Goal: Transaction & Acquisition: Purchase product/service

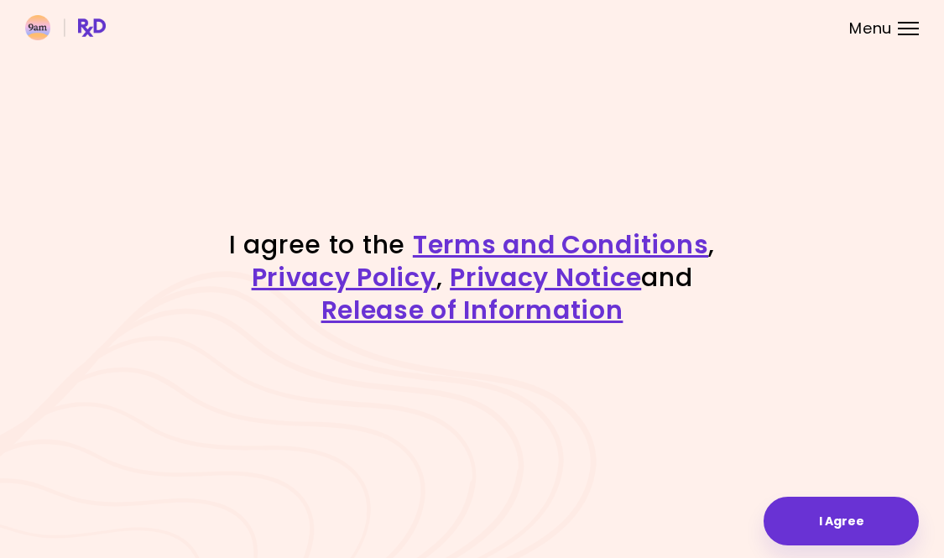
click at [831, 490] on div "I agree to the Terms and Conditions , Privacy Policy , Privacy Notice and Relea…" at bounding box center [472, 279] width 944 height 558
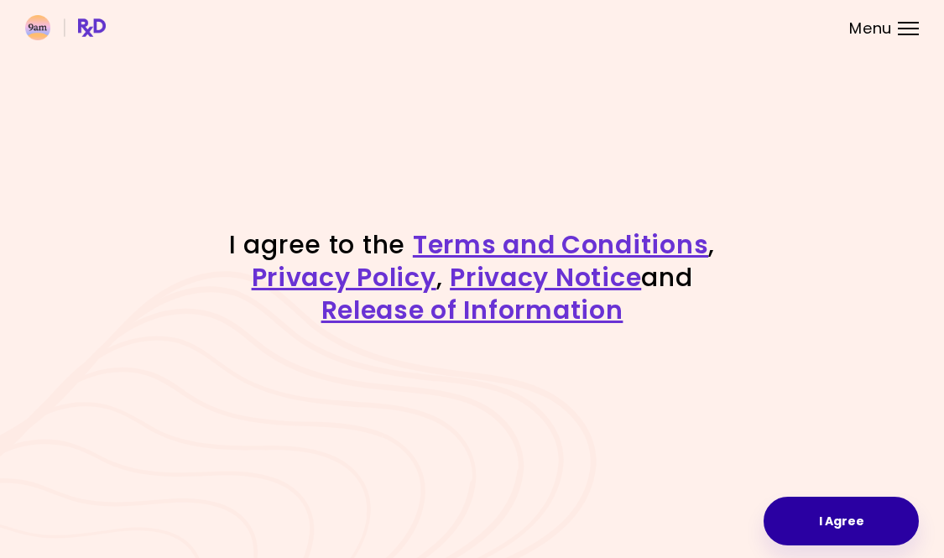
click at [838, 529] on button "I Agree" at bounding box center [840, 521] width 155 height 49
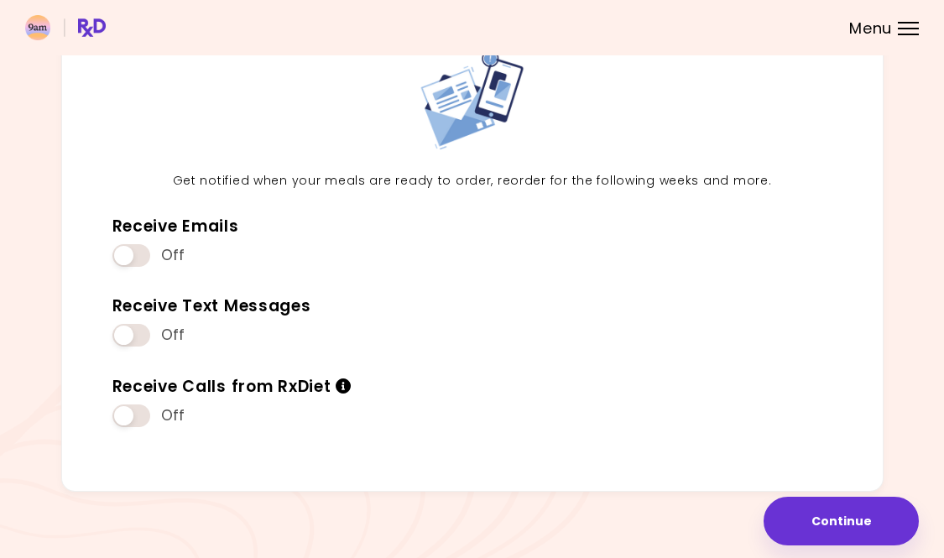
scroll to position [93, 0]
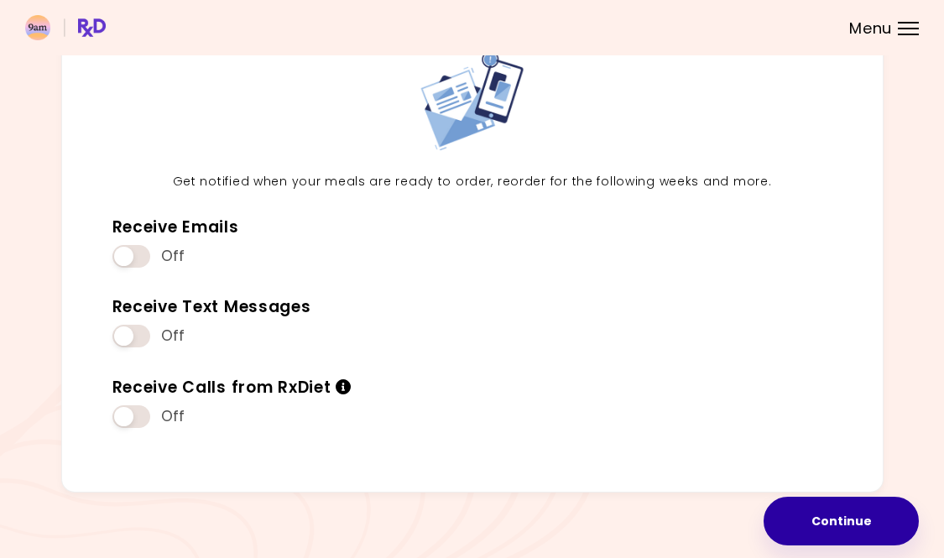
click at [841, 525] on button "Continue" at bounding box center [840, 521] width 155 height 49
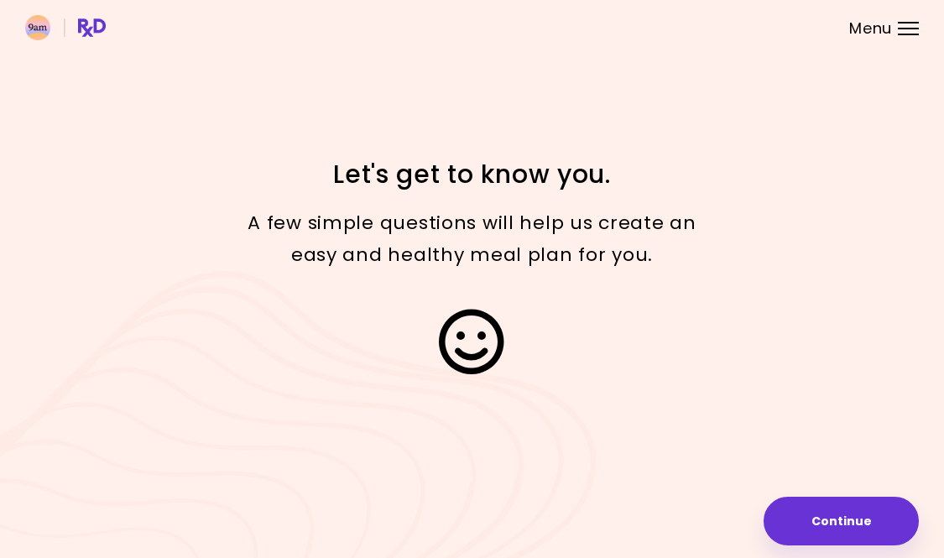
click at [841, 525] on button "Continue" at bounding box center [840, 521] width 155 height 49
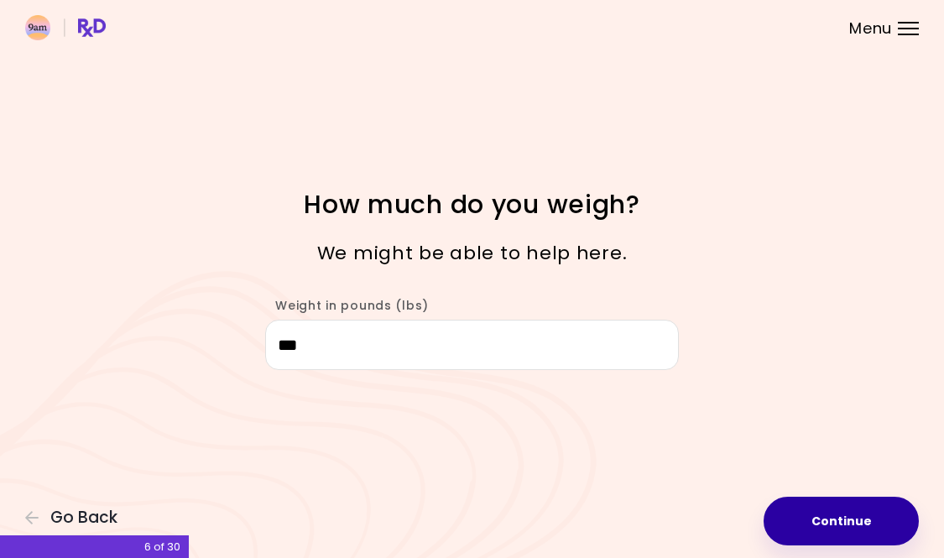
click at [856, 509] on button "Continue" at bounding box center [840, 521] width 155 height 49
select select "****"
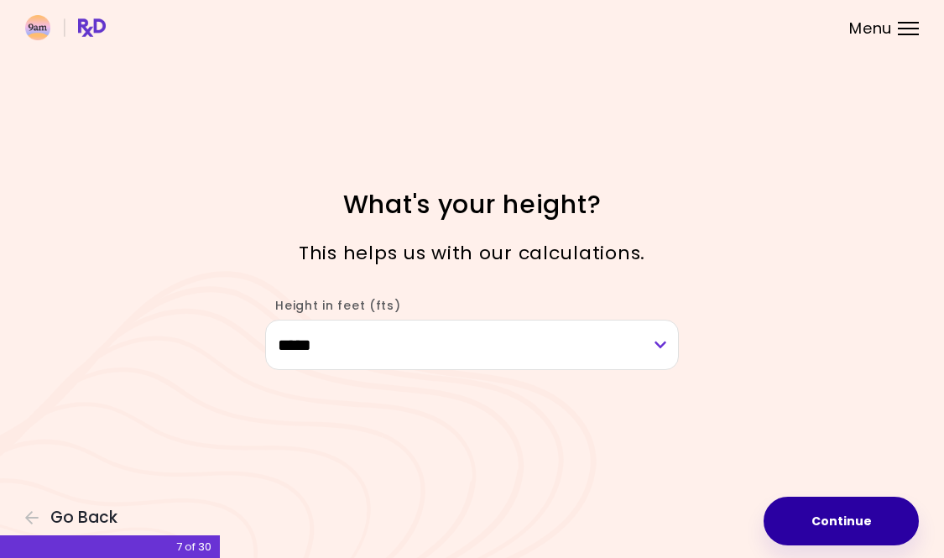
click at [836, 519] on button "Continue" at bounding box center [840, 521] width 155 height 49
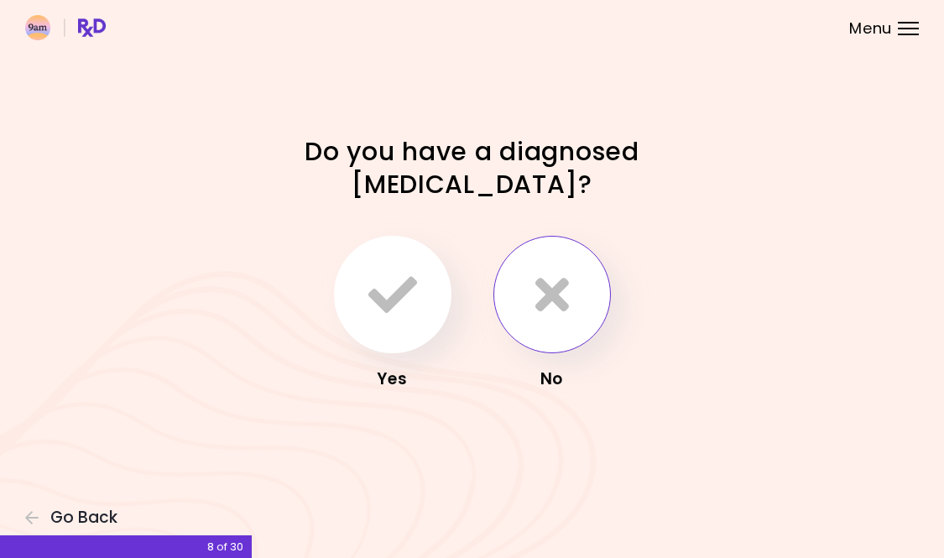
click at [547, 295] on icon "button" at bounding box center [552, 294] width 34 height 49
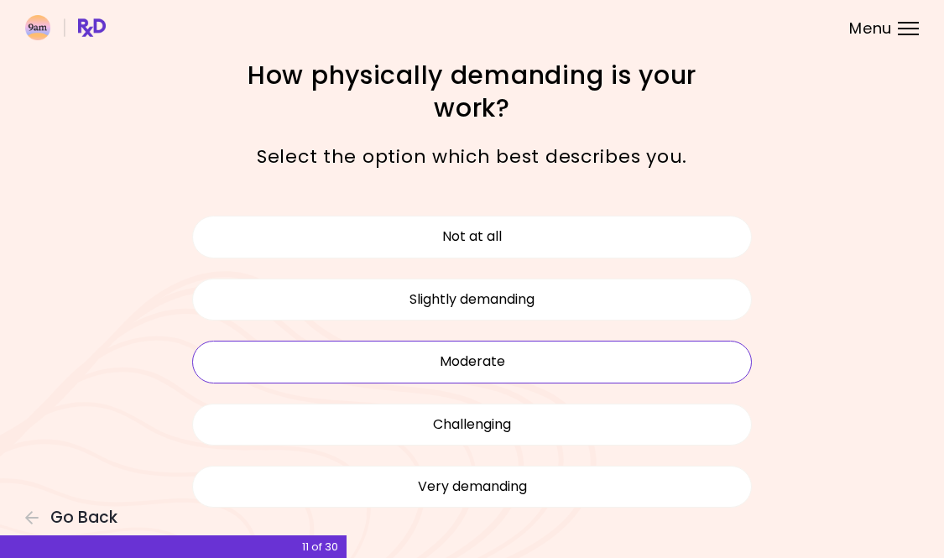
click at [511, 357] on button "Moderate" at bounding box center [472, 362] width 560 height 42
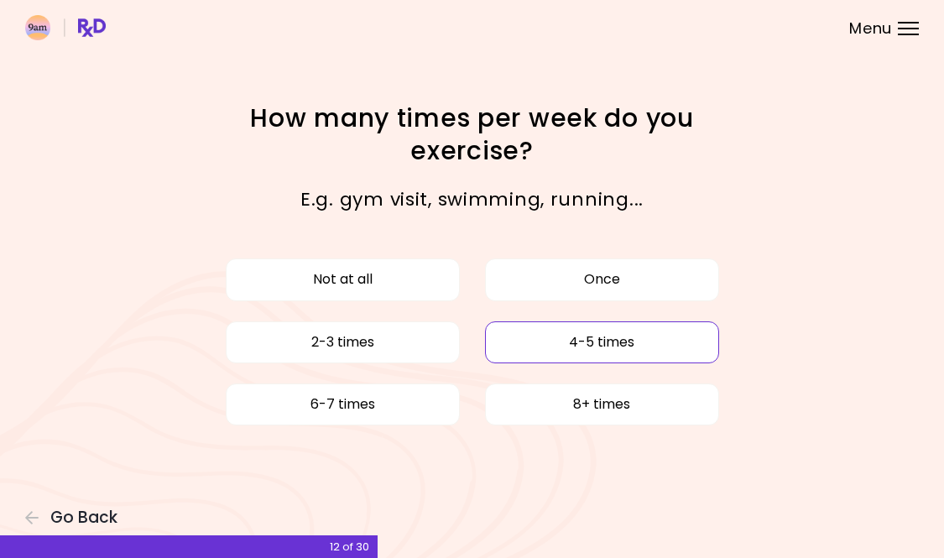
click at [601, 345] on button "4-5 times" at bounding box center [602, 342] width 234 height 42
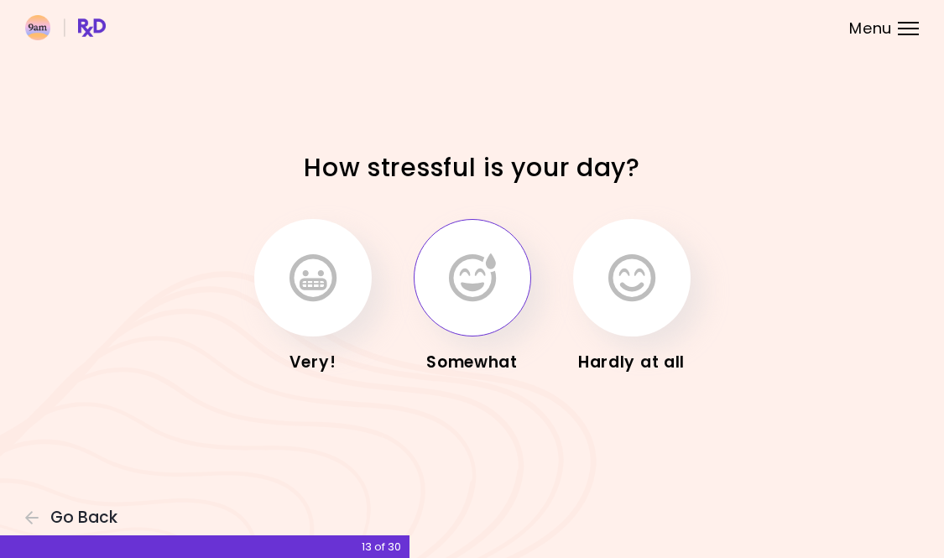
click at [482, 313] on button "button" at bounding box center [472, 277] width 117 height 117
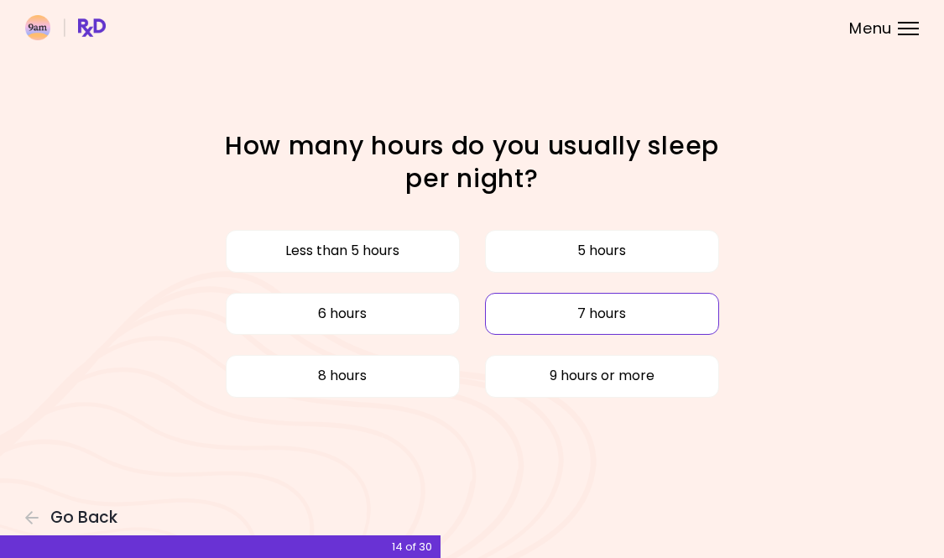
click at [592, 317] on button "7 hours" at bounding box center [602, 314] width 234 height 42
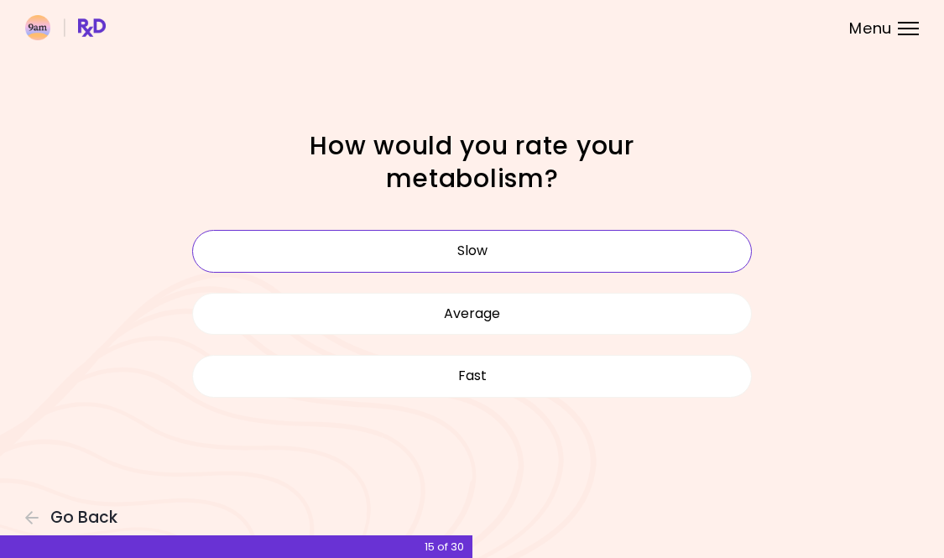
click at [538, 245] on button "Slow" at bounding box center [472, 251] width 560 height 42
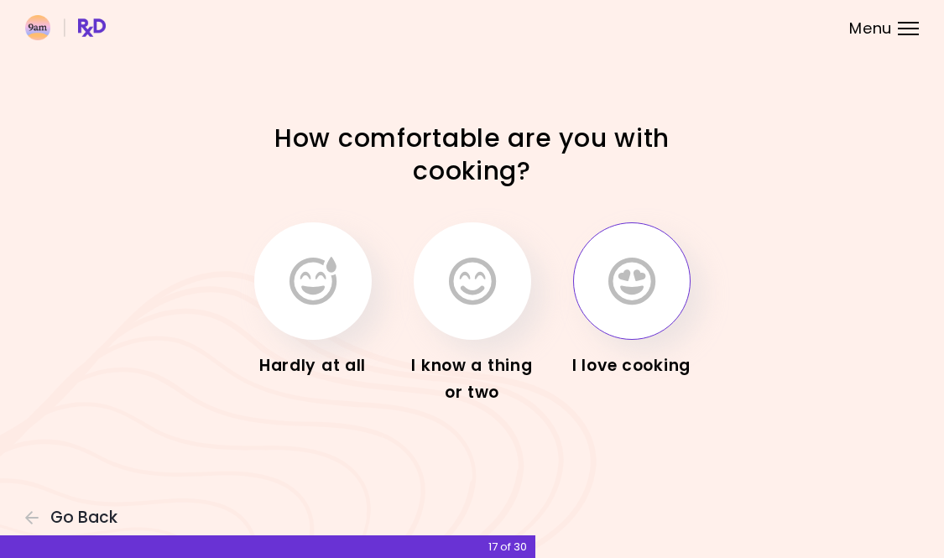
click at [641, 275] on icon "button" at bounding box center [631, 281] width 47 height 49
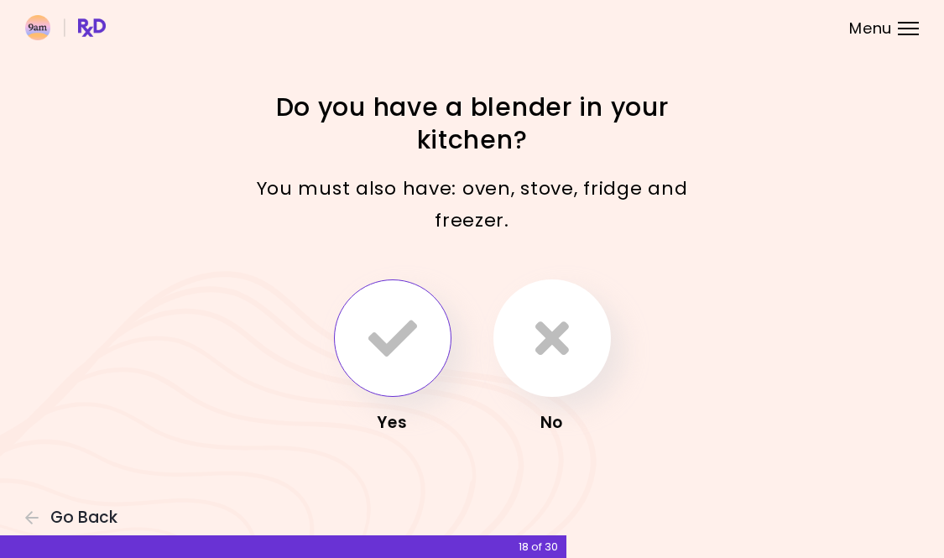
click at [393, 358] on icon "button" at bounding box center [392, 338] width 49 height 49
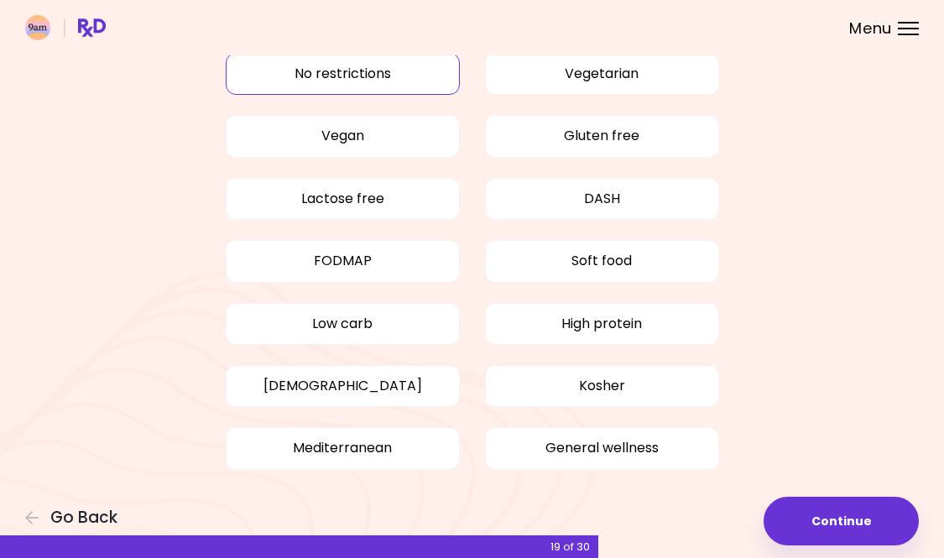
scroll to position [73, 0]
click at [624, 320] on button "High protein" at bounding box center [602, 325] width 234 height 42
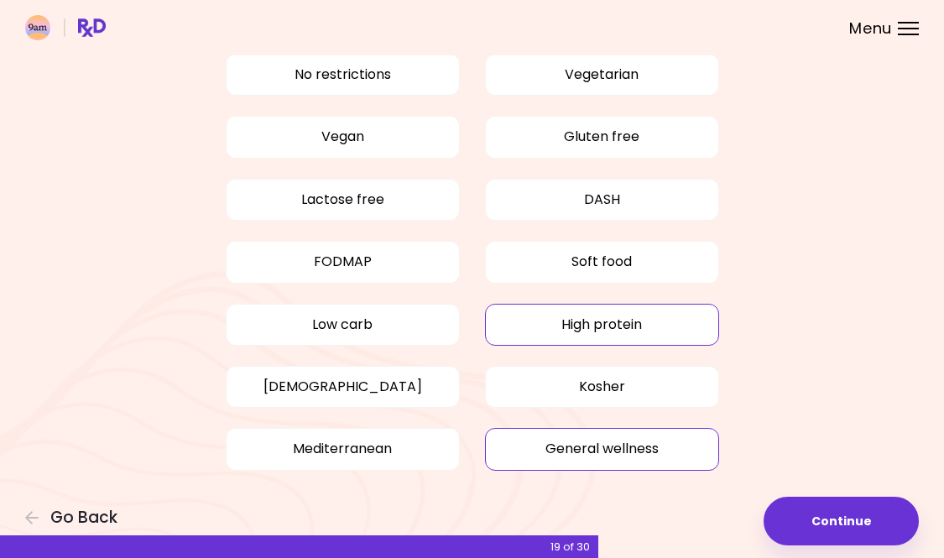
click at [624, 462] on button "General wellness" at bounding box center [602, 449] width 234 height 42
click at [383, 94] on button "No restrictions" at bounding box center [343, 75] width 234 height 42
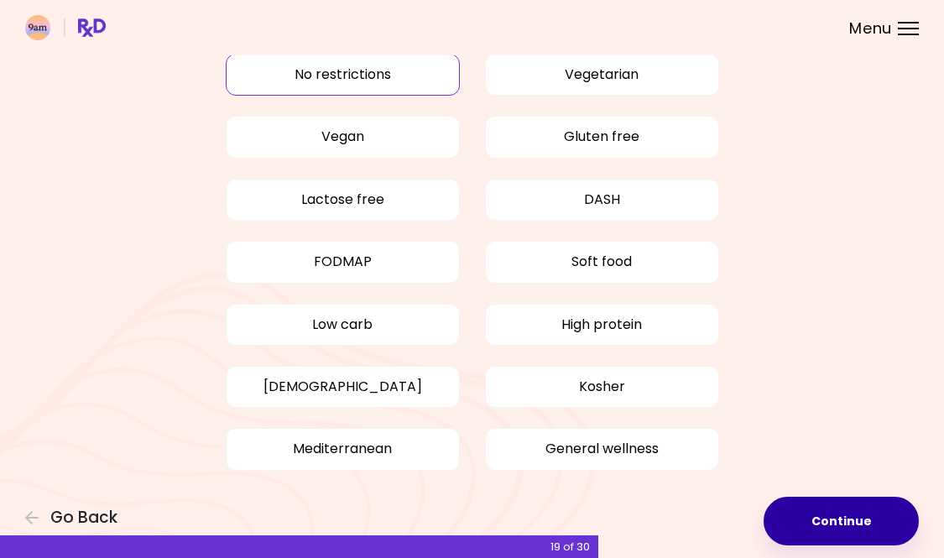
click at [851, 514] on button "Continue" at bounding box center [840, 521] width 155 height 49
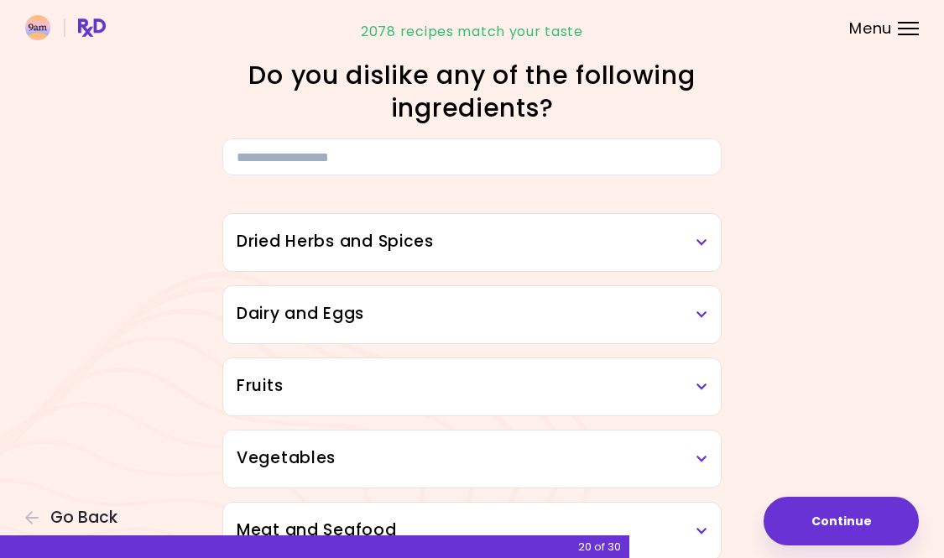
scroll to position [90, 0]
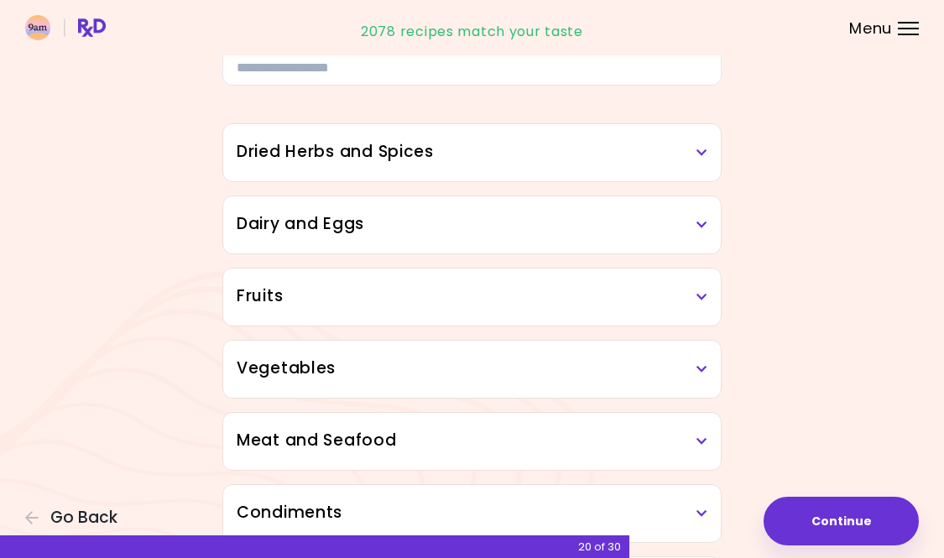
click at [708, 222] on div "Dairy and Eggs" at bounding box center [471, 224] width 497 height 57
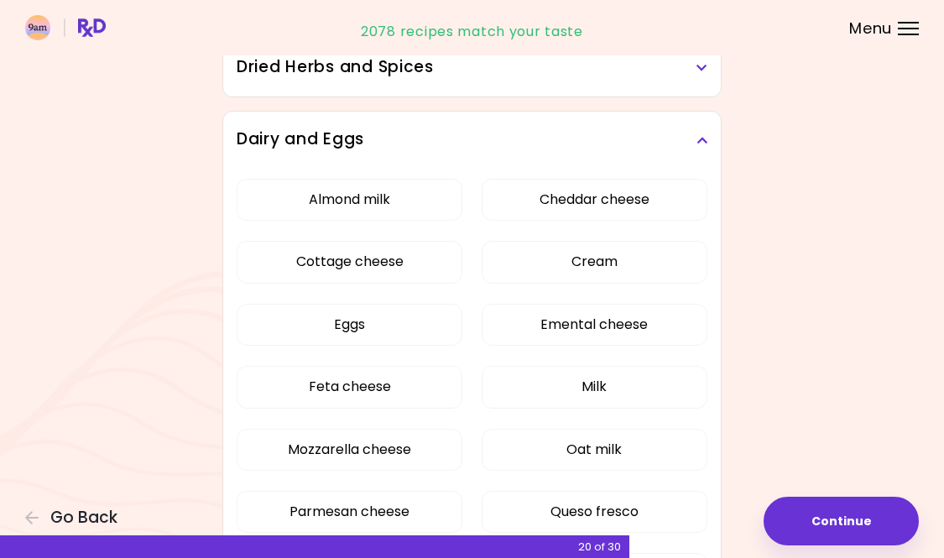
scroll to position [176, 0]
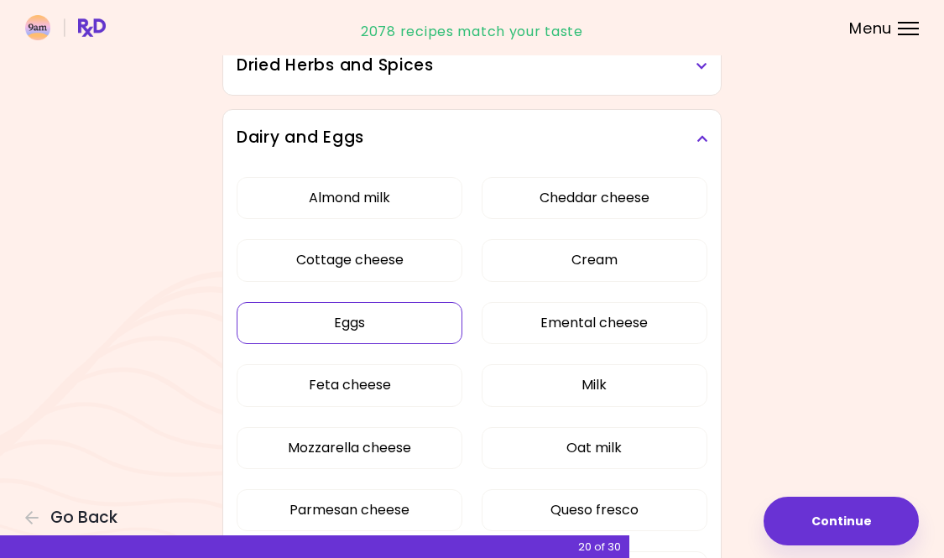
click at [359, 318] on button "Eggs" at bounding box center [350, 323] width 226 height 42
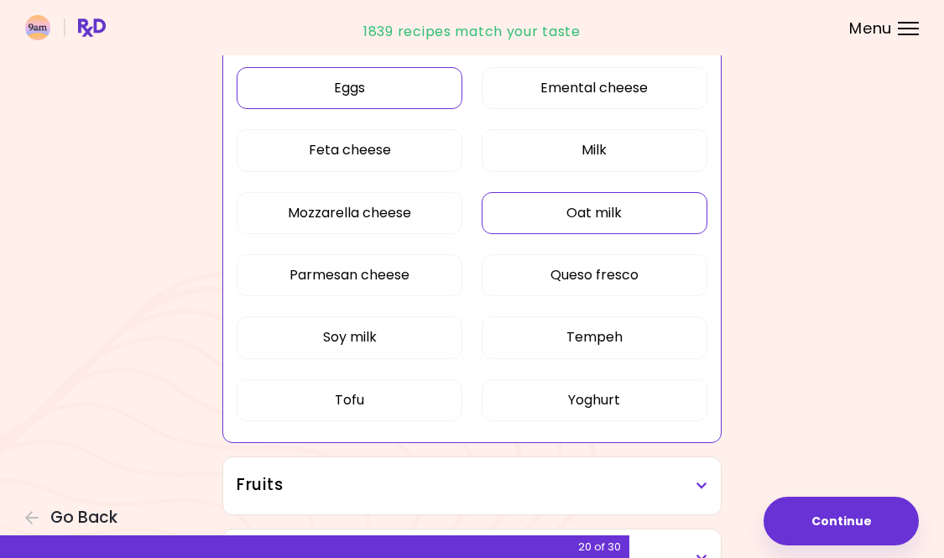
scroll to position [414, 0]
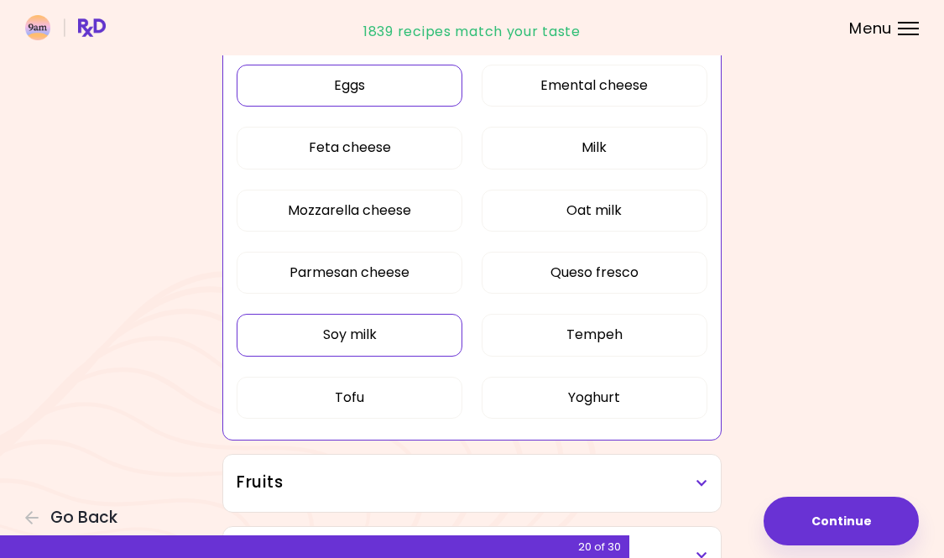
click at [417, 340] on button "Soy milk" at bounding box center [350, 335] width 226 height 42
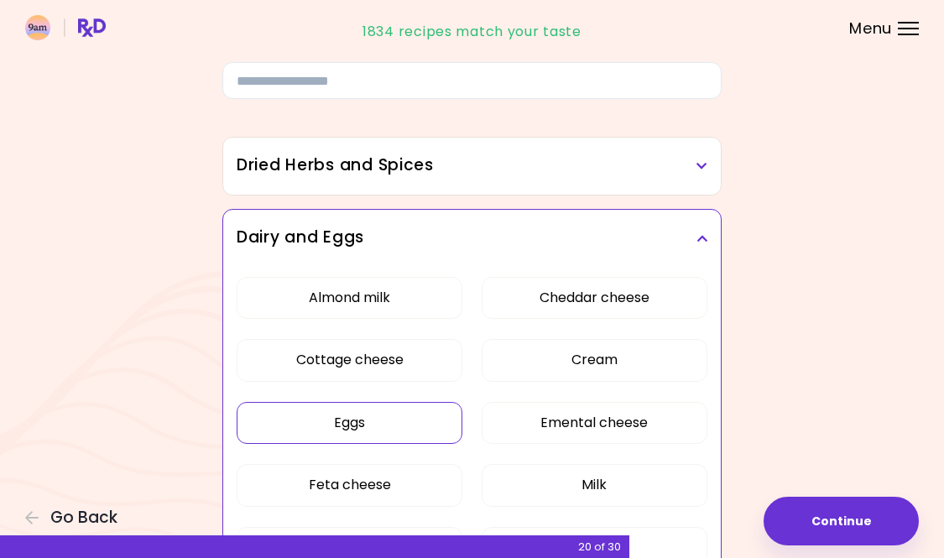
scroll to position [54, 0]
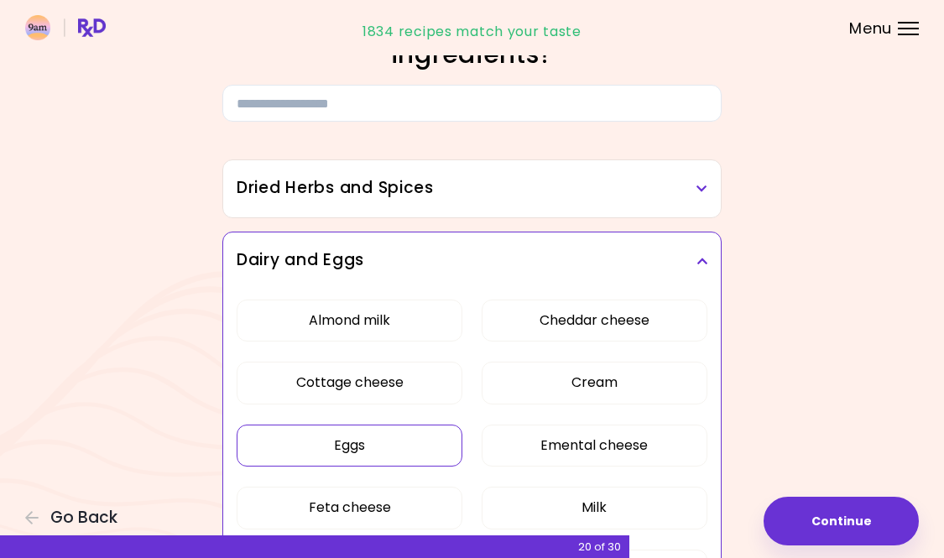
click at [643, 206] on div "Dried Herbs and Spices" at bounding box center [471, 188] width 497 height 57
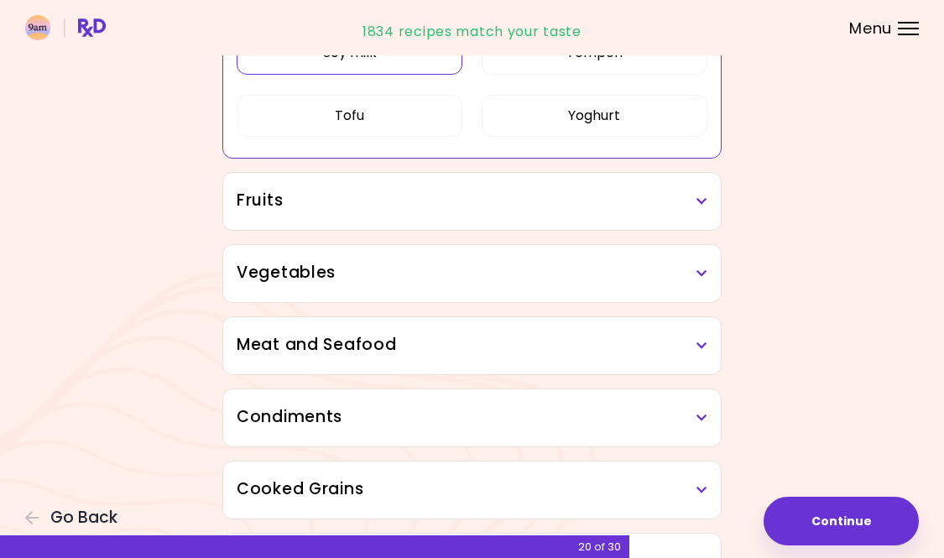
scroll to position [959, 0]
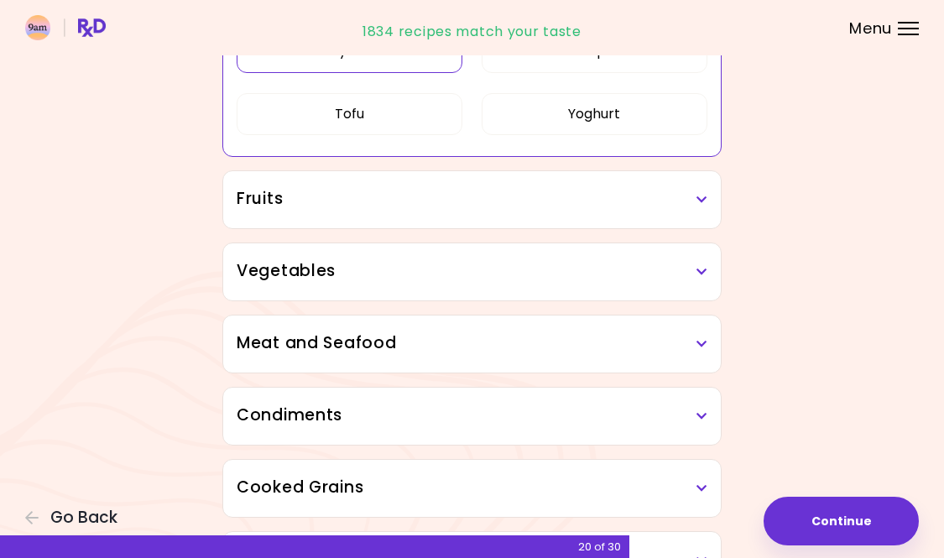
click at [575, 201] on h3 "Fruits" at bounding box center [472, 199] width 471 height 24
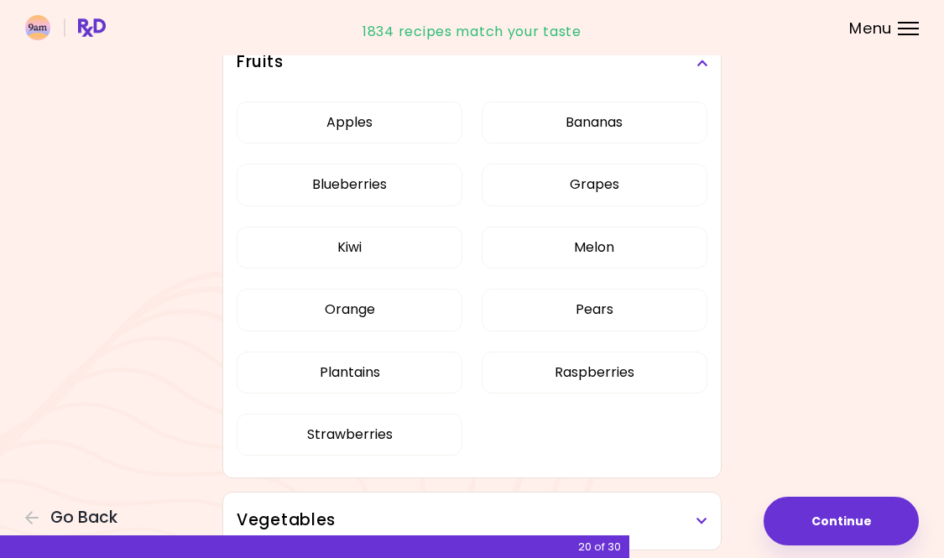
scroll to position [1112, 0]
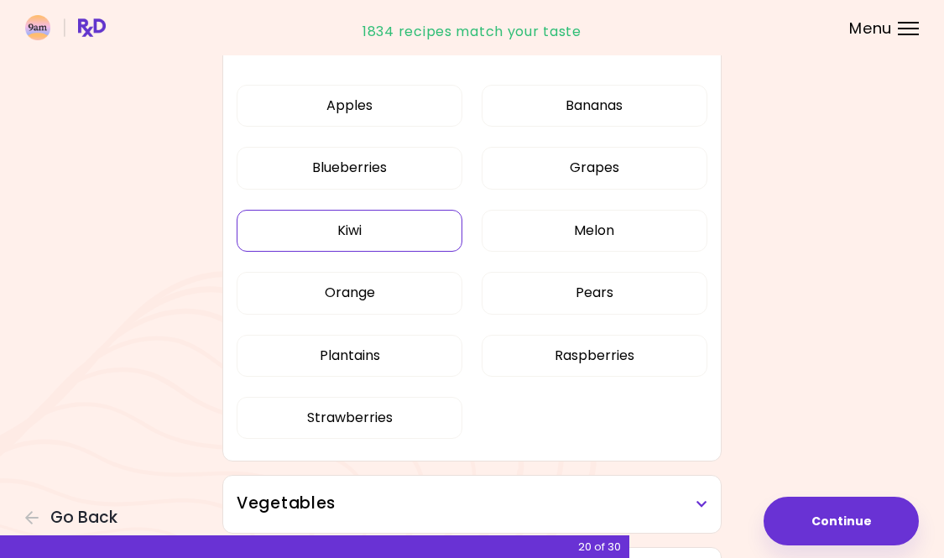
click at [343, 238] on div "Apples Bananas Blueberries Grapes Kiwi Melon Orange Pears Plantains Raspberries…" at bounding box center [472, 269] width 471 height 388
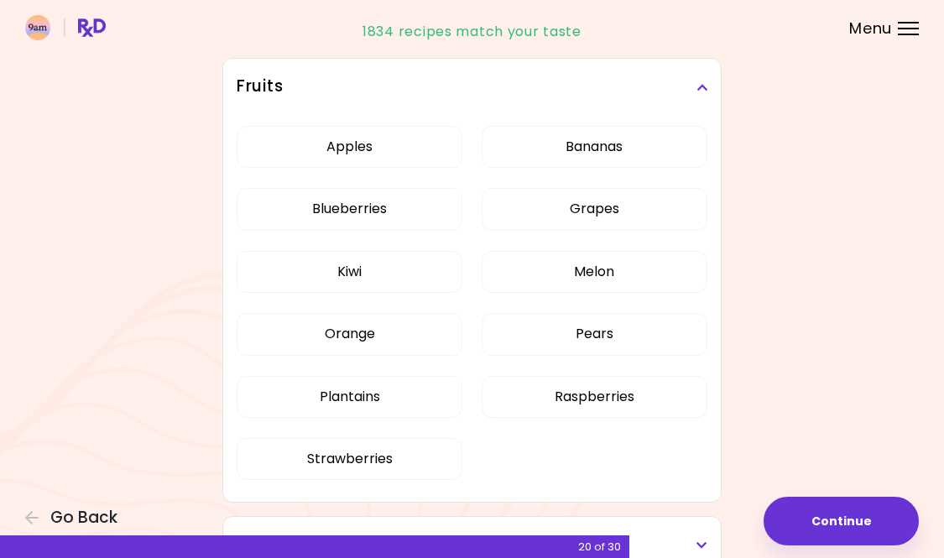
scroll to position [296, 0]
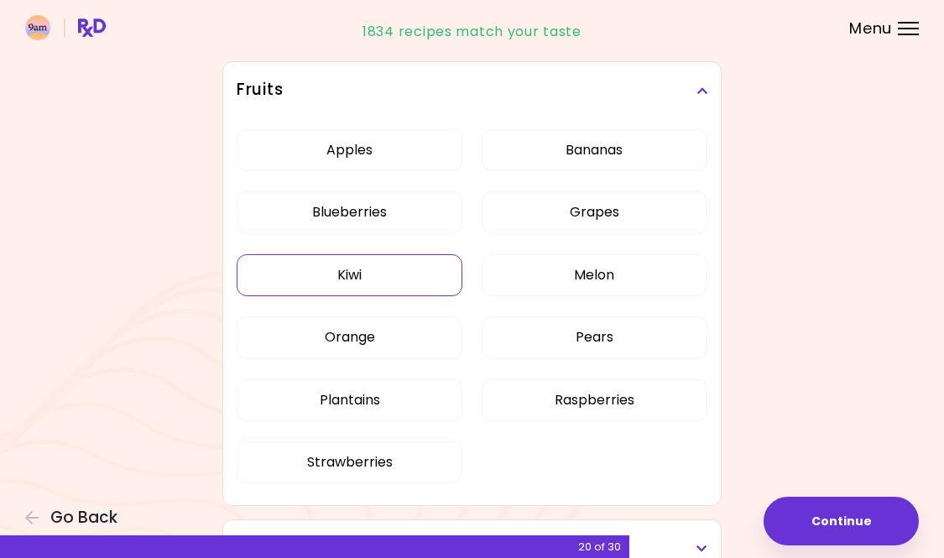
click at [389, 276] on button "Kiwi" at bounding box center [350, 275] width 226 height 42
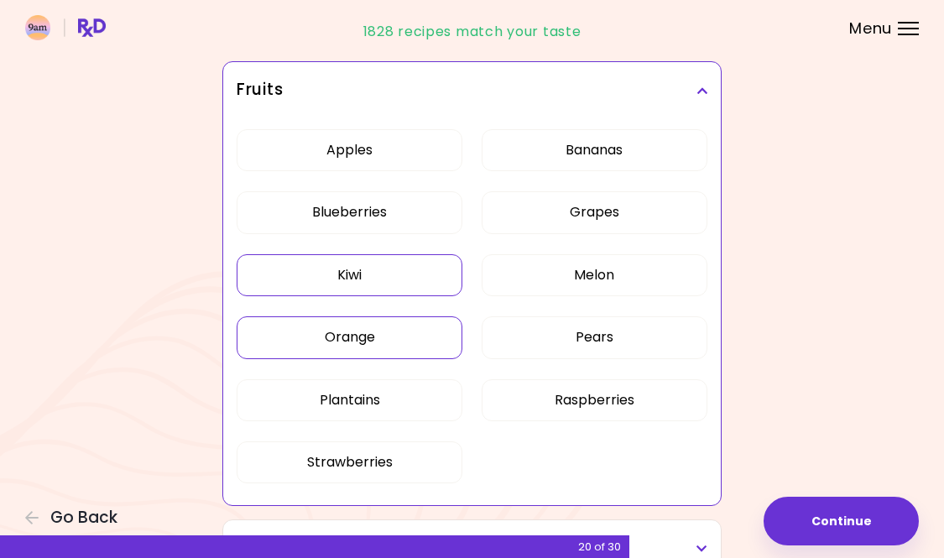
click at [396, 338] on button "Orange" at bounding box center [350, 337] width 226 height 42
click at [342, 402] on button "Plantains" at bounding box center [350, 400] width 226 height 42
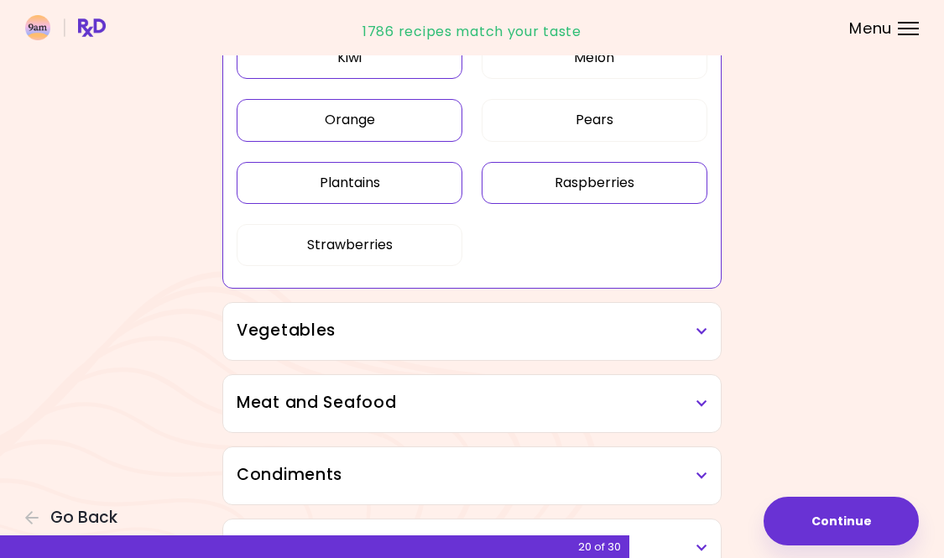
scroll to position [550, 0]
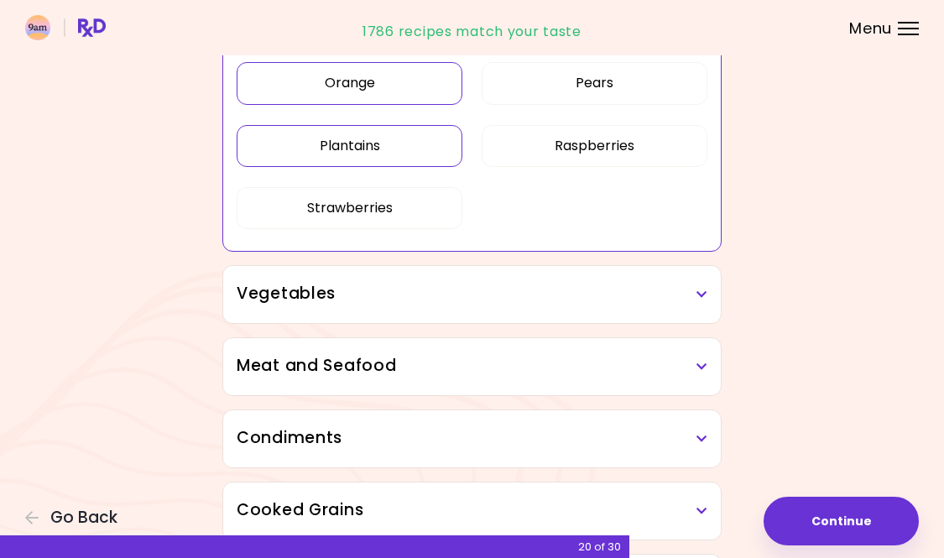
click at [505, 296] on h3 "Vegetables" at bounding box center [472, 294] width 471 height 24
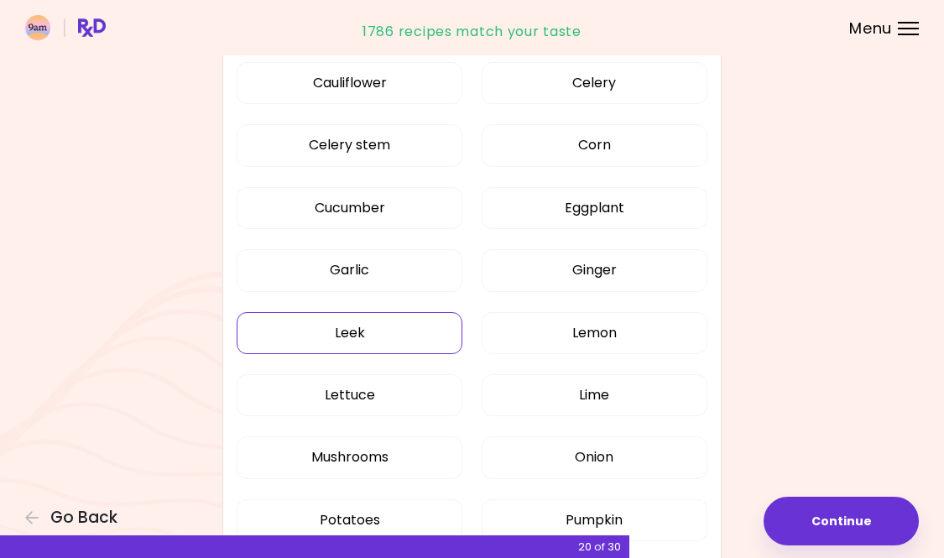
scroll to position [1138, 0]
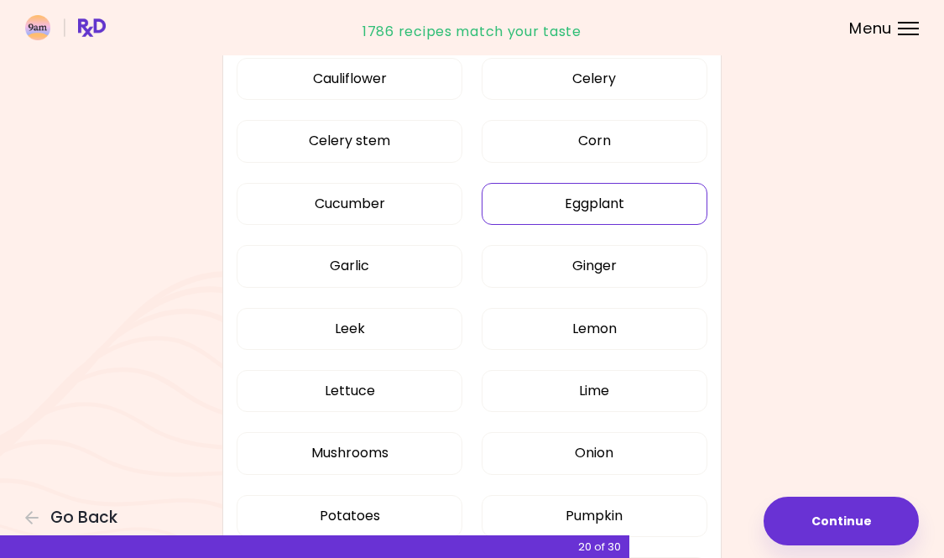
click at [622, 201] on div "Artichoke Arugula Avocado Beetroot Bell pepper Bok choy Broccoli Brussels sprou…" at bounding box center [472, 242] width 471 height 1013
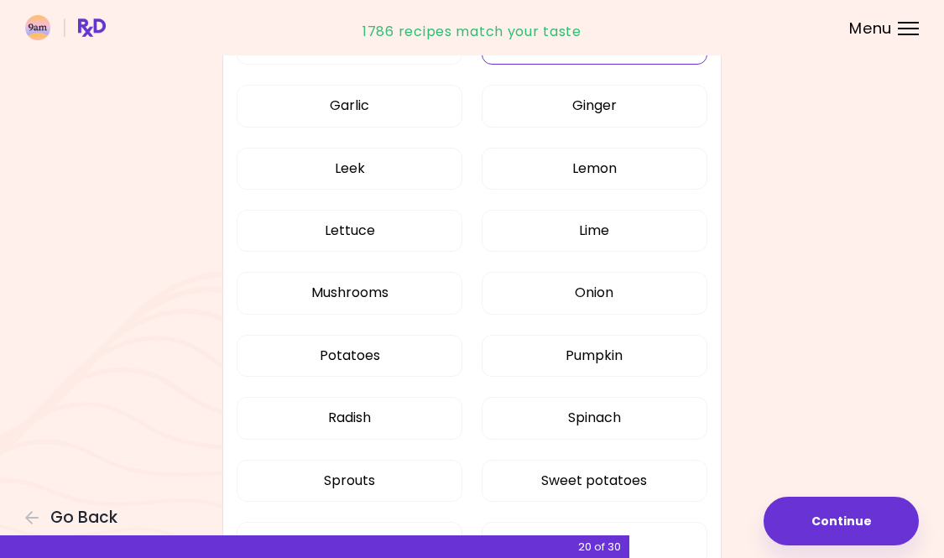
scroll to position [854, 0]
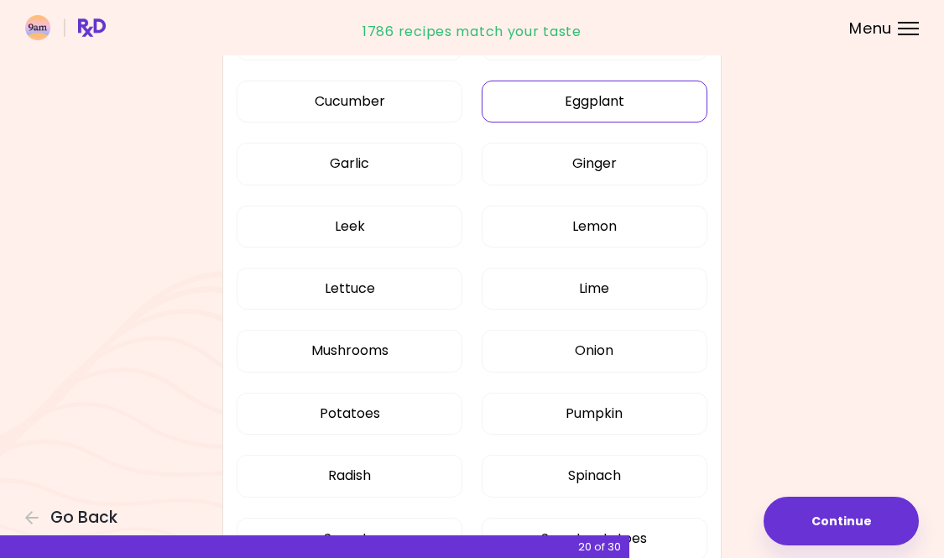
click at [591, 102] on button "Eggplant" at bounding box center [595, 102] width 226 height 42
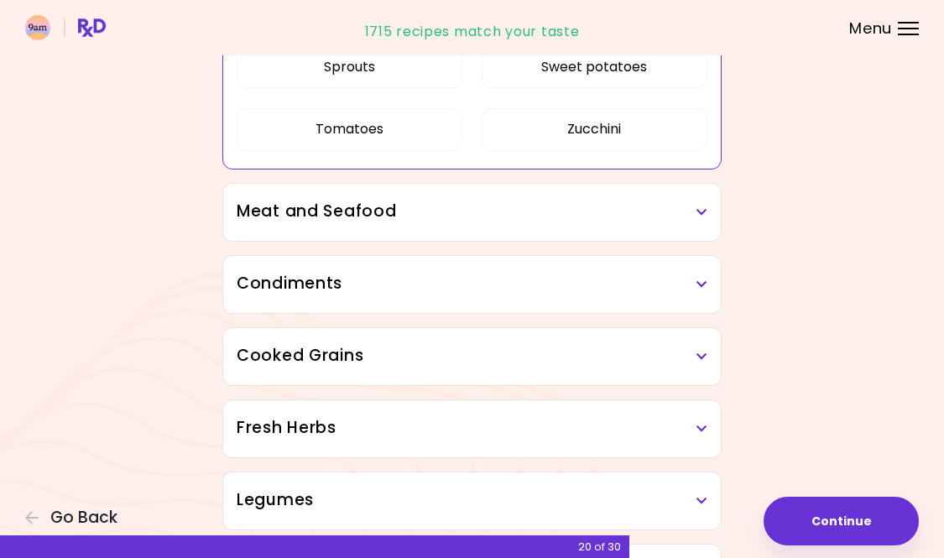
scroll to position [1335, 0]
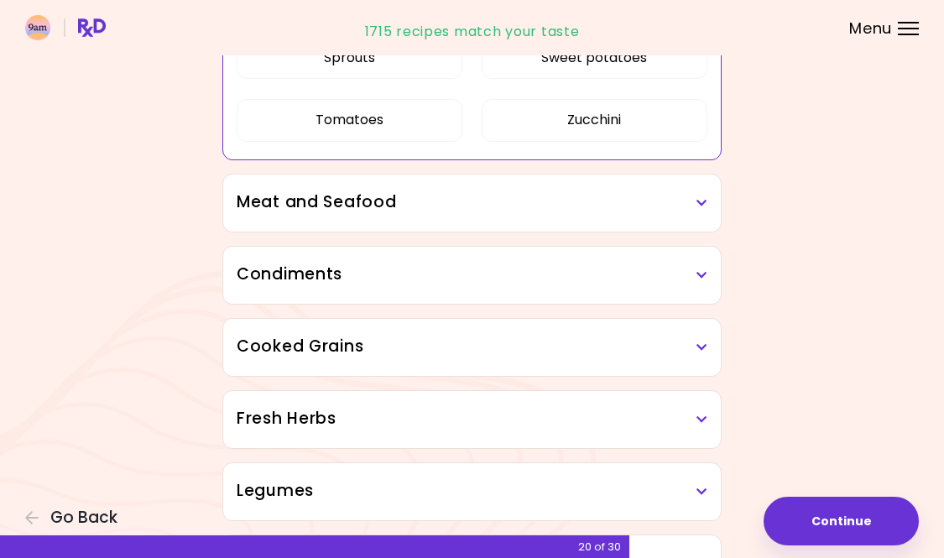
click at [383, 198] on h3 "Meat and Seafood" at bounding box center [472, 202] width 471 height 24
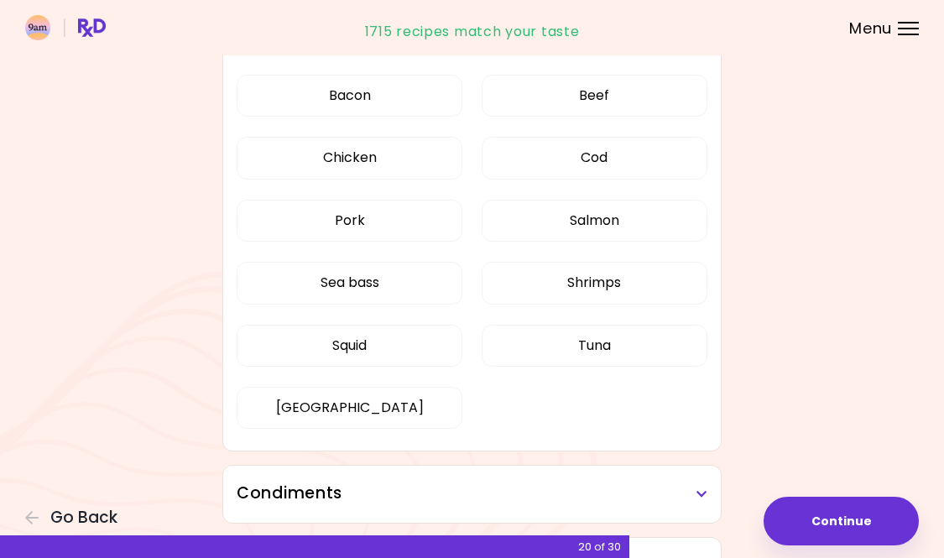
scroll to position [1513, 0]
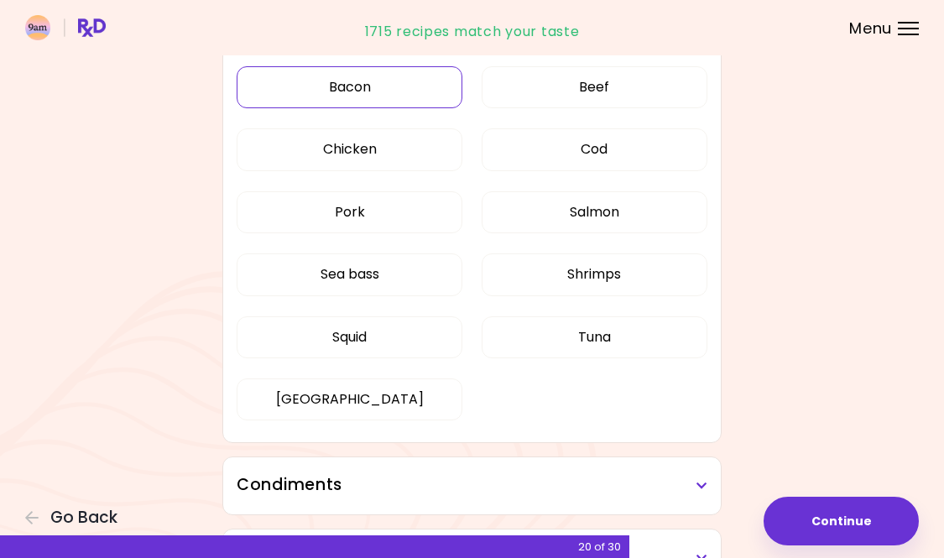
scroll to position [515, 0]
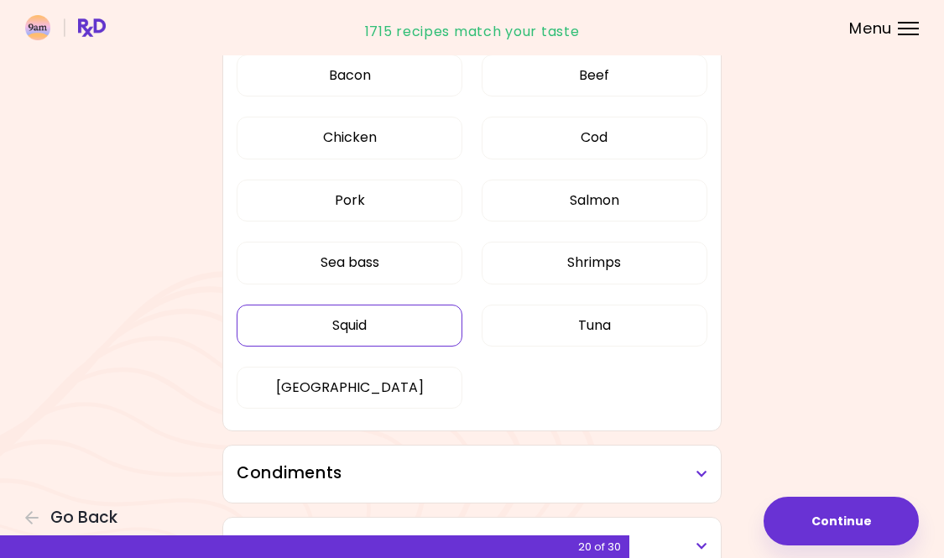
click at [342, 315] on button "Squid" at bounding box center [350, 326] width 226 height 42
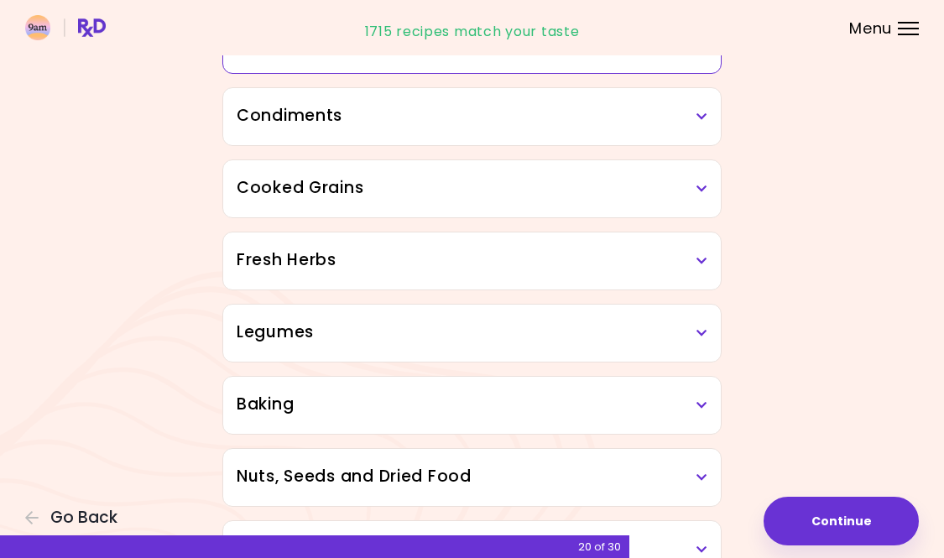
scroll to position [860, 0]
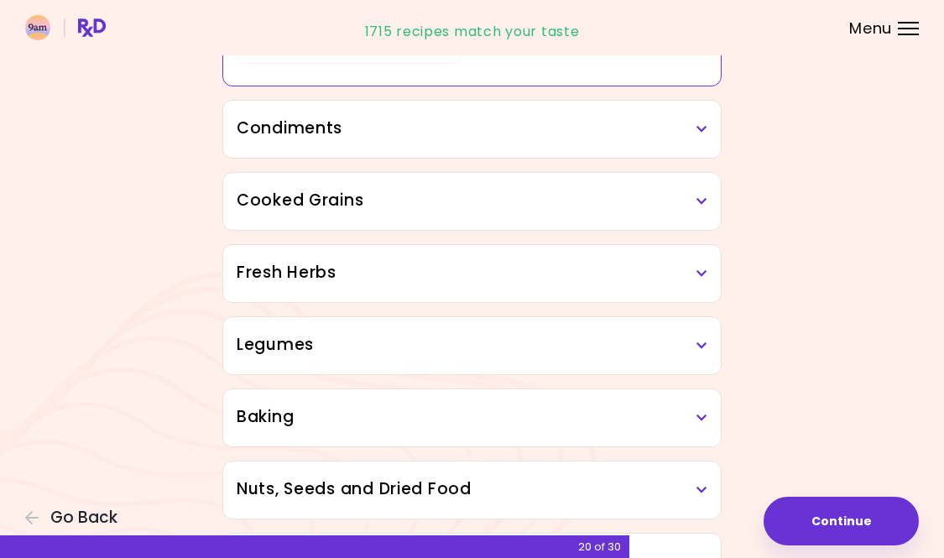
click at [333, 133] on h3 "Condiments" at bounding box center [472, 129] width 471 height 24
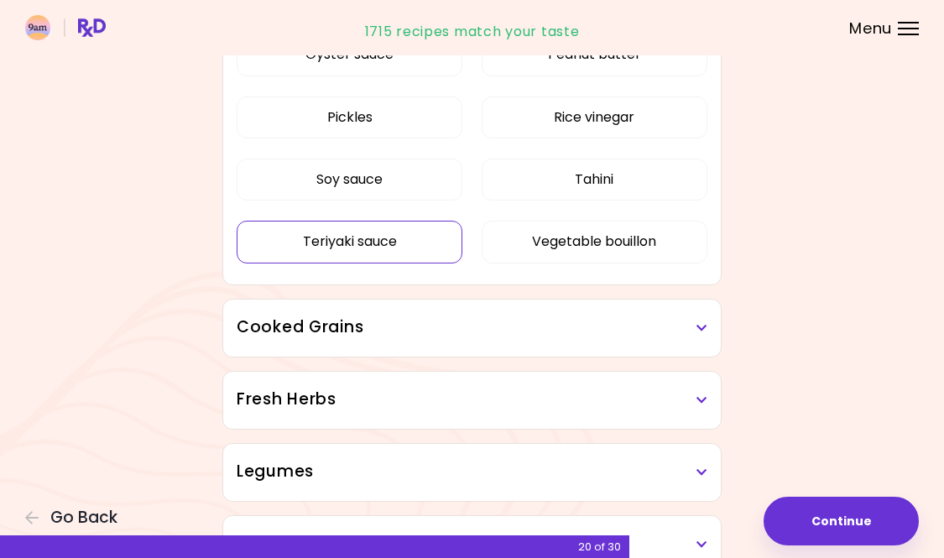
scroll to position [1228, 0]
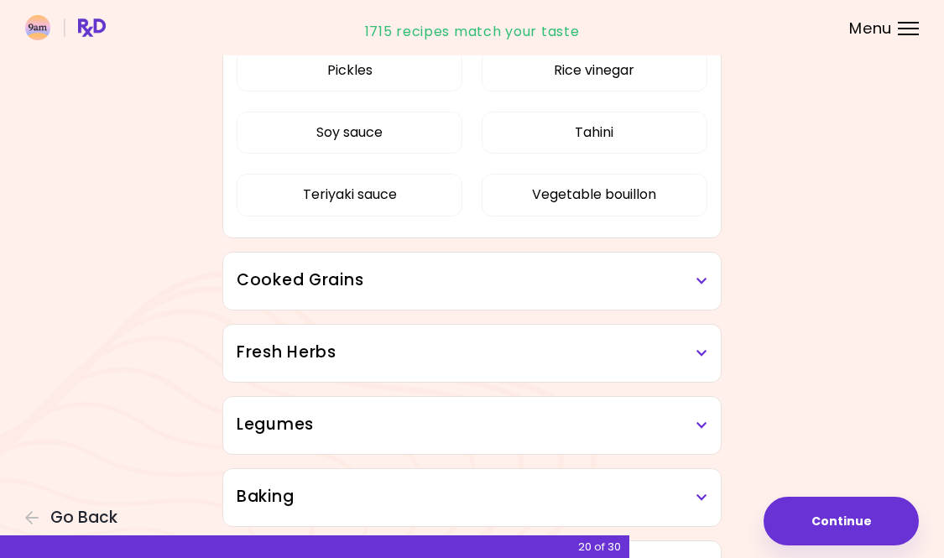
click at [302, 275] on h3 "Cooked Grains" at bounding box center [472, 280] width 471 height 24
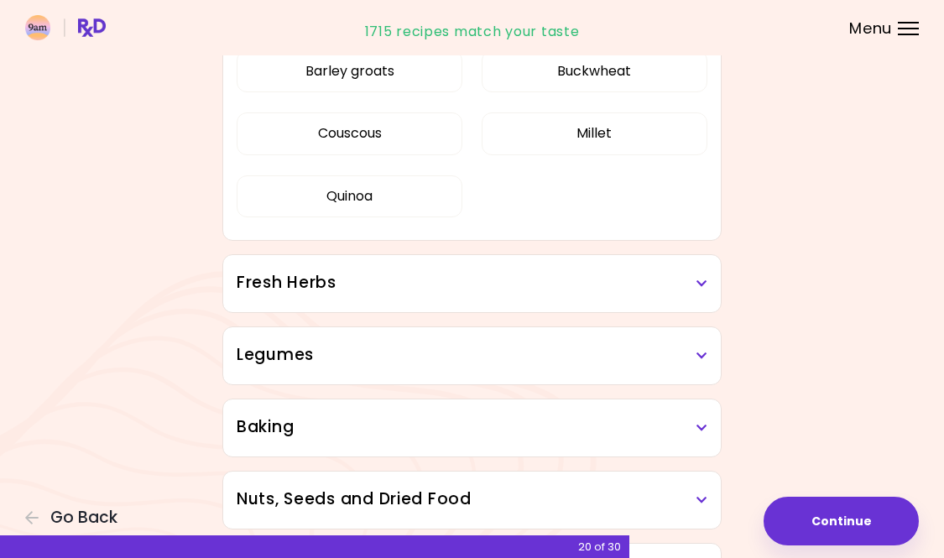
scroll to position [1520, 0]
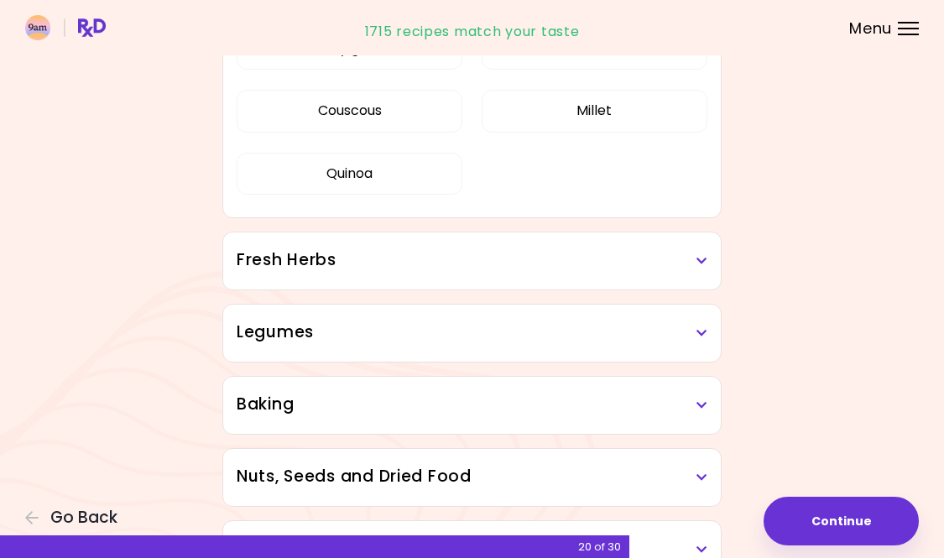
click at [407, 263] on h3 "Fresh Herbs" at bounding box center [472, 260] width 471 height 24
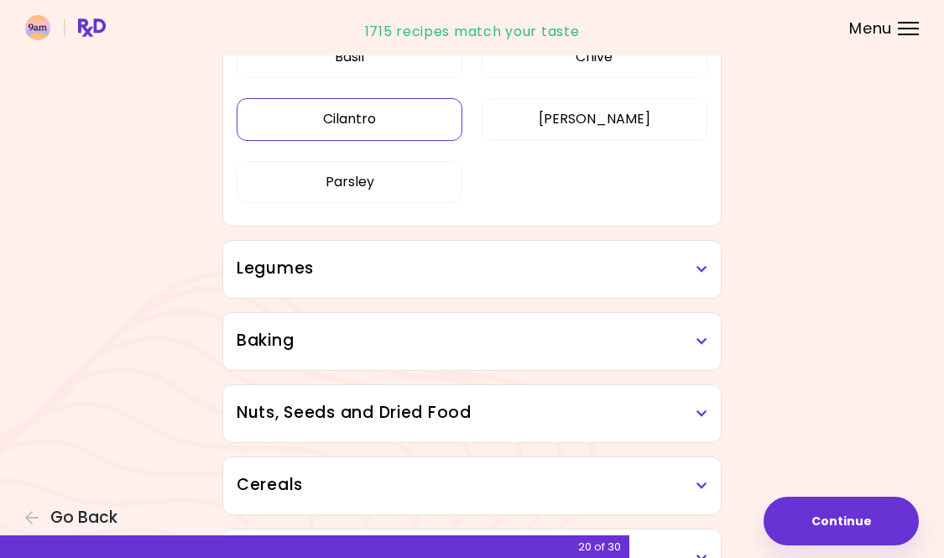
scroll to position [1789, 0]
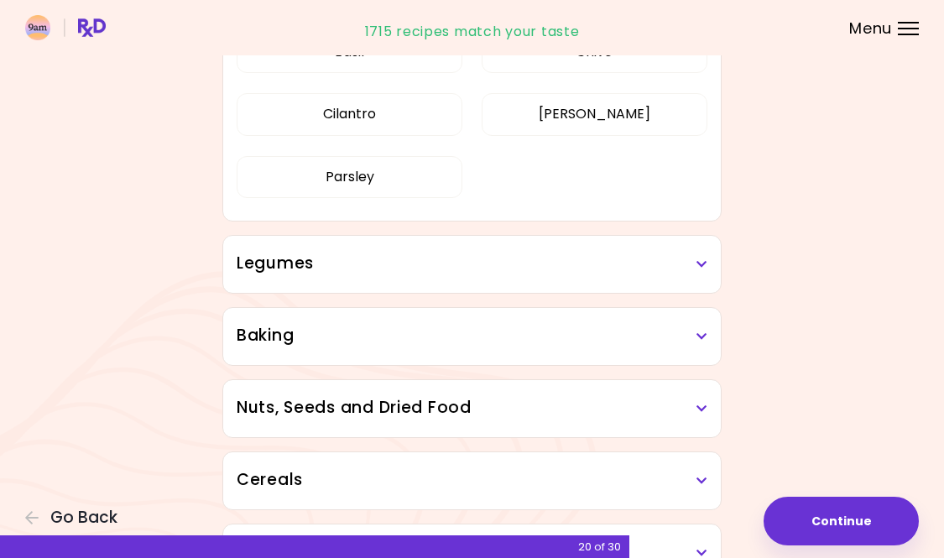
click at [393, 263] on h3 "Legumes" at bounding box center [472, 264] width 471 height 24
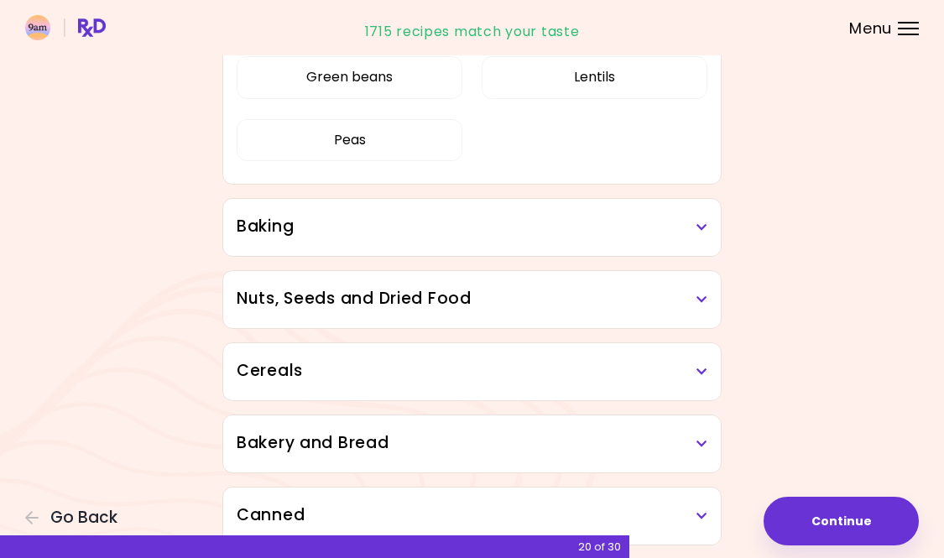
scroll to position [2108, 0]
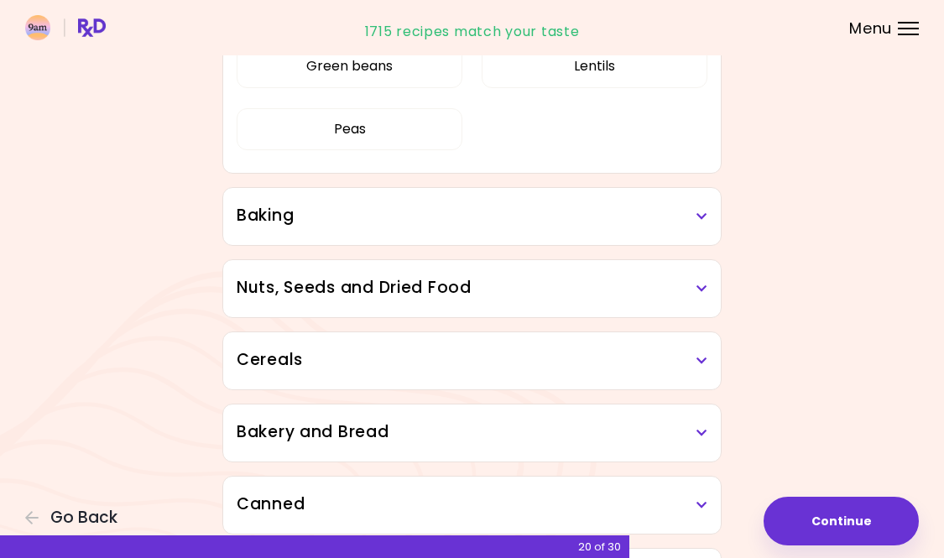
click at [358, 221] on h3 "Baking" at bounding box center [472, 216] width 471 height 24
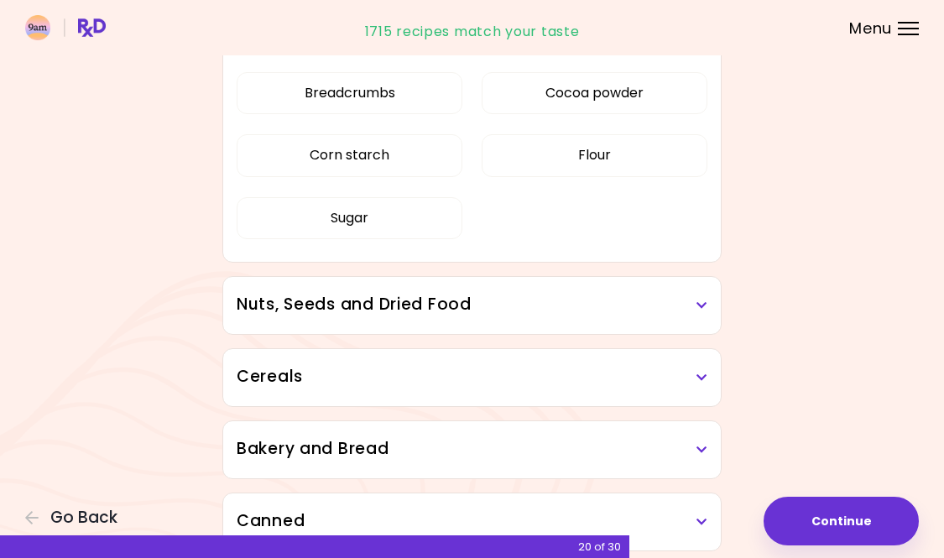
scroll to position [2318, 0]
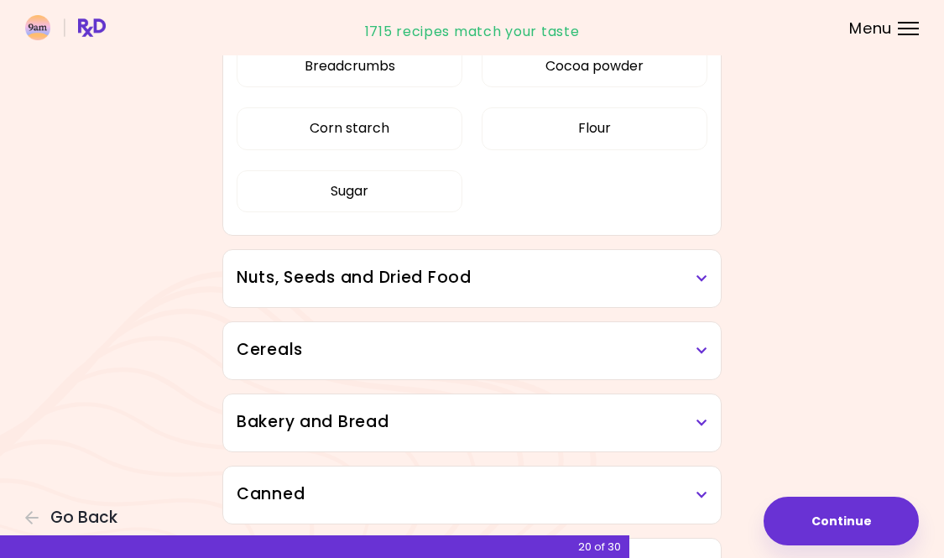
click at [349, 276] on h3 "Nuts, Seeds and Dried Food" at bounding box center [472, 278] width 471 height 24
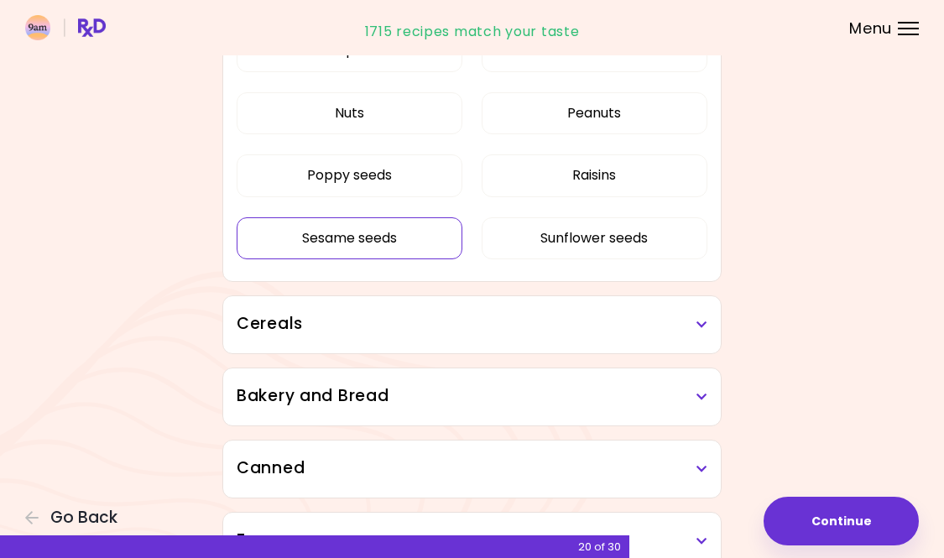
scroll to position [2695, 0]
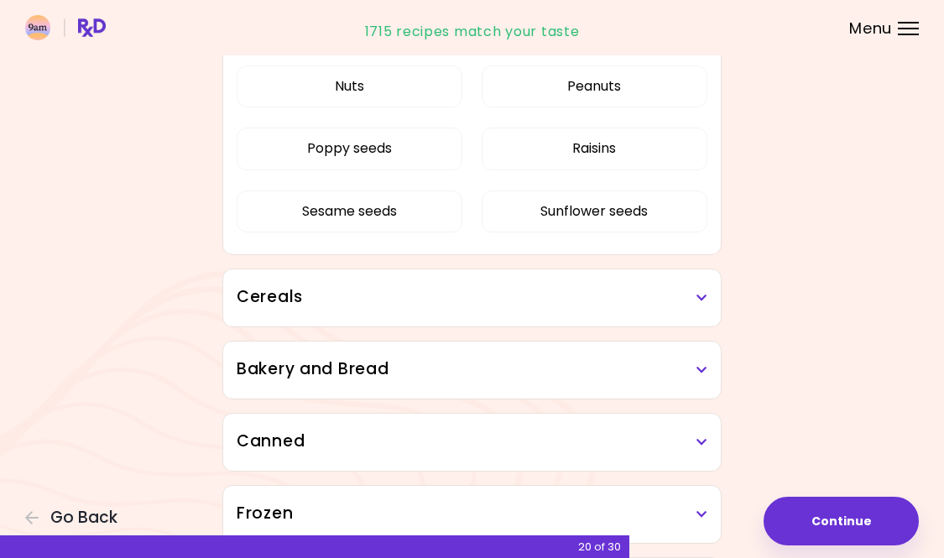
click at [340, 310] on div "Cereals" at bounding box center [471, 297] width 497 height 57
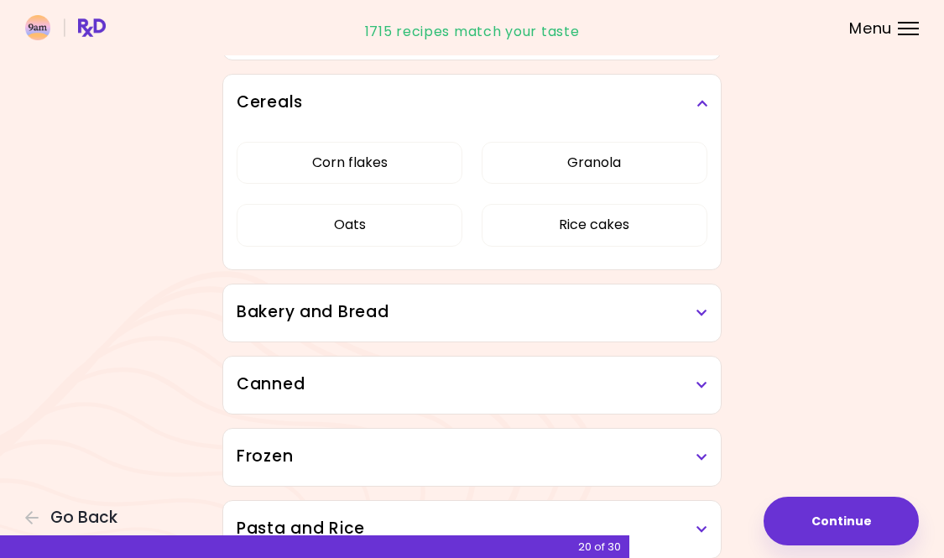
scroll to position [2913, 0]
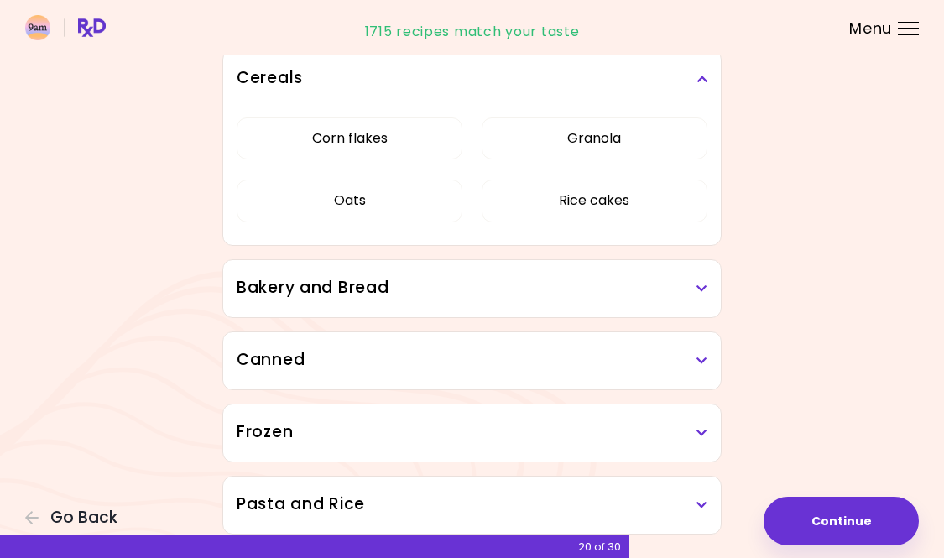
click at [350, 299] on div "Bakery and Bread" at bounding box center [471, 288] width 497 height 57
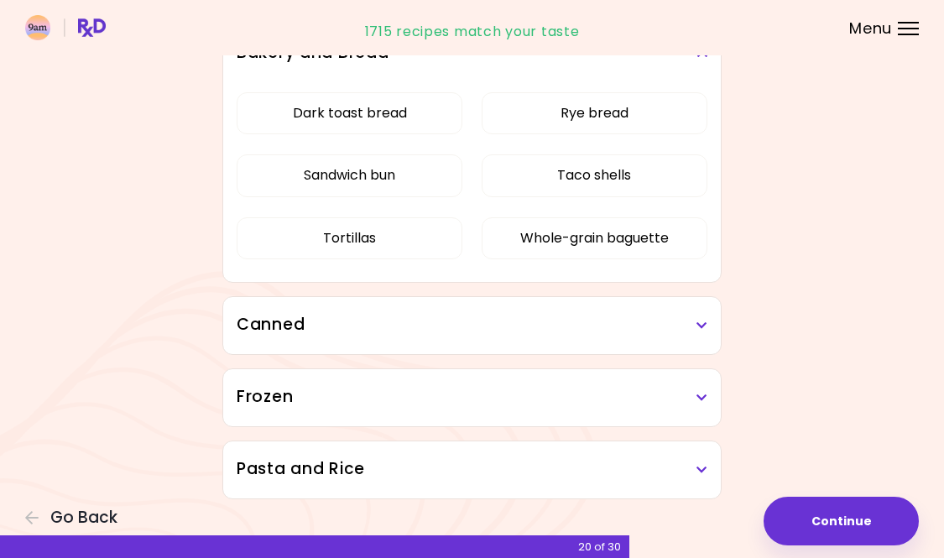
click at [422, 331] on h3 "Canned" at bounding box center [472, 325] width 471 height 24
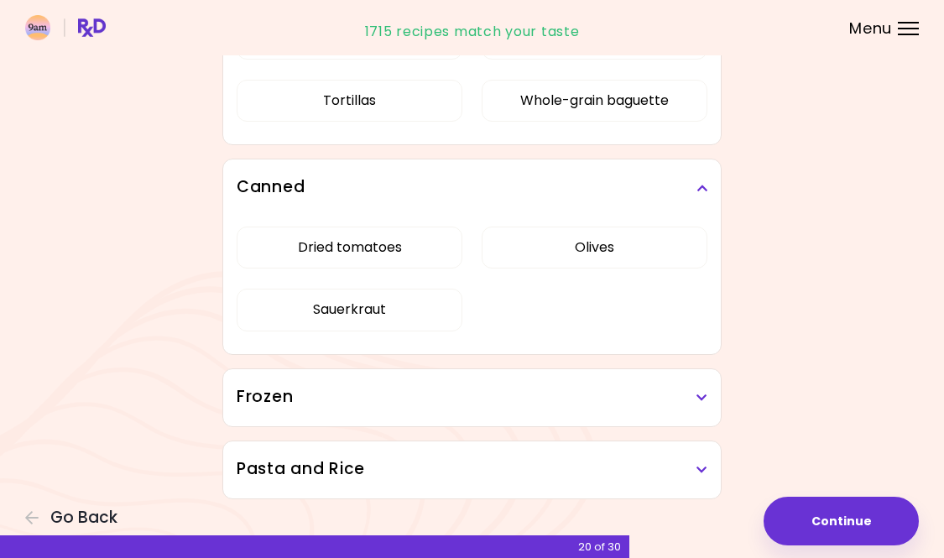
scroll to position [3286, 0]
click at [334, 258] on button "Dried tomatoes" at bounding box center [350, 248] width 226 height 42
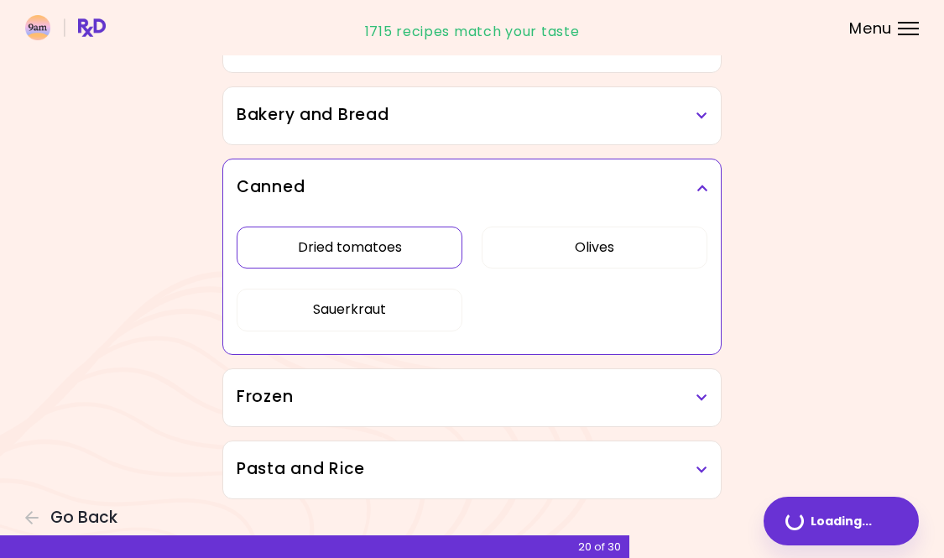
scroll to position [992, 0]
click at [364, 252] on button "Dried tomatoes" at bounding box center [350, 248] width 226 height 42
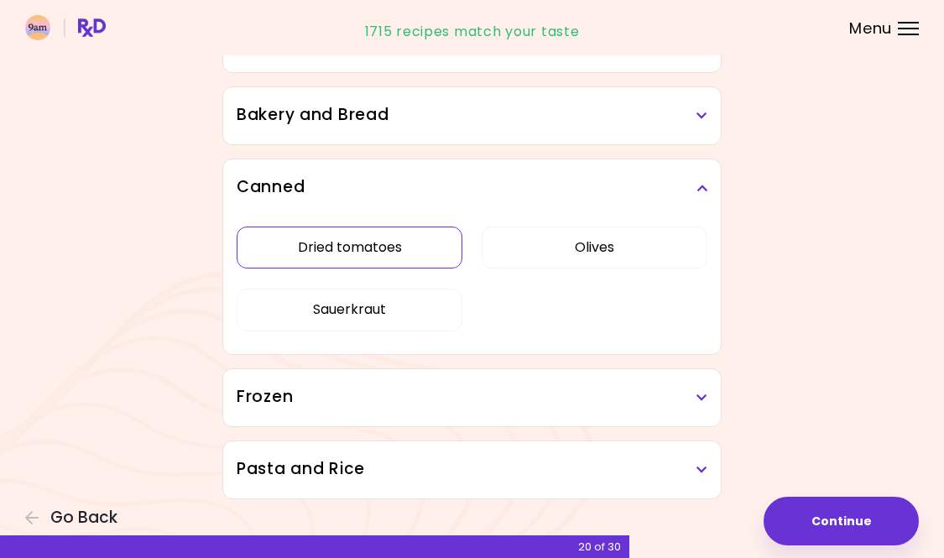
click at [401, 239] on button "Dried tomatoes" at bounding box center [350, 248] width 226 height 42
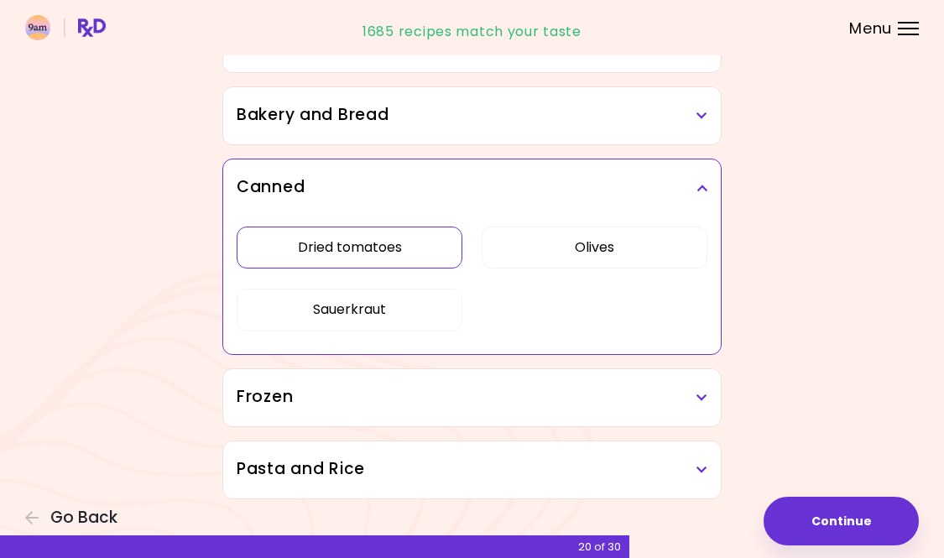
click at [401, 243] on button "Dried tomatoes" at bounding box center [350, 248] width 226 height 42
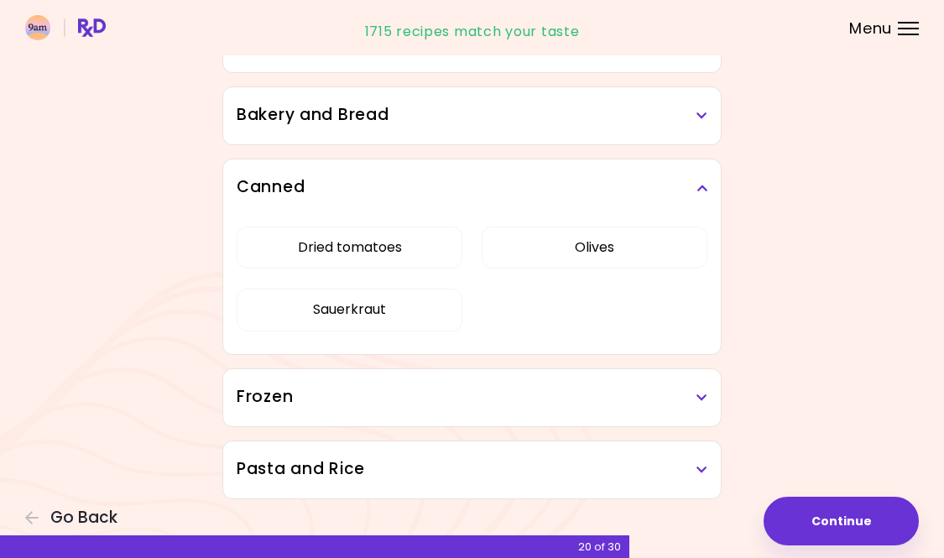
click at [369, 412] on div "Frozen" at bounding box center [471, 397] width 497 height 57
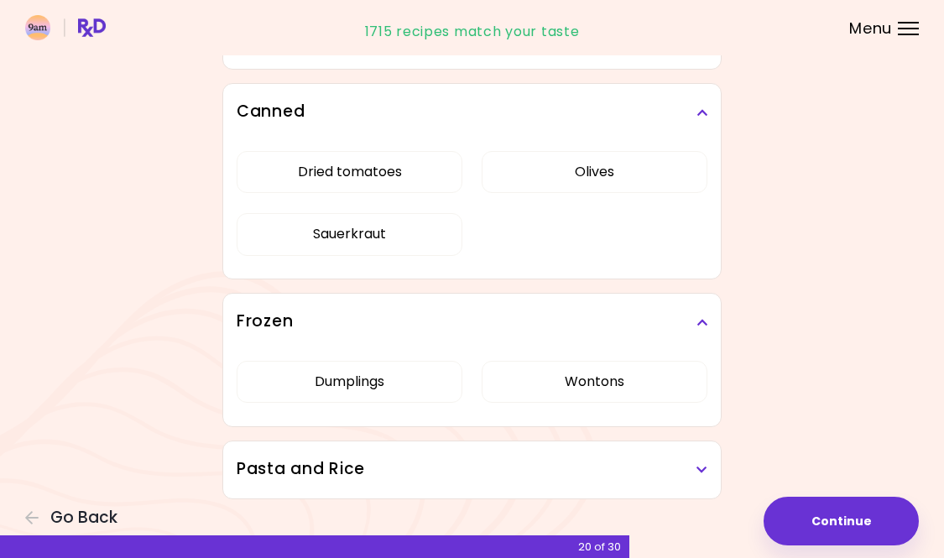
scroll to position [1068, 0]
click at [382, 459] on h3 "Pasta and Rice" at bounding box center [472, 469] width 471 height 24
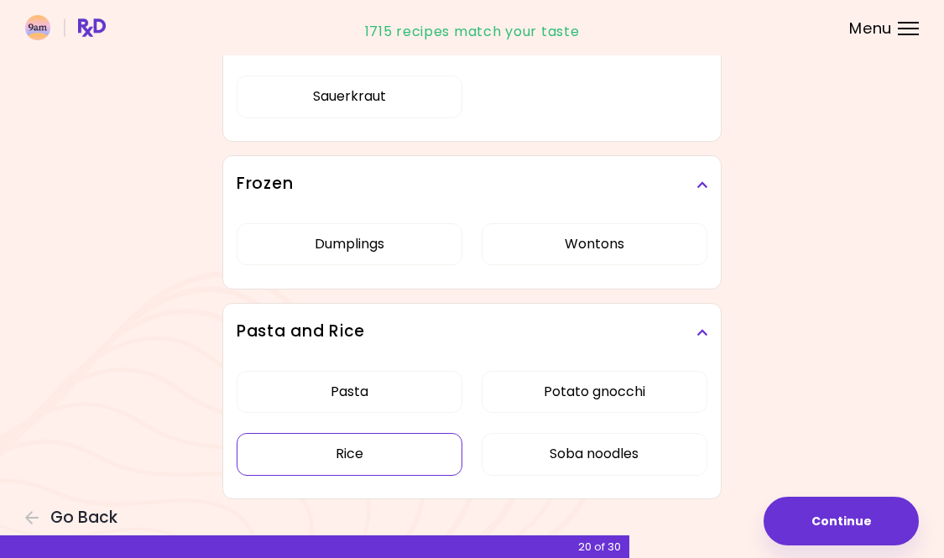
scroll to position [1205, 0]
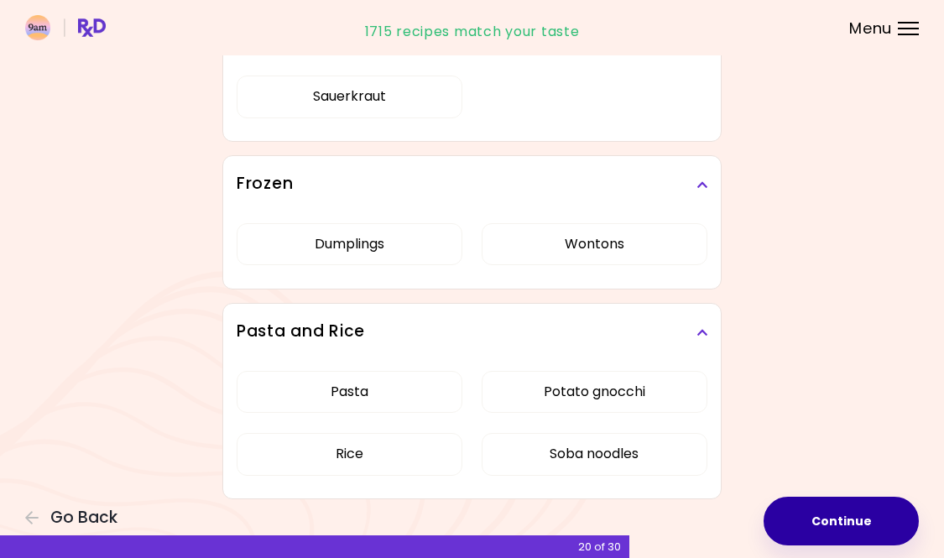
click at [836, 516] on button "Continue" at bounding box center [840, 521] width 155 height 49
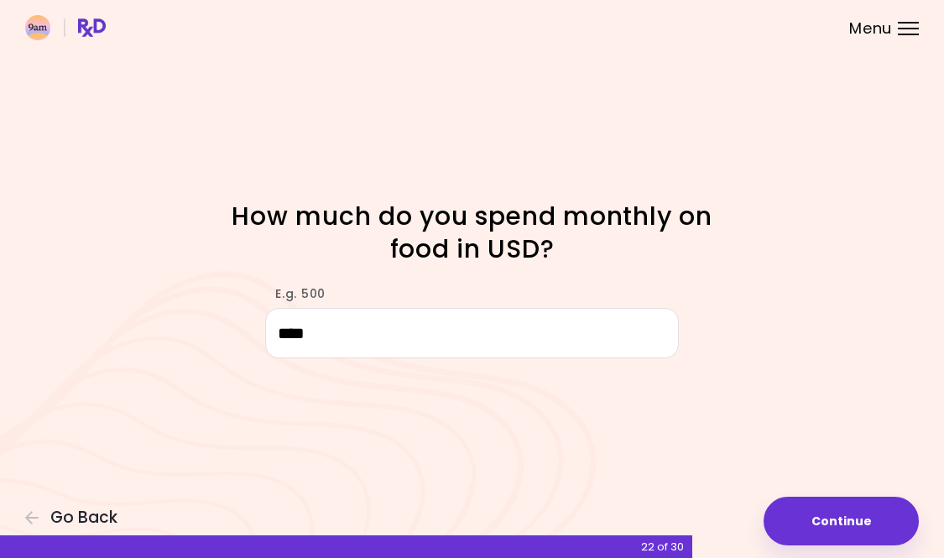
type input "****"
click at [770, 355] on div "E.g. 500 ****" at bounding box center [472, 313] width 688 height 89
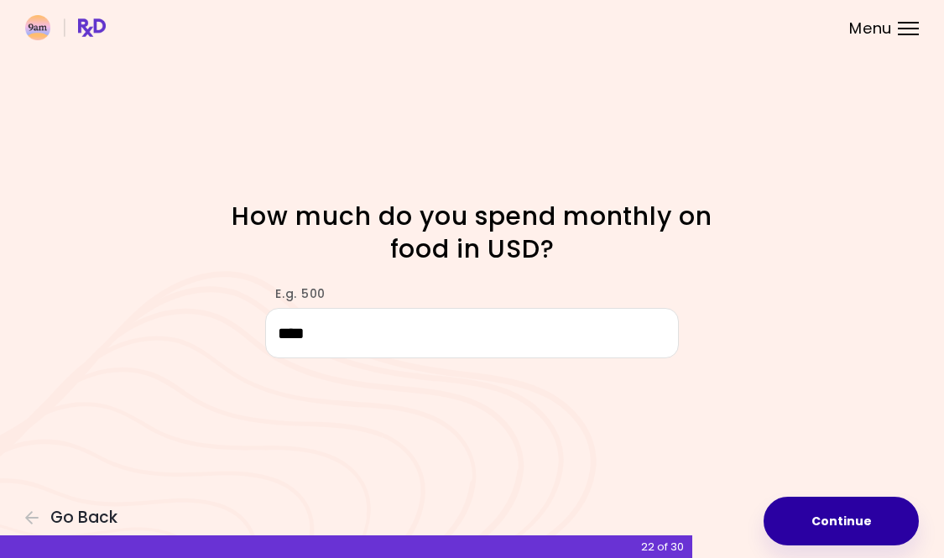
click at [853, 519] on button "Continue" at bounding box center [840, 521] width 155 height 49
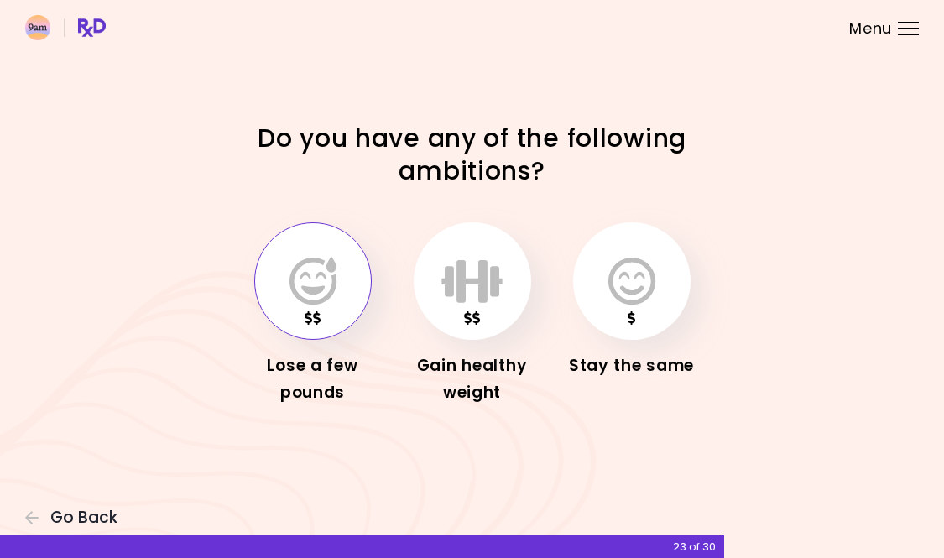
click at [272, 284] on button "button" at bounding box center [312, 280] width 117 height 117
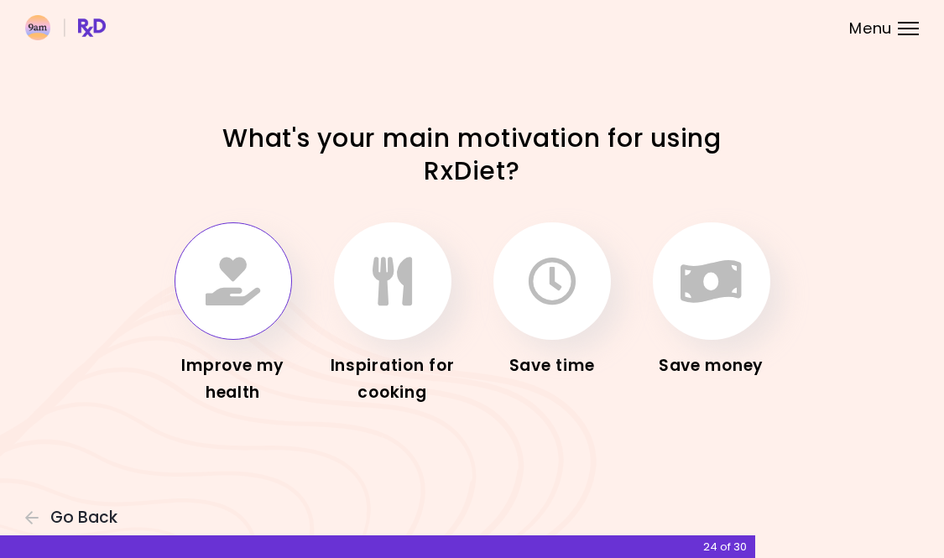
click at [226, 315] on button "button" at bounding box center [232, 280] width 117 height 117
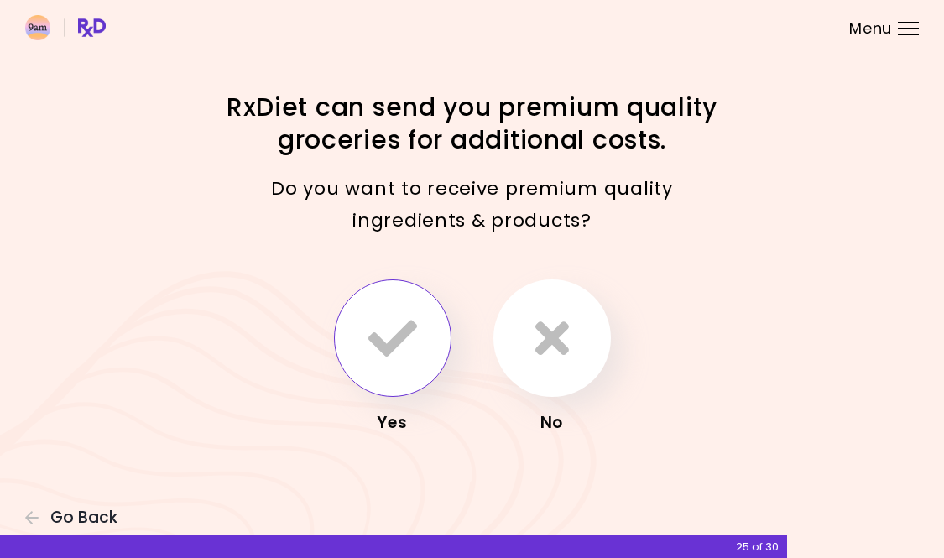
click at [383, 337] on icon "button" at bounding box center [392, 338] width 49 height 49
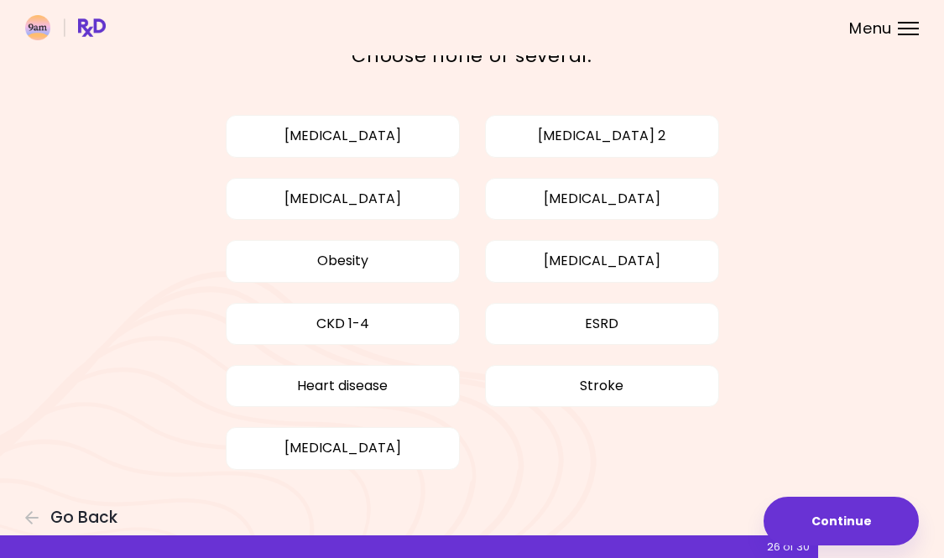
scroll to position [100, 0]
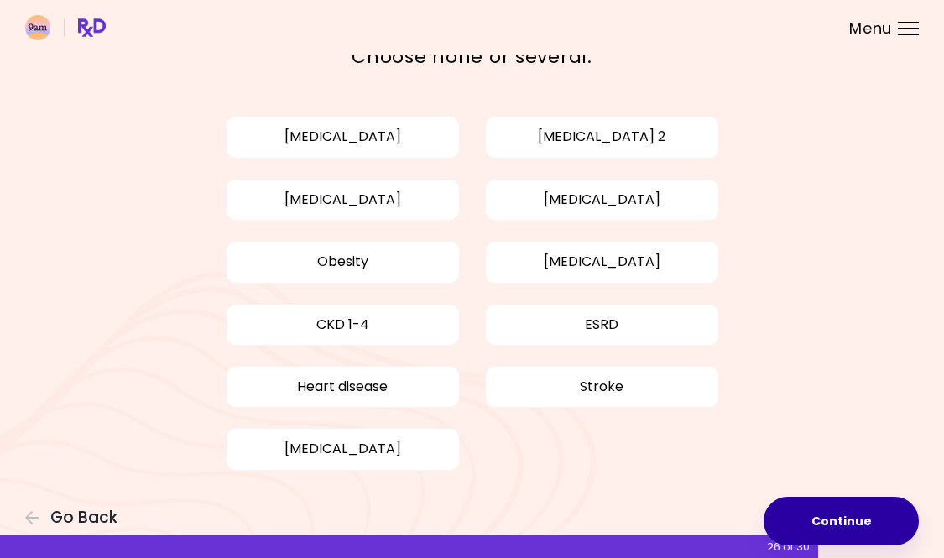
click at [846, 513] on button "Continue" at bounding box center [840, 521] width 155 height 49
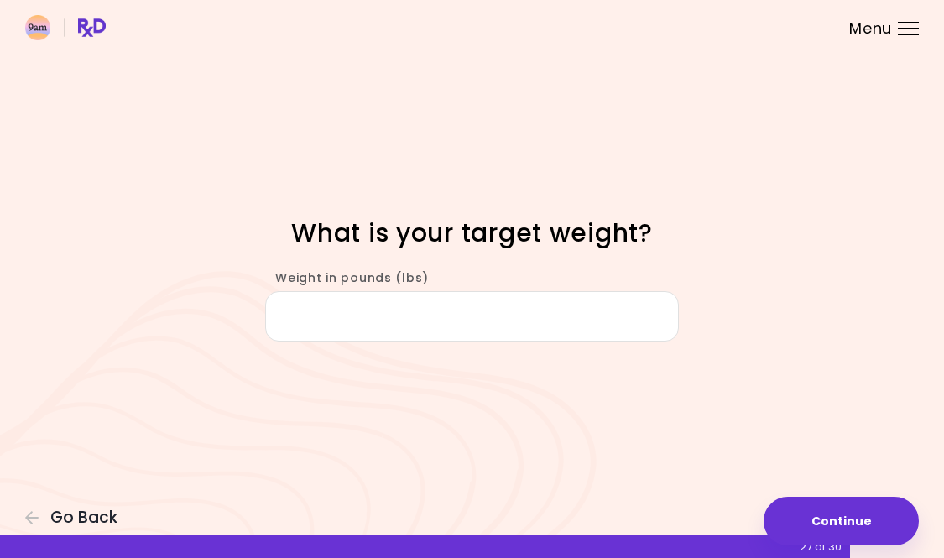
click at [412, 316] on input "Weight in pounds (lbs)" at bounding box center [472, 316] width 414 height 50
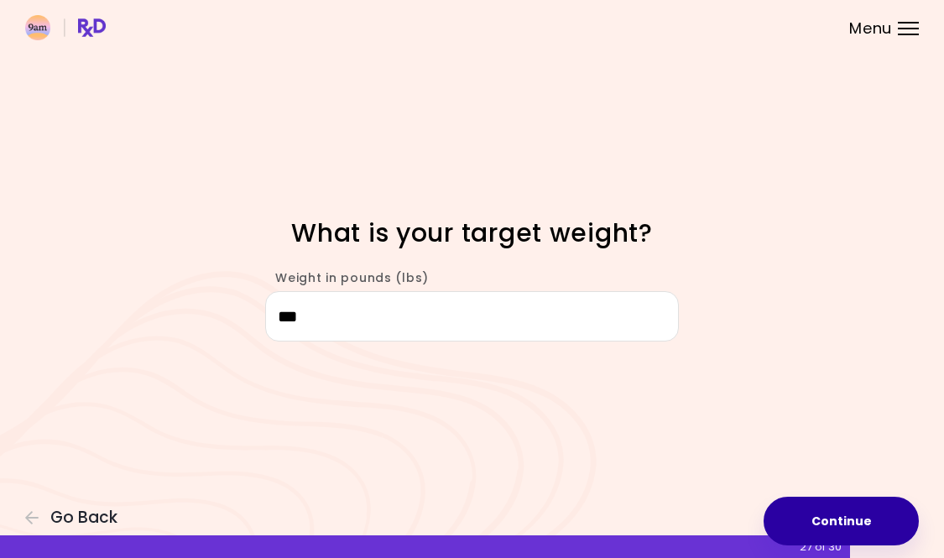
type input "***"
click at [824, 513] on button "Continue" at bounding box center [840, 521] width 155 height 49
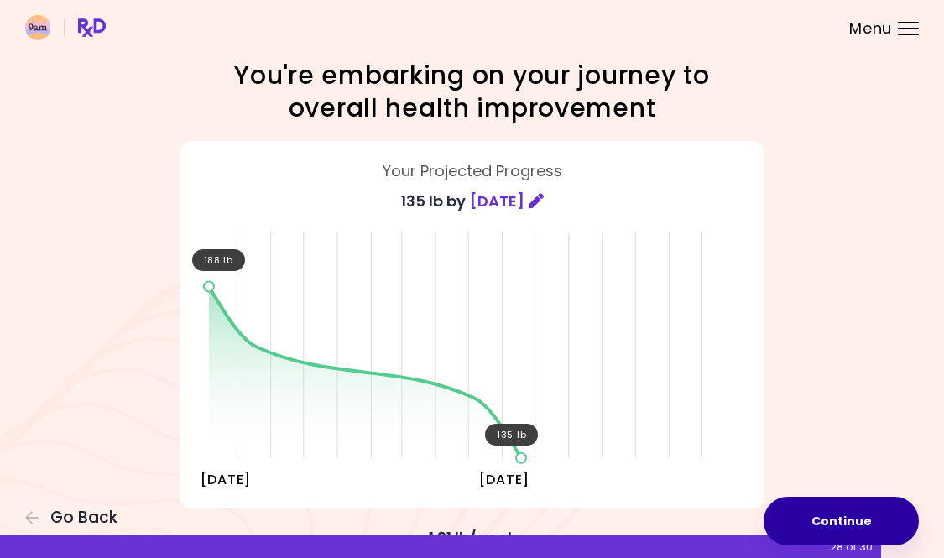
click at [860, 514] on button "Continue" at bounding box center [840, 521] width 155 height 49
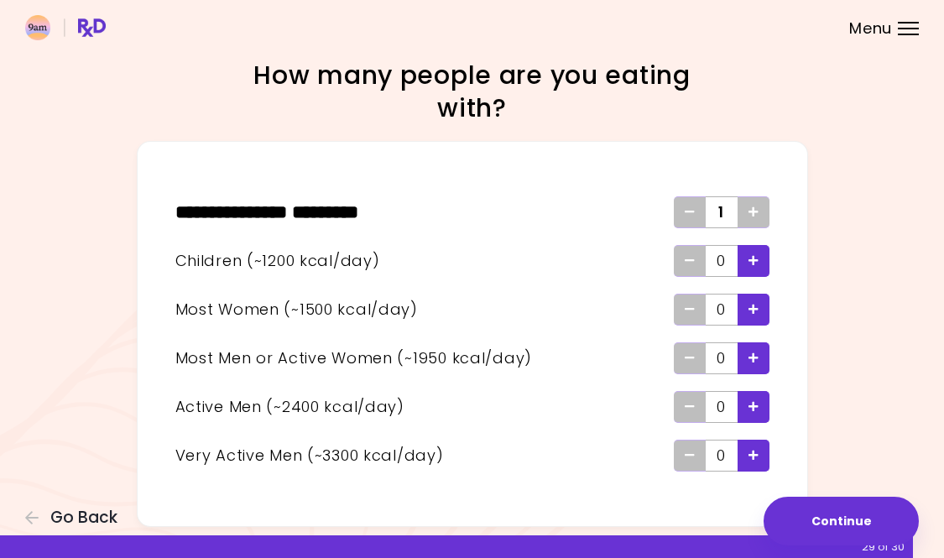
click at [758, 357] on icon "Add - Man or Active Woman" at bounding box center [753, 357] width 10 height 11
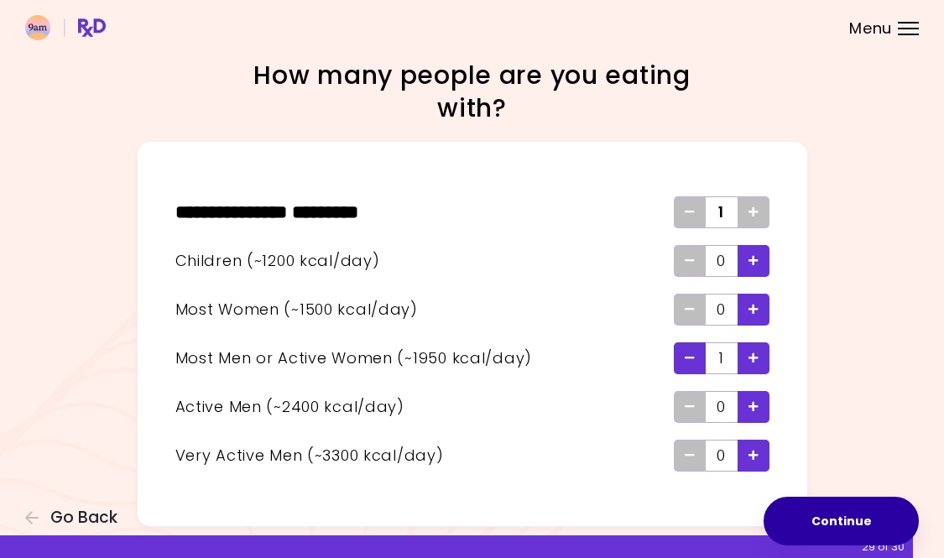
click at [841, 519] on button "Continue" at bounding box center [840, 521] width 155 height 49
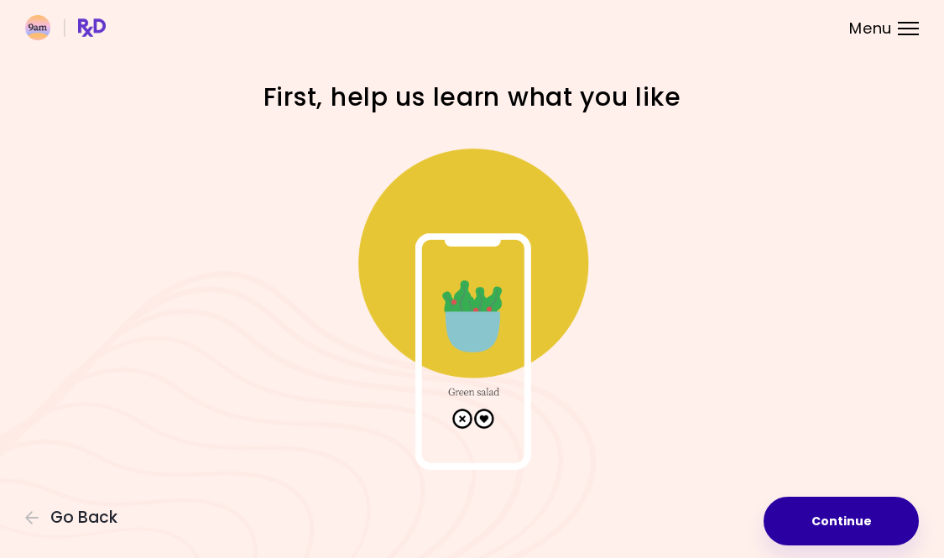
click at [822, 518] on button "Continue" at bounding box center [840, 521] width 155 height 49
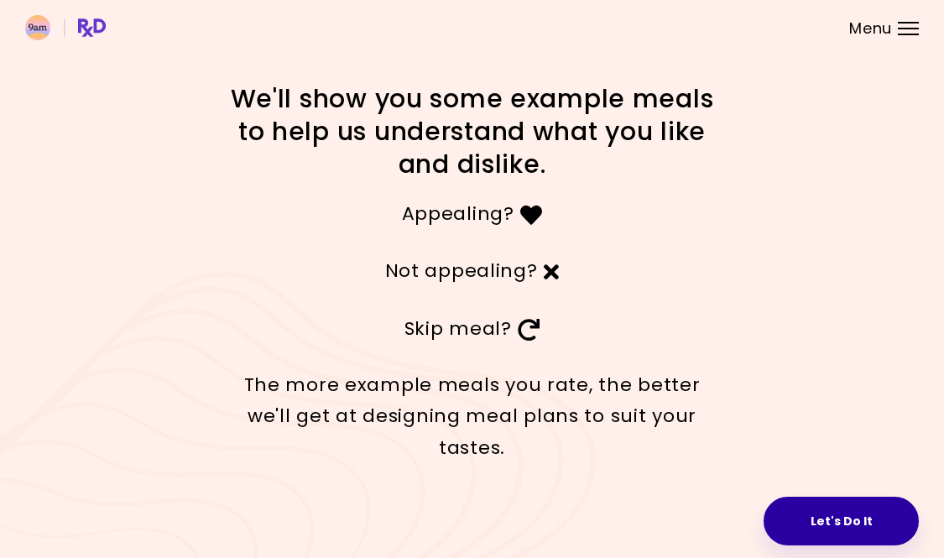
click at [831, 511] on button "Let's Do It" at bounding box center [840, 521] width 155 height 49
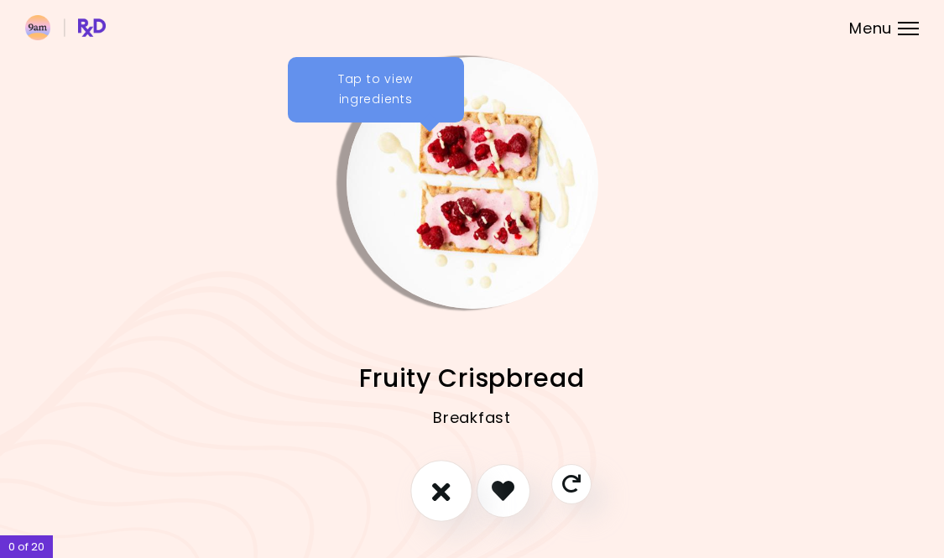
click at [429, 497] on button "I don't like this recipe" at bounding box center [441, 491] width 62 height 62
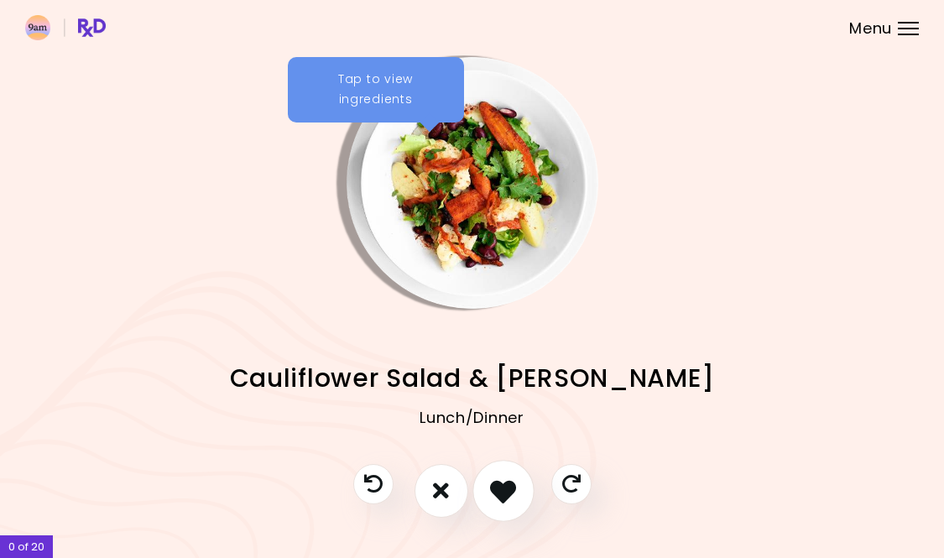
click at [512, 491] on icon "I like this recipe" at bounding box center [503, 490] width 26 height 26
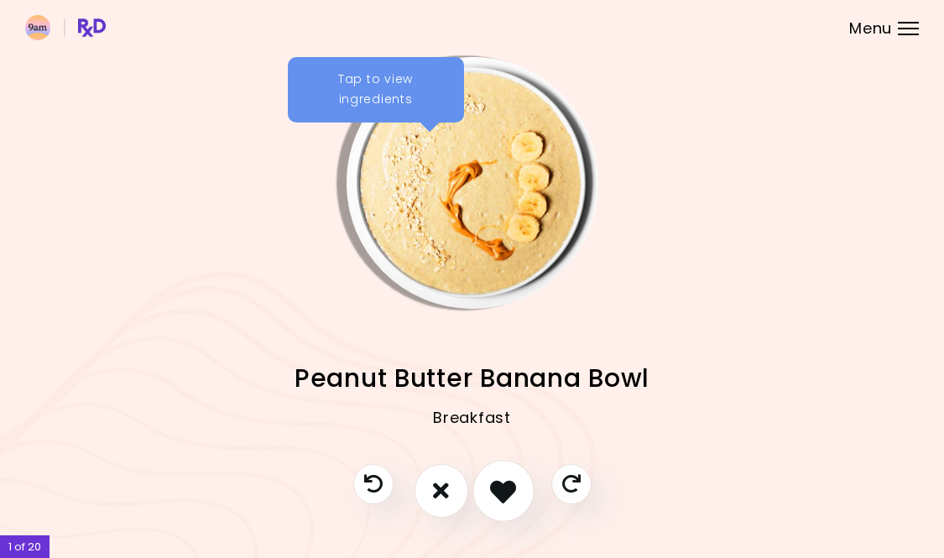
click at [512, 491] on icon "I like this recipe" at bounding box center [503, 490] width 26 height 26
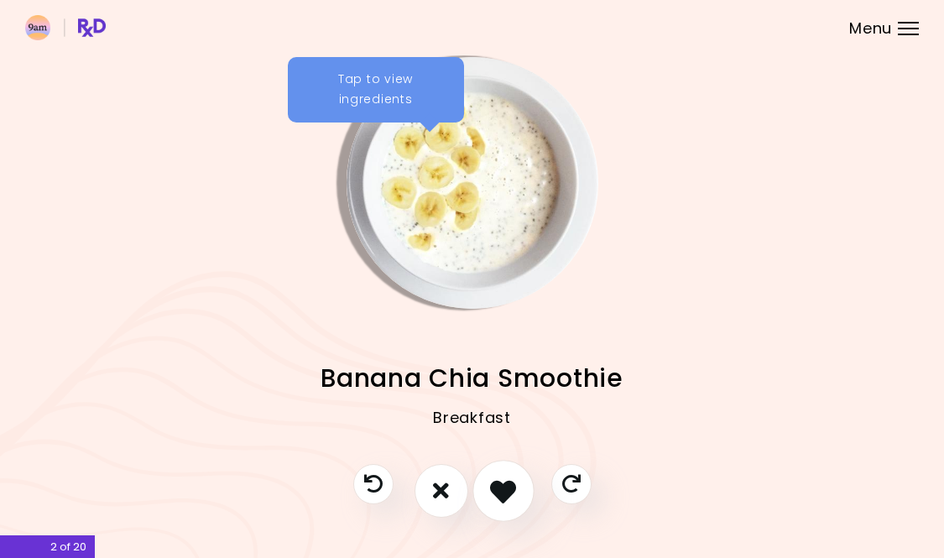
click at [512, 491] on icon "I like this recipe" at bounding box center [503, 490] width 26 height 26
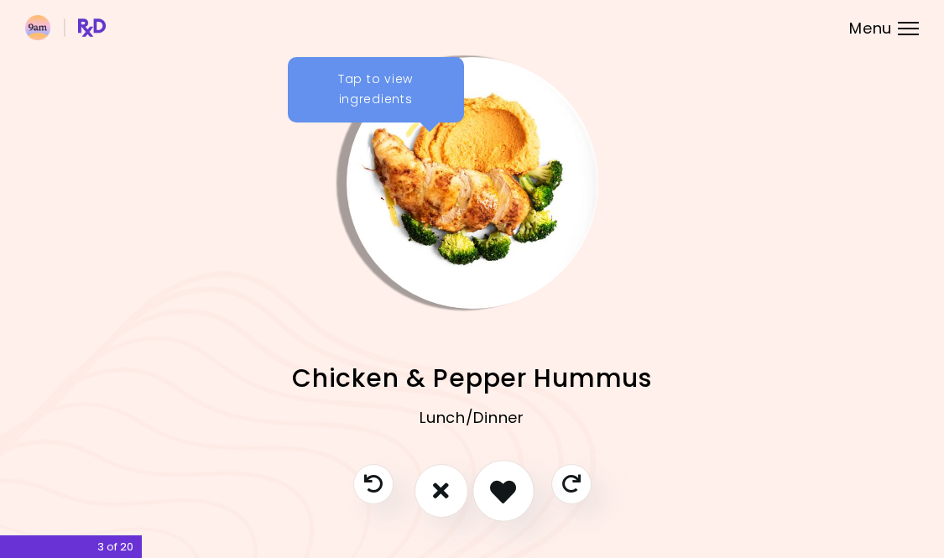
click at [512, 491] on icon "I like this recipe" at bounding box center [503, 490] width 26 height 26
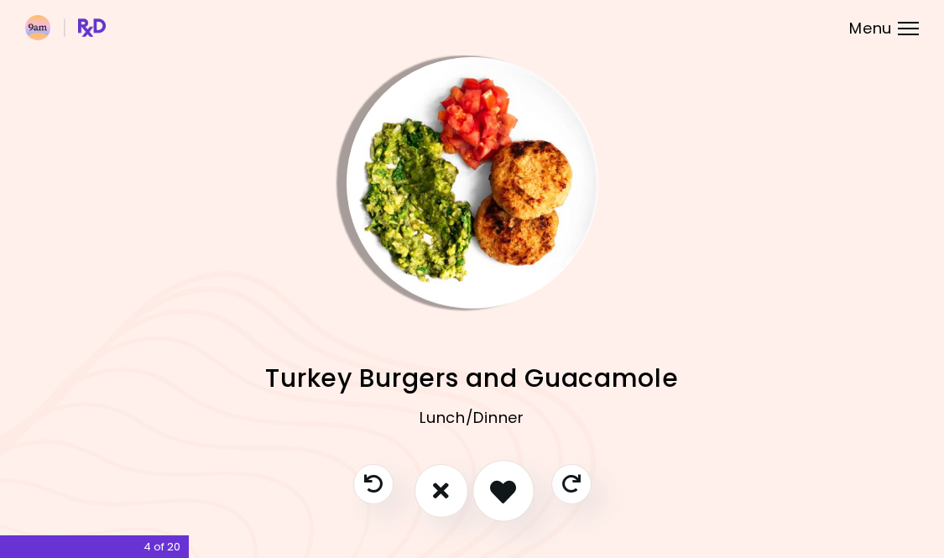
click at [512, 491] on icon "I like this recipe" at bounding box center [503, 490] width 26 height 26
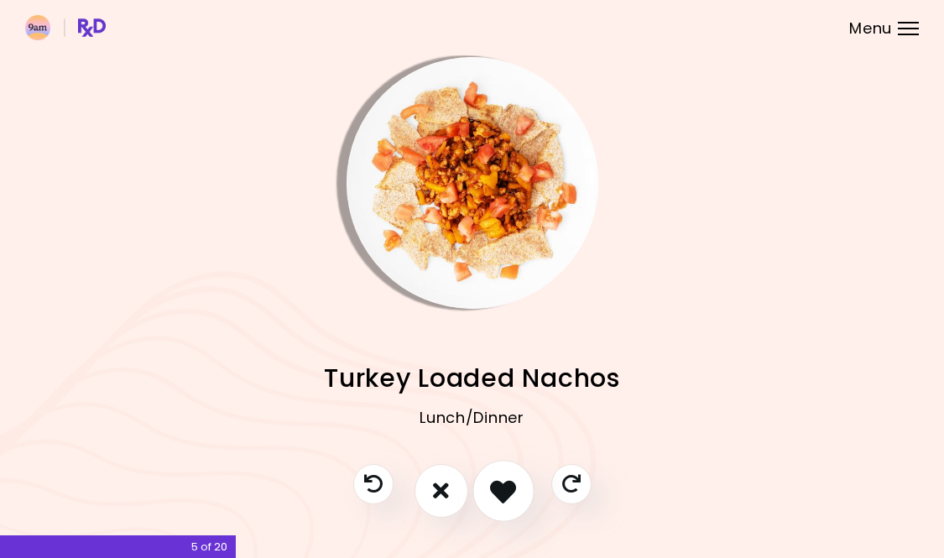
click at [512, 491] on icon "I like this recipe" at bounding box center [503, 490] width 26 height 26
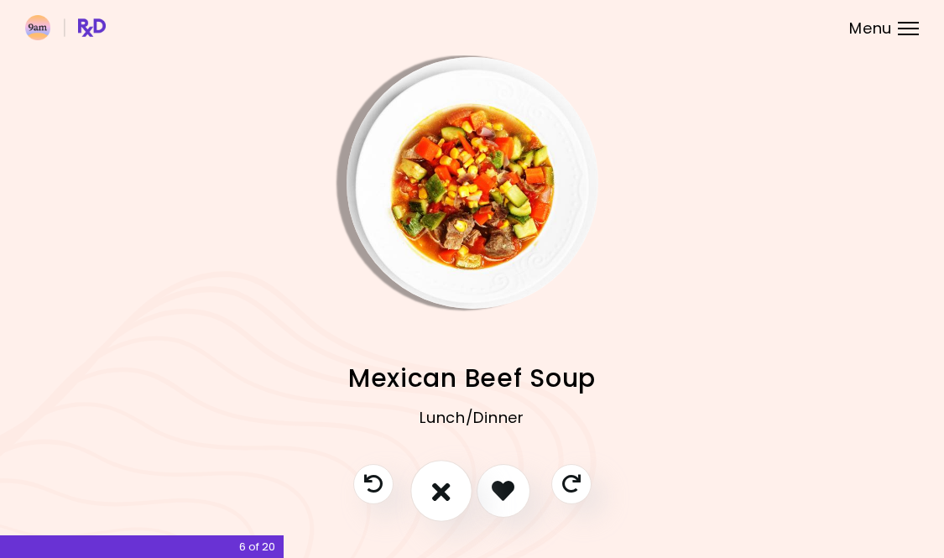
click at [440, 494] on icon "I don't like this recipe" at bounding box center [441, 490] width 18 height 26
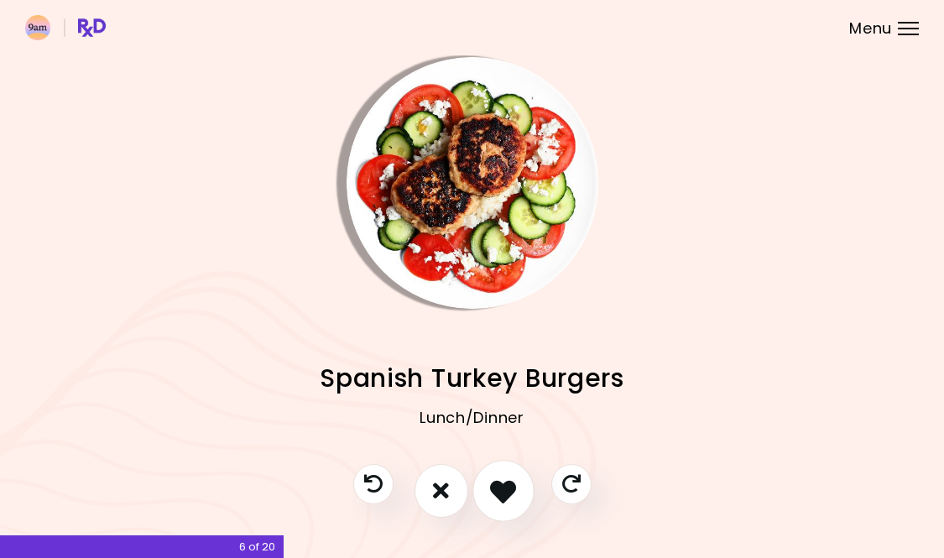
click at [509, 495] on icon "I like this recipe" at bounding box center [503, 490] width 26 height 26
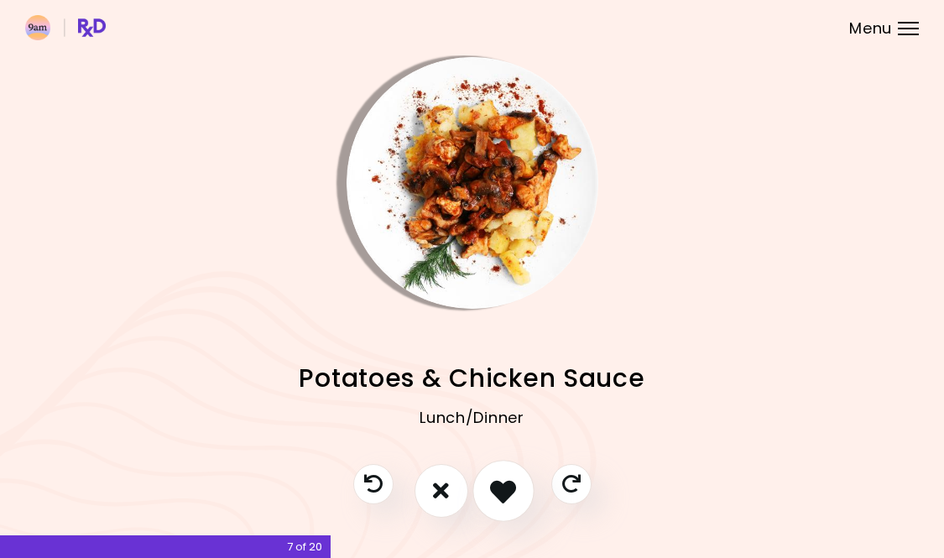
click at [509, 495] on icon "I like this recipe" at bounding box center [503, 490] width 26 height 26
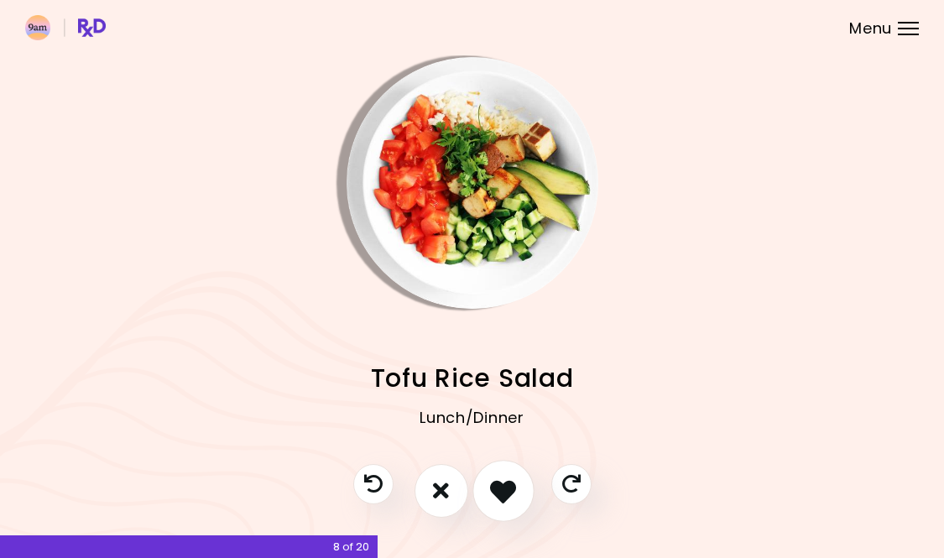
click at [509, 495] on icon "I like this recipe" at bounding box center [503, 490] width 26 height 26
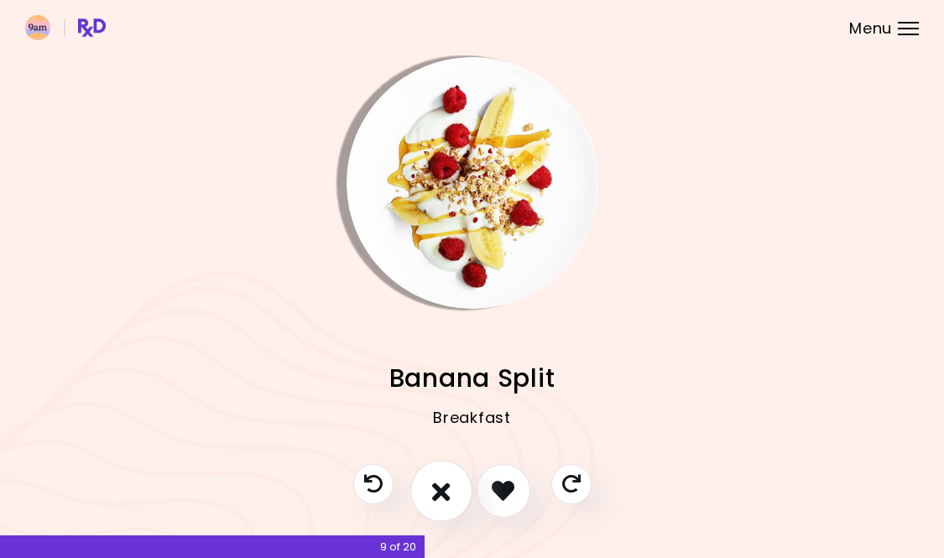
click at [439, 497] on icon "I don't like this recipe" at bounding box center [441, 490] width 18 height 26
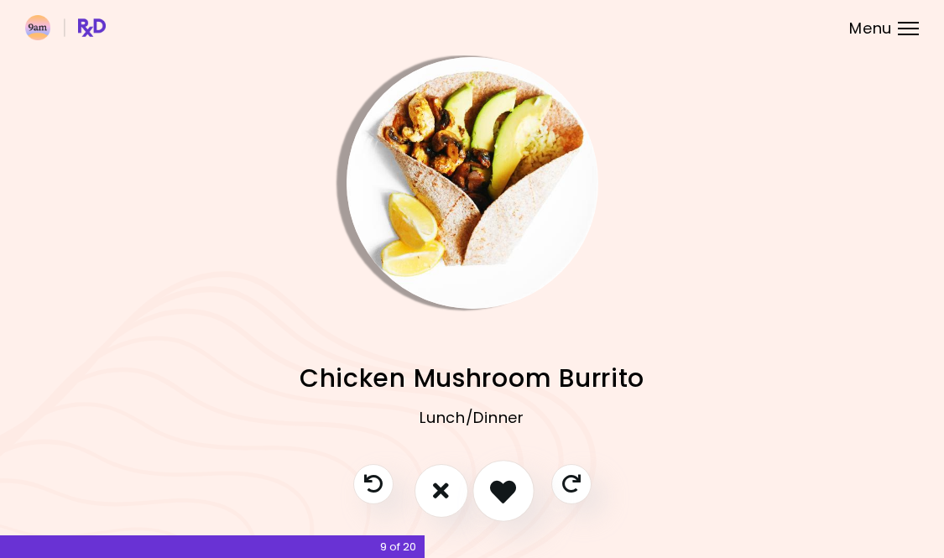
click at [506, 491] on icon "I like this recipe" at bounding box center [503, 490] width 26 height 26
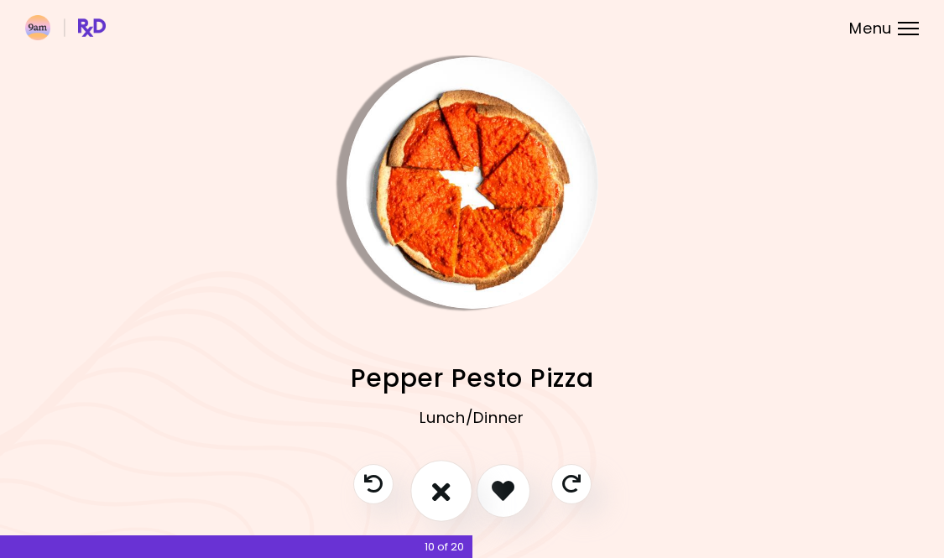
click at [434, 493] on icon "I don't like this recipe" at bounding box center [441, 490] width 18 height 26
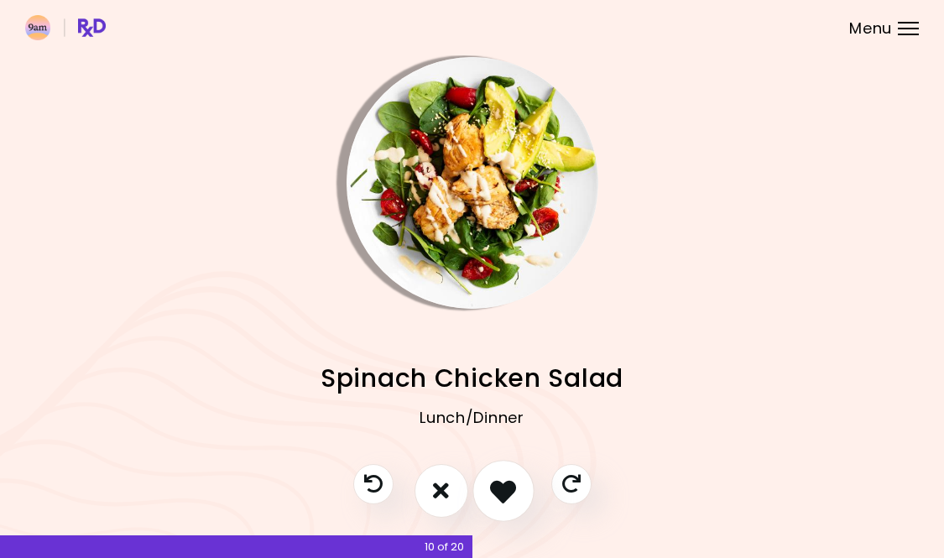
click at [485, 497] on button "I like this recipe" at bounding box center [503, 491] width 62 height 62
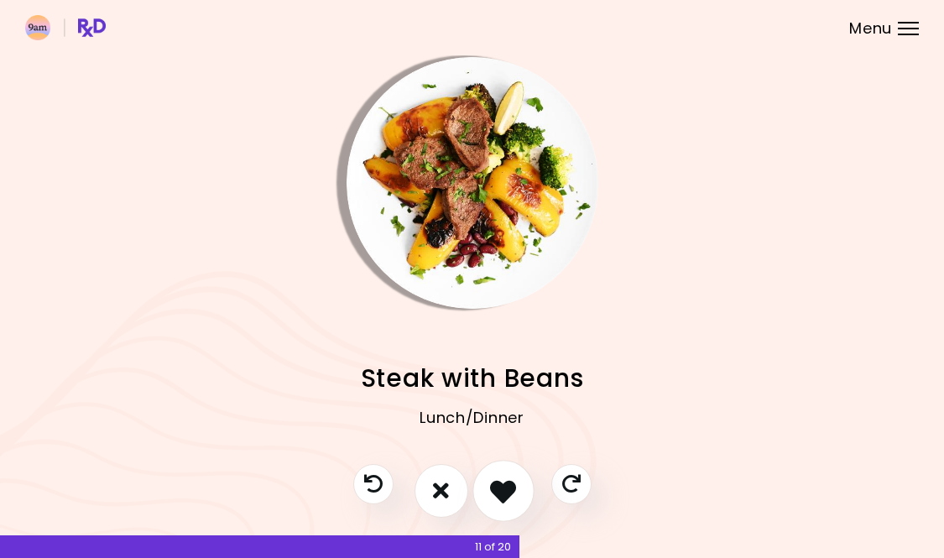
click at [493, 497] on icon "I like this recipe" at bounding box center [503, 490] width 26 height 26
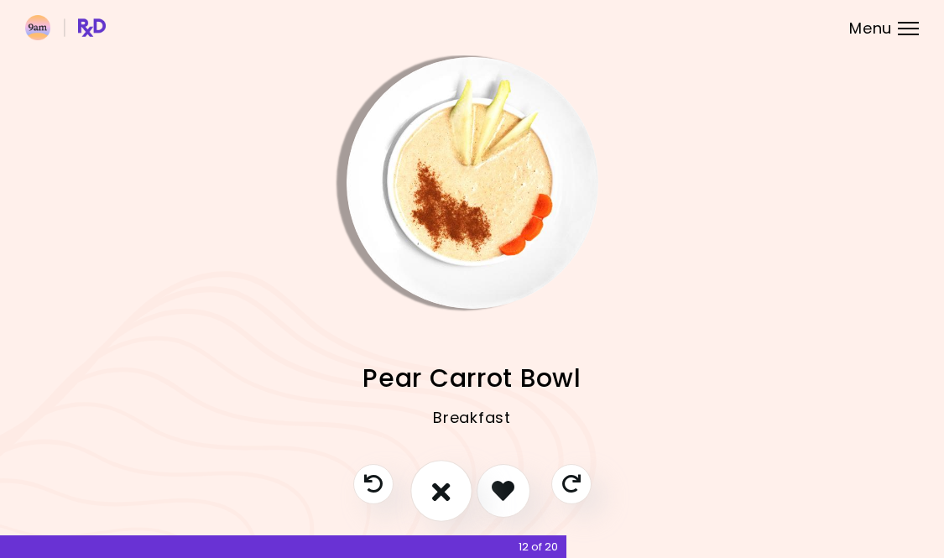
click at [437, 497] on icon "I don't like this recipe" at bounding box center [441, 490] width 18 height 26
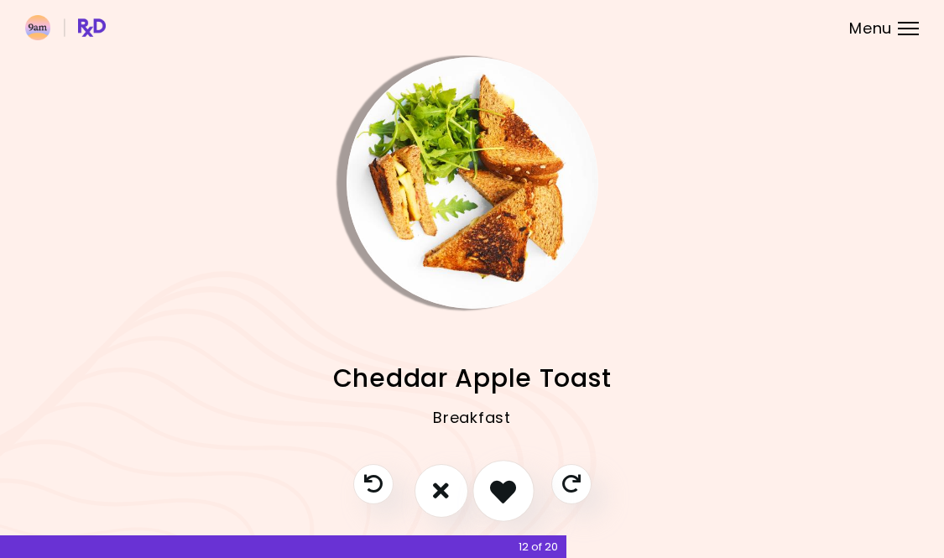
click at [501, 485] on icon "I like this recipe" at bounding box center [503, 490] width 26 height 26
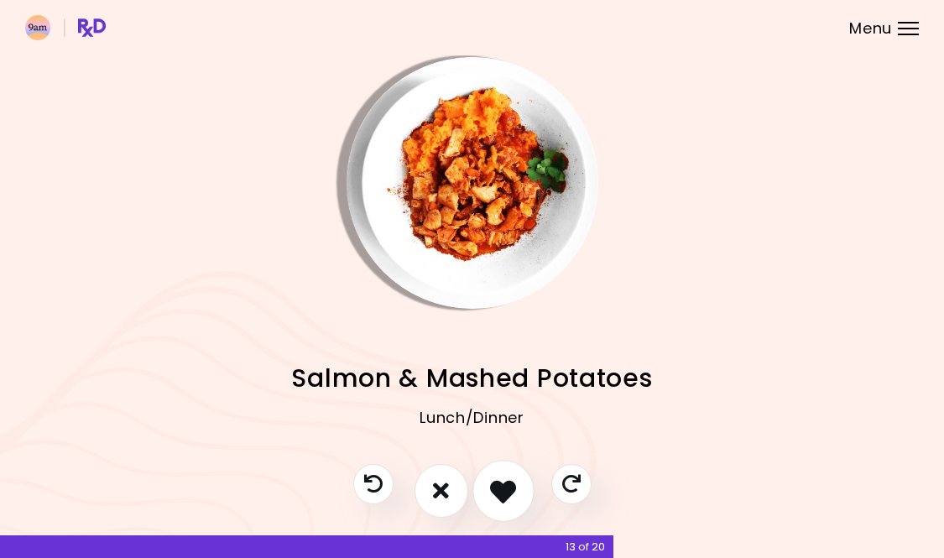
click at [501, 485] on icon "I like this recipe" at bounding box center [503, 490] width 26 height 26
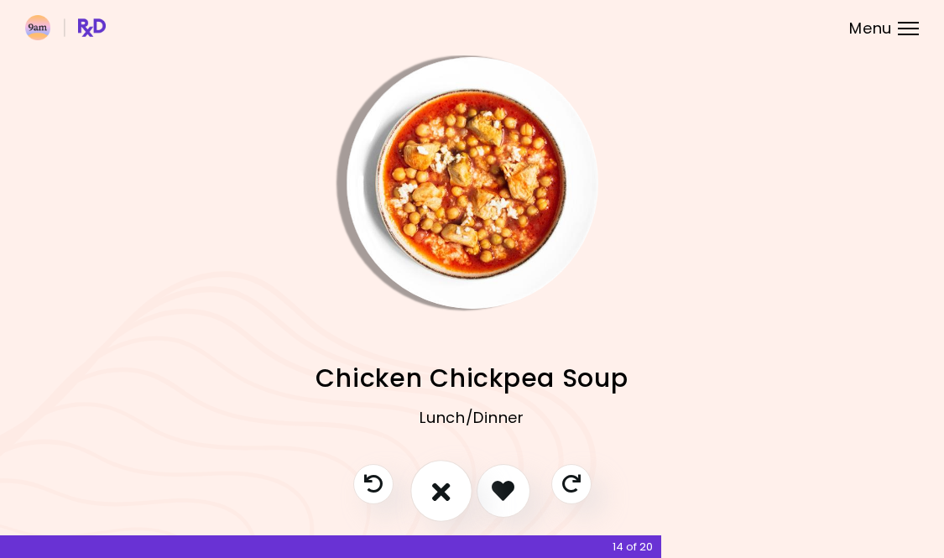
click at [436, 497] on icon "I don't like this recipe" at bounding box center [441, 490] width 18 height 26
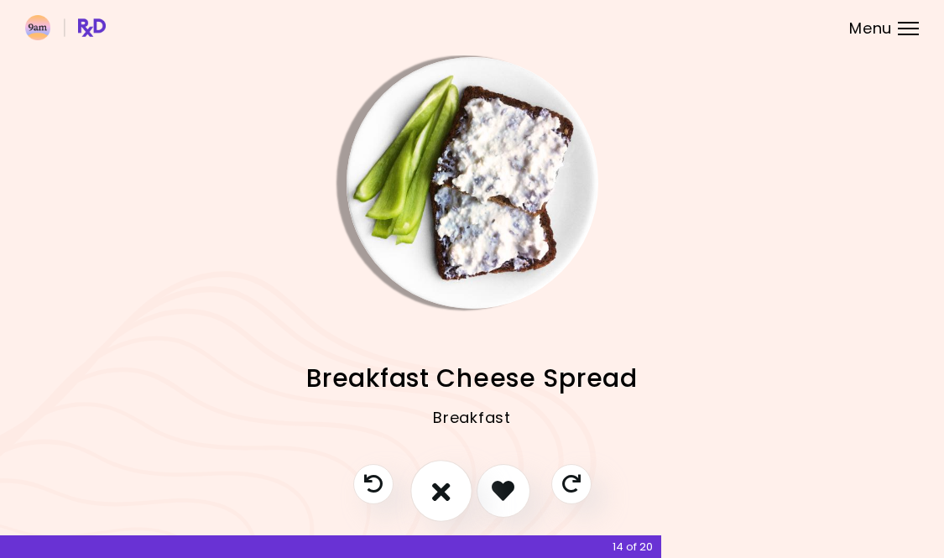
click at [430, 498] on button "I don't like this recipe" at bounding box center [441, 491] width 62 height 62
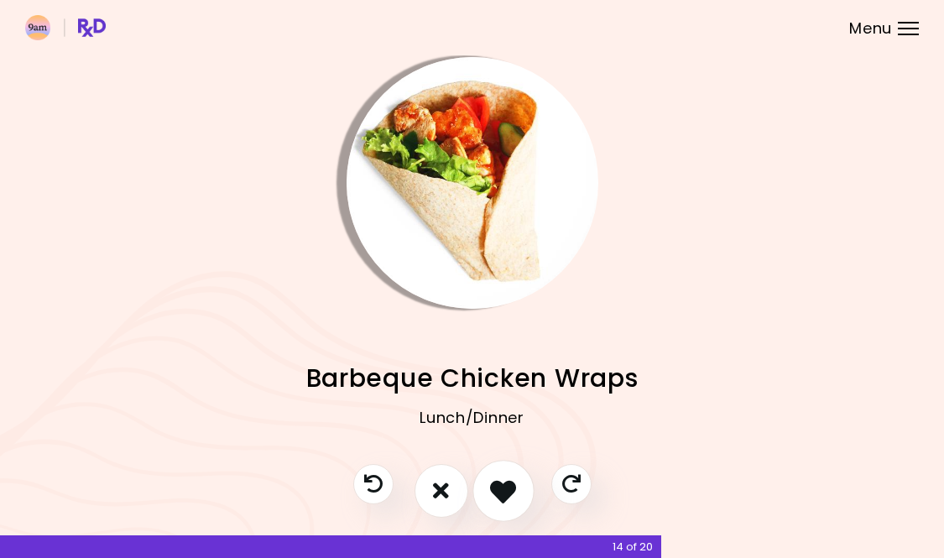
click at [507, 502] on button "I like this recipe" at bounding box center [503, 491] width 62 height 62
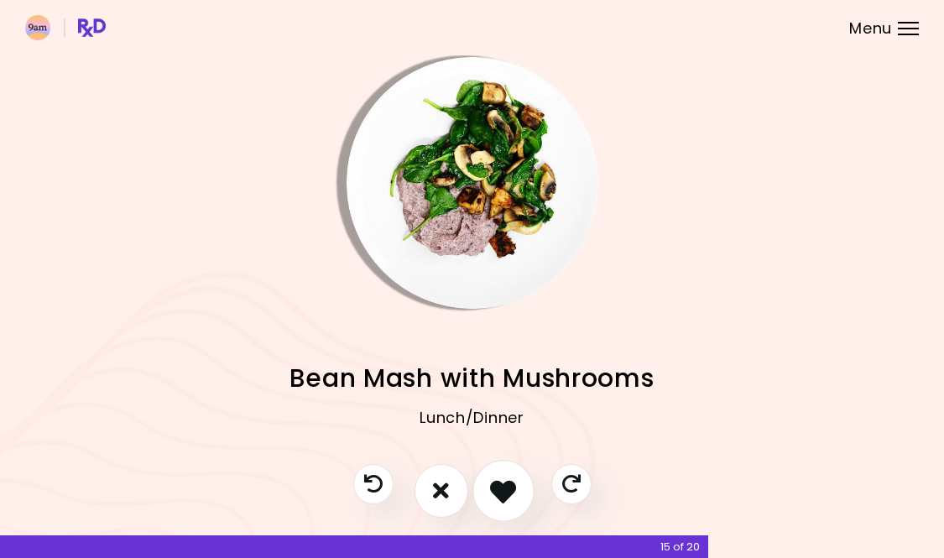
click at [504, 500] on icon "I like this recipe" at bounding box center [503, 490] width 26 height 26
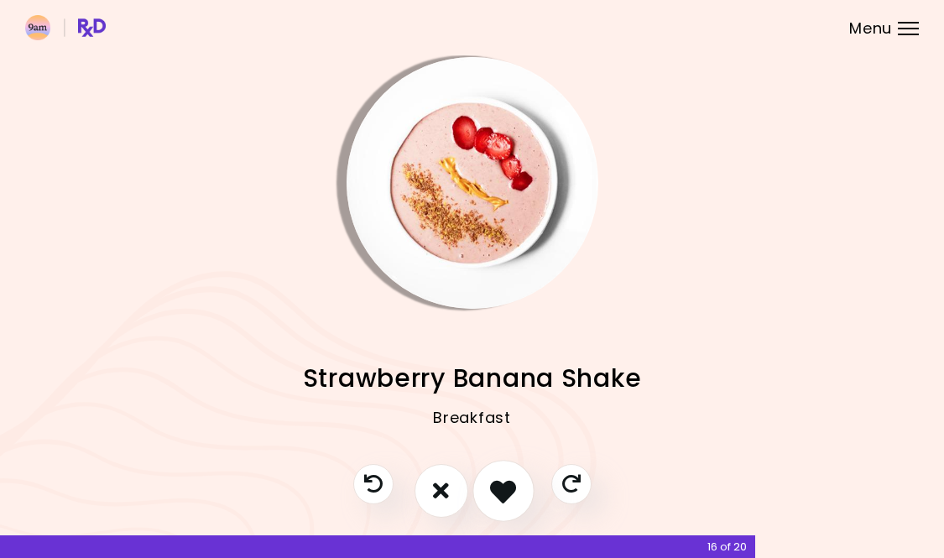
click at [504, 500] on icon "I like this recipe" at bounding box center [503, 490] width 26 height 26
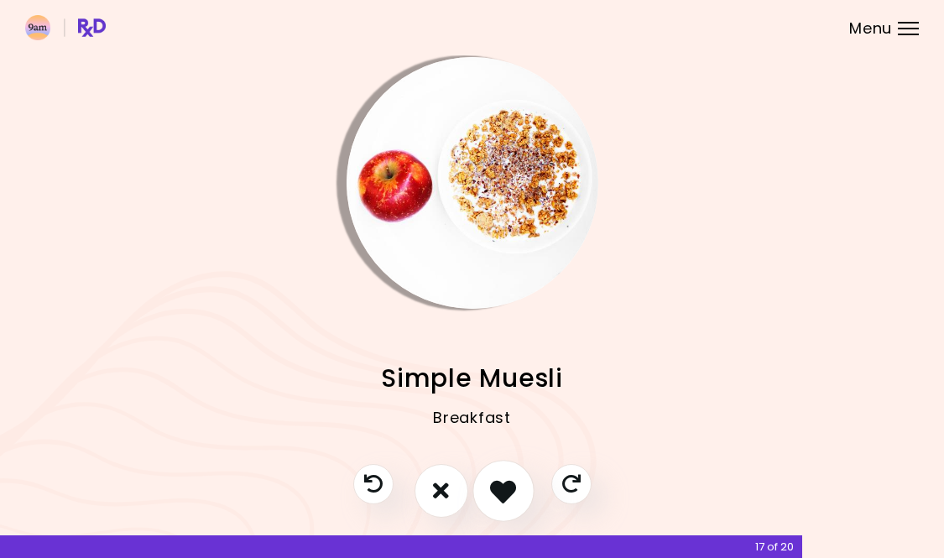
click at [504, 500] on icon "I like this recipe" at bounding box center [503, 490] width 26 height 26
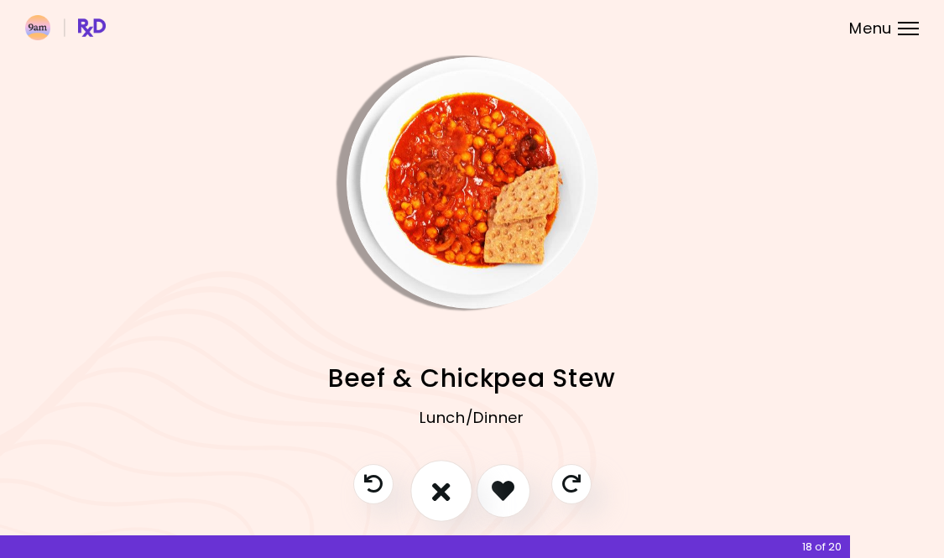
click at [437, 500] on icon "I don't like this recipe" at bounding box center [441, 490] width 18 height 26
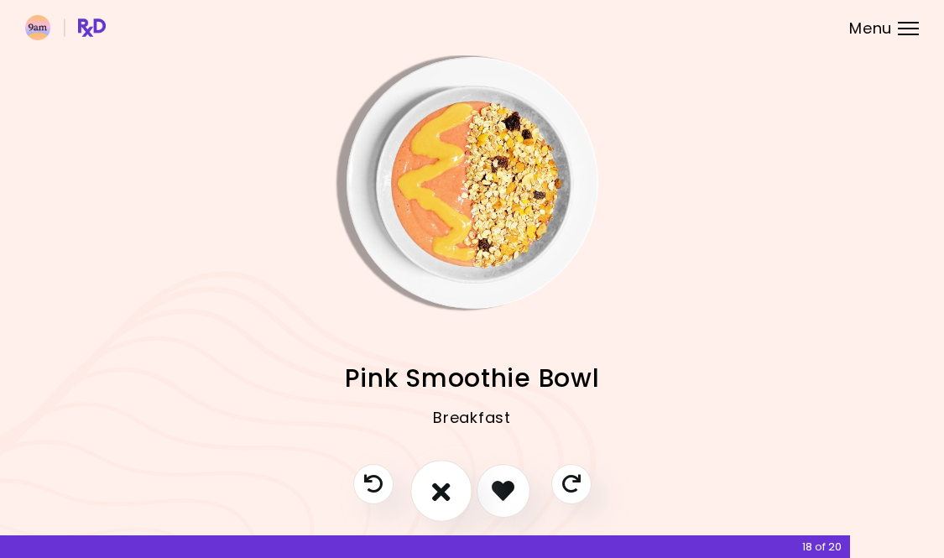
click at [437, 500] on icon "I don't like this recipe" at bounding box center [441, 490] width 18 height 26
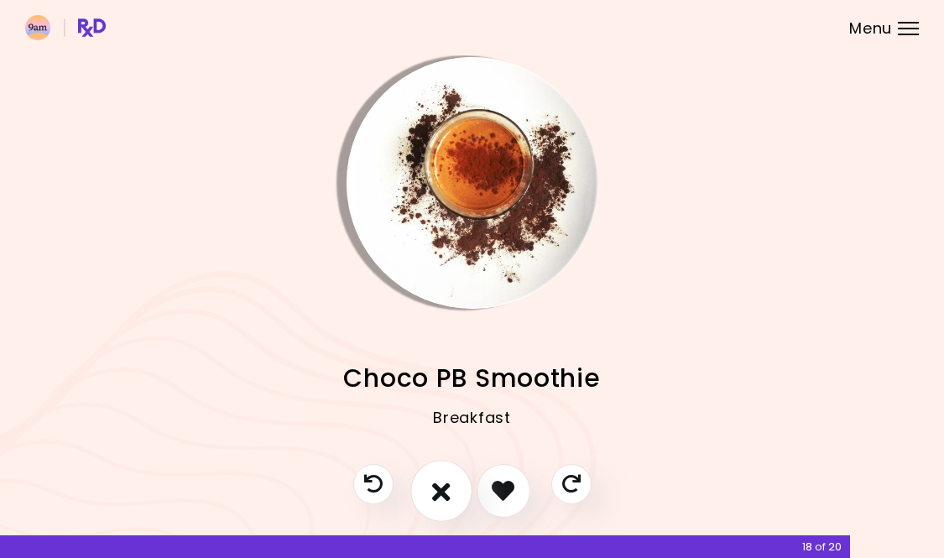
click at [437, 499] on icon "I don't like this recipe" at bounding box center [441, 490] width 18 height 26
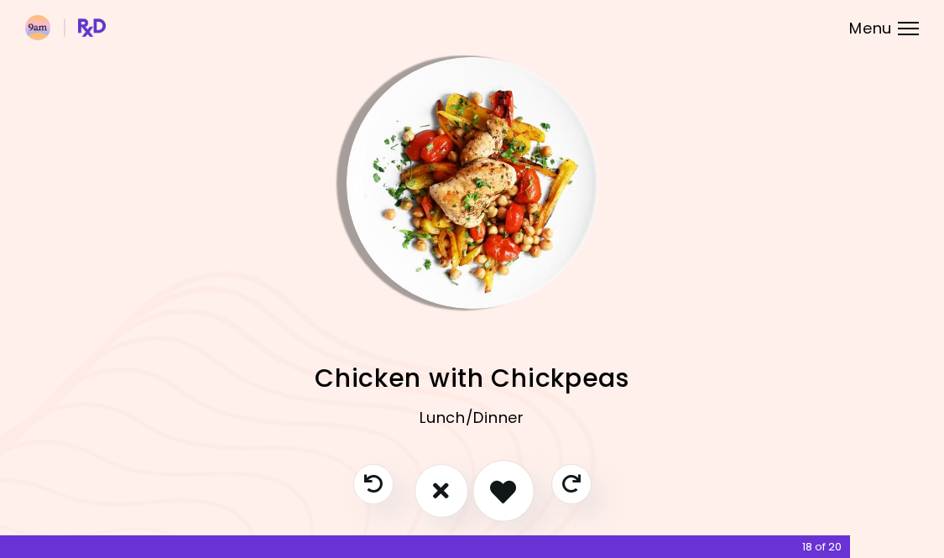
click at [499, 499] on icon "I like this recipe" at bounding box center [503, 490] width 26 height 26
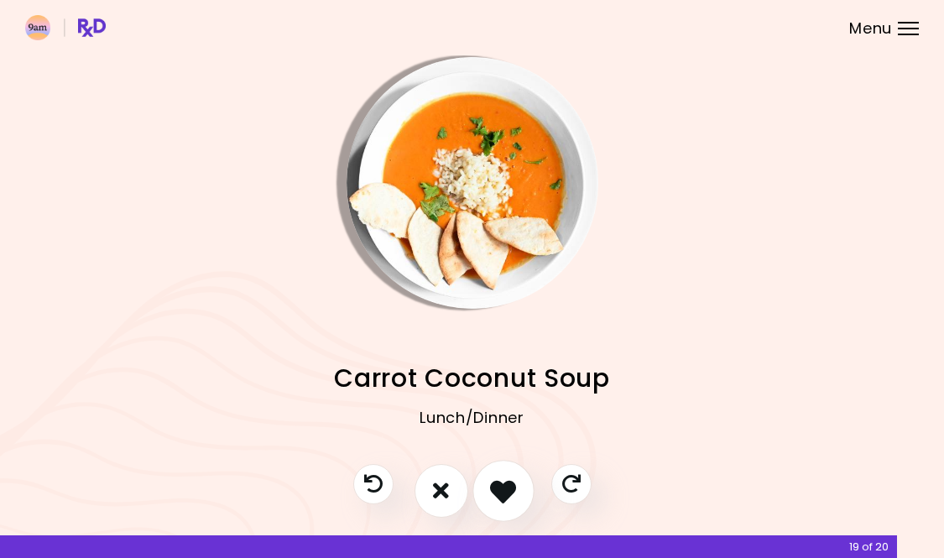
click at [499, 499] on icon "I like this recipe" at bounding box center [503, 490] width 26 height 26
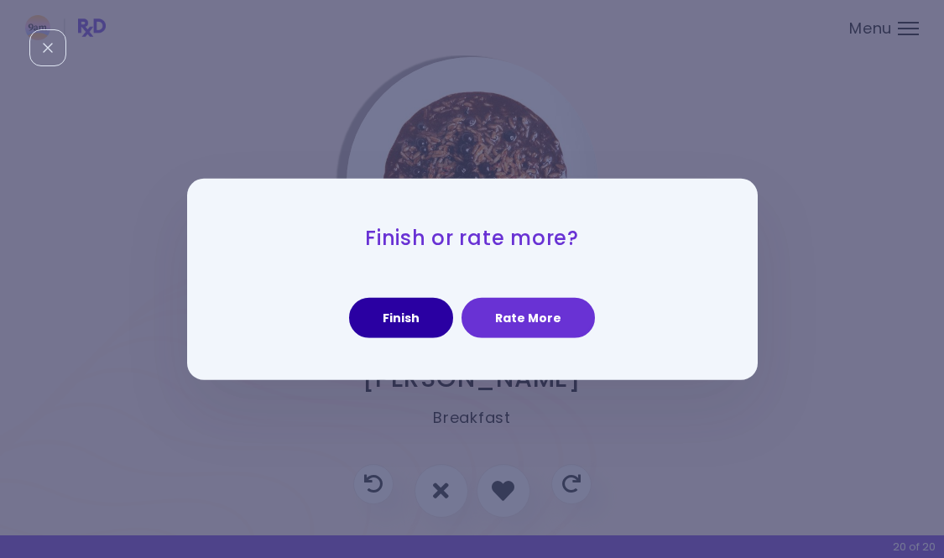
click at [414, 320] on button "Finish" at bounding box center [401, 318] width 104 height 40
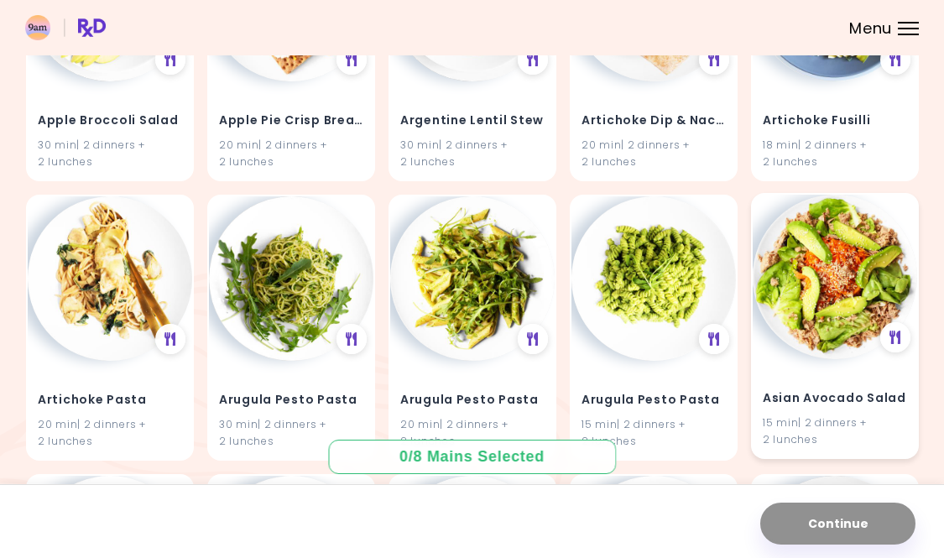
scroll to position [330, 0]
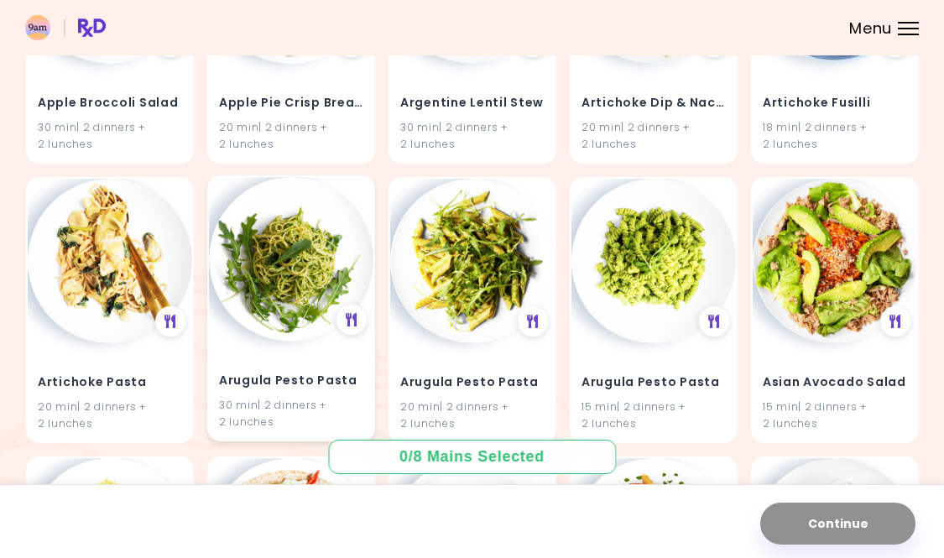
click at [279, 291] on img at bounding box center [291, 259] width 164 height 164
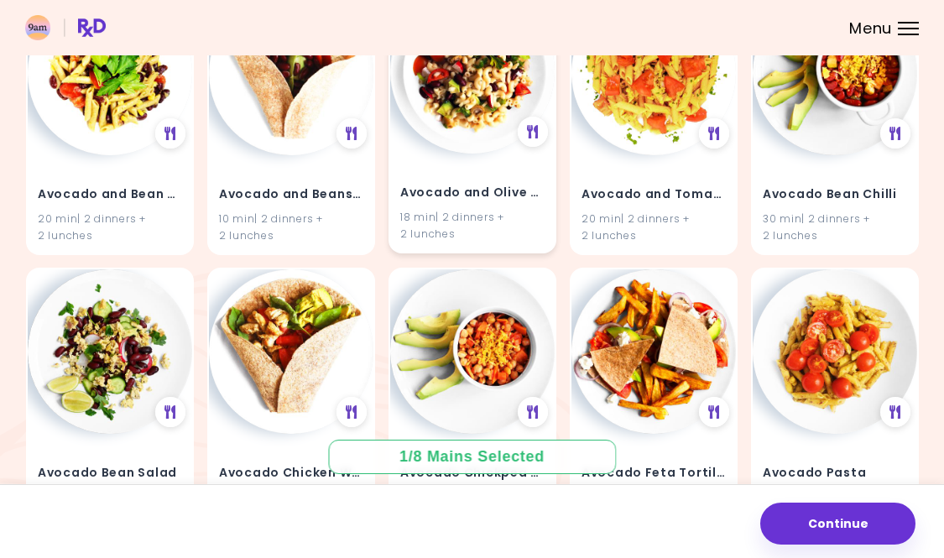
scroll to position [721, 0]
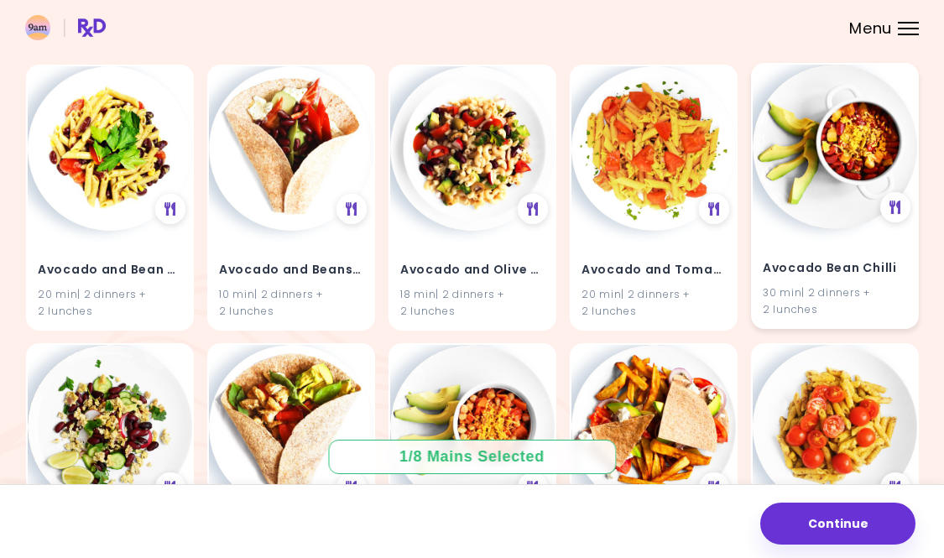
click at [803, 209] on img at bounding box center [834, 147] width 164 height 164
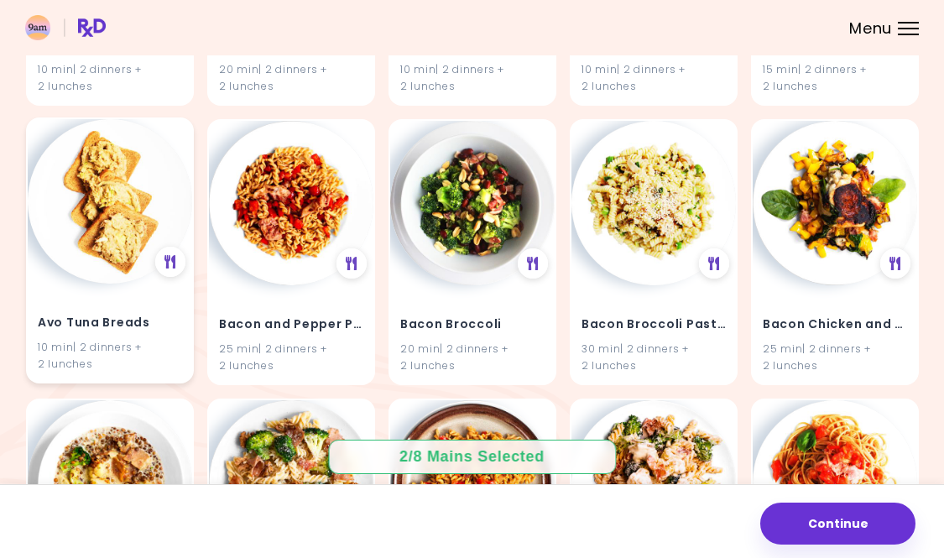
scroll to position [1806, 0]
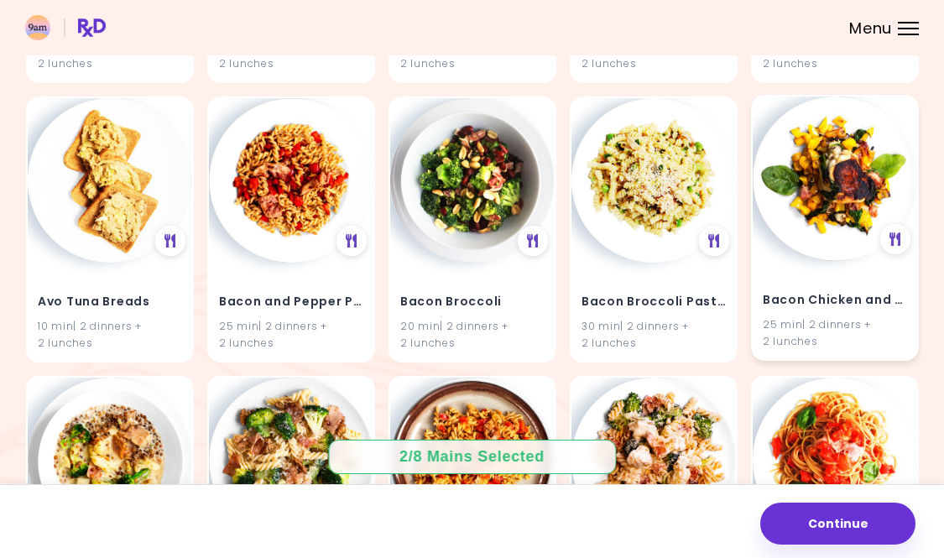
click at [823, 170] on img at bounding box center [834, 178] width 164 height 164
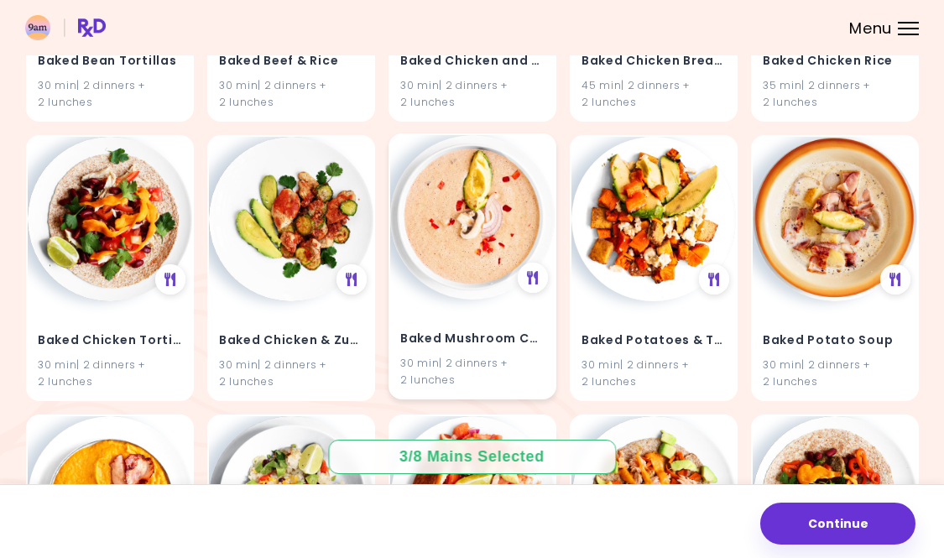
scroll to position [2661, 0]
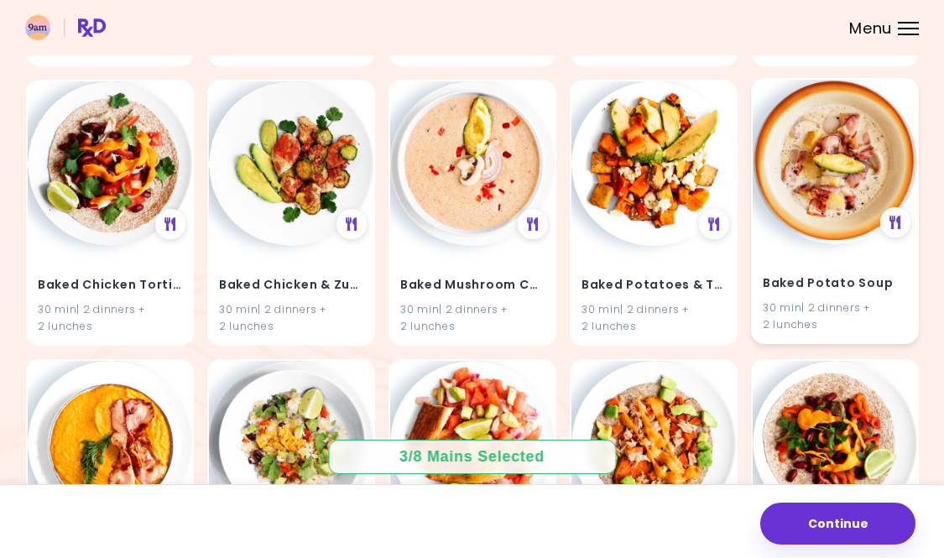
click at [801, 198] on img at bounding box center [834, 162] width 164 height 164
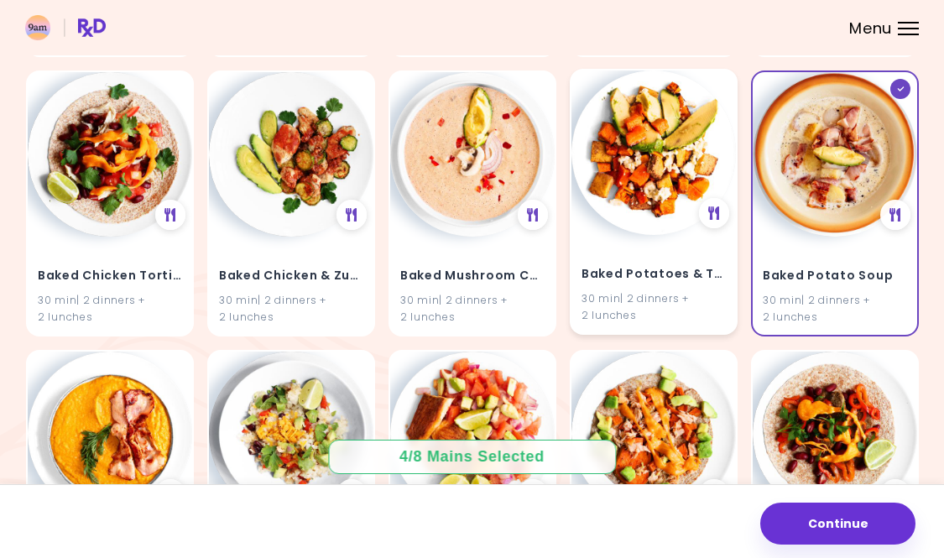
scroll to position [2668, 0]
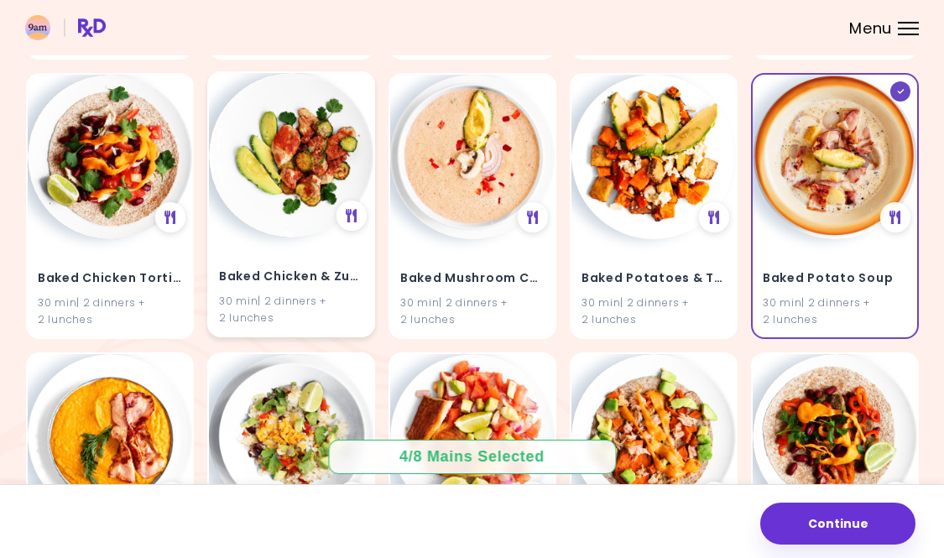
click at [286, 170] on img at bounding box center [291, 155] width 164 height 164
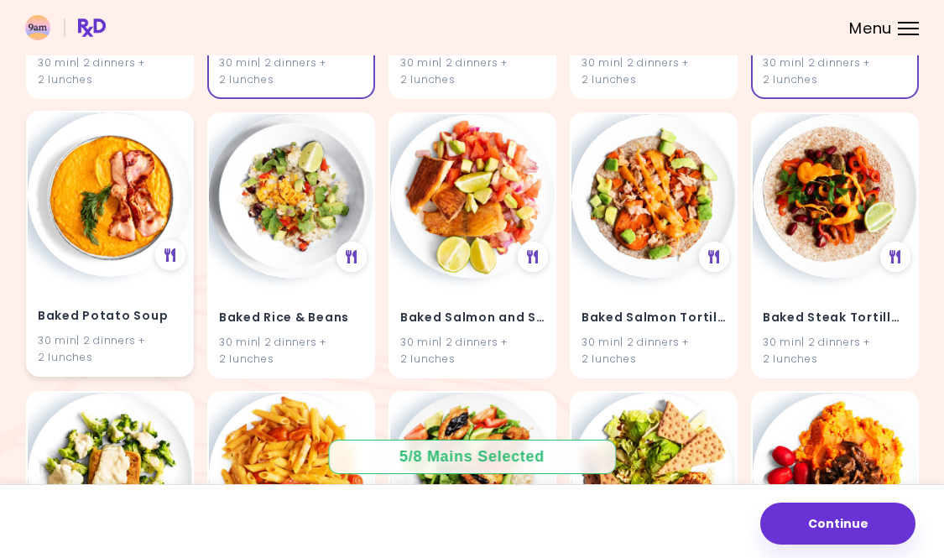
scroll to position [2923, 0]
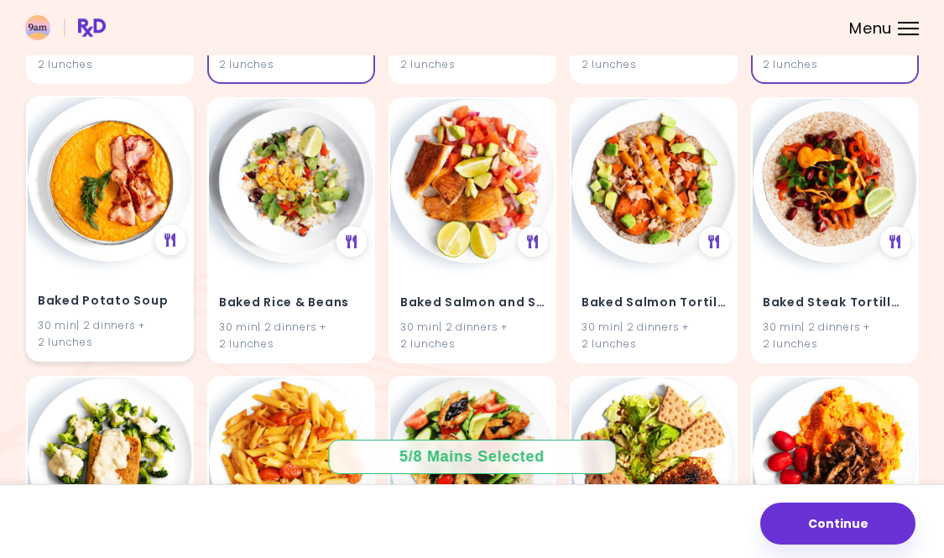
click at [87, 187] on img at bounding box center [110, 179] width 164 height 164
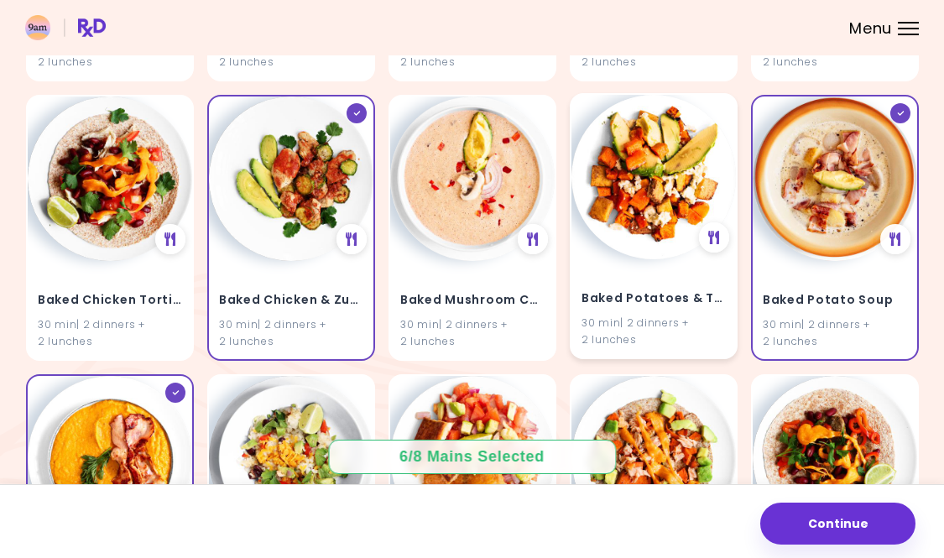
scroll to position [2611, 0]
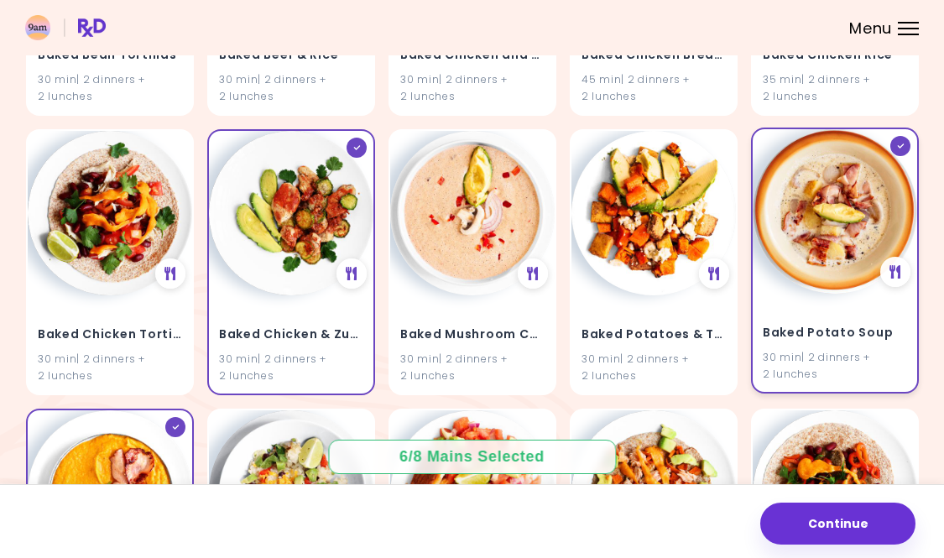
click at [824, 247] on img at bounding box center [834, 211] width 164 height 164
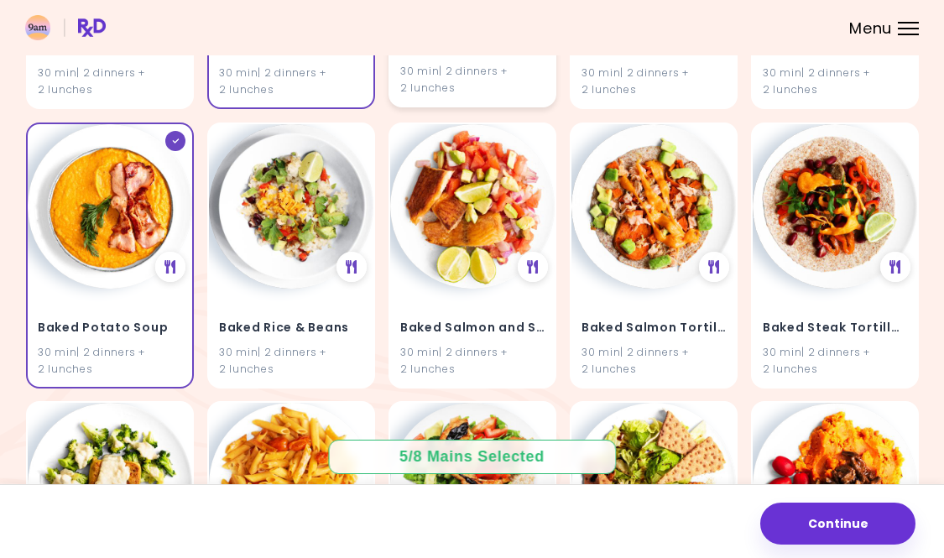
scroll to position [3015, 0]
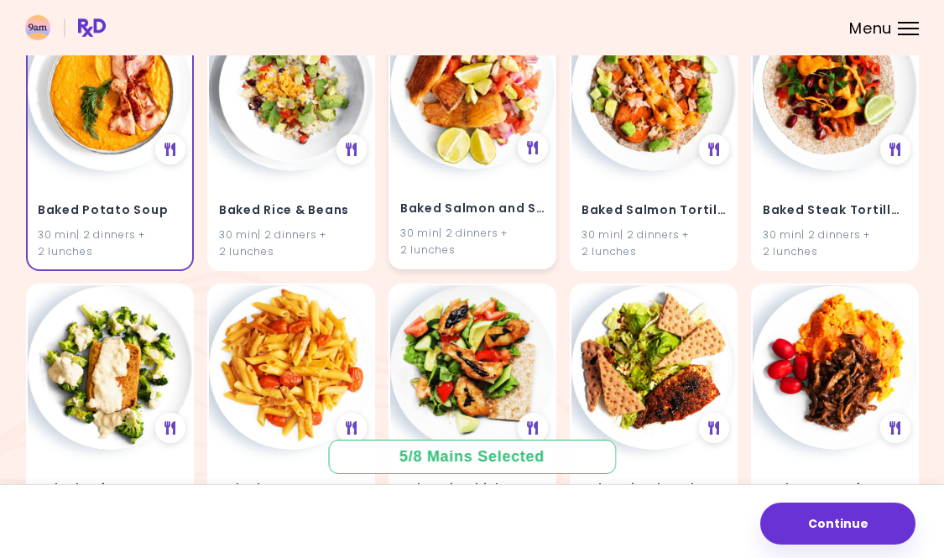
click at [482, 98] on img at bounding box center [472, 87] width 164 height 164
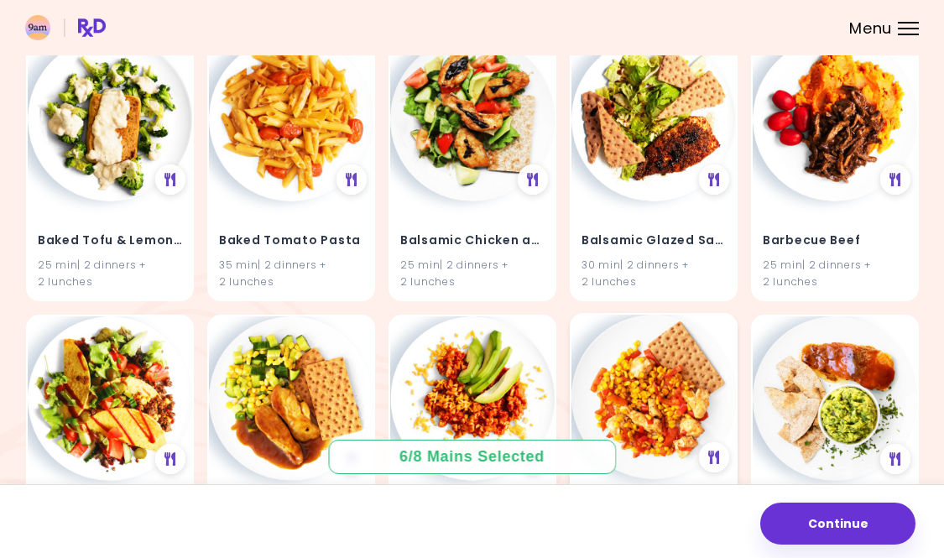
scroll to position [3248, 0]
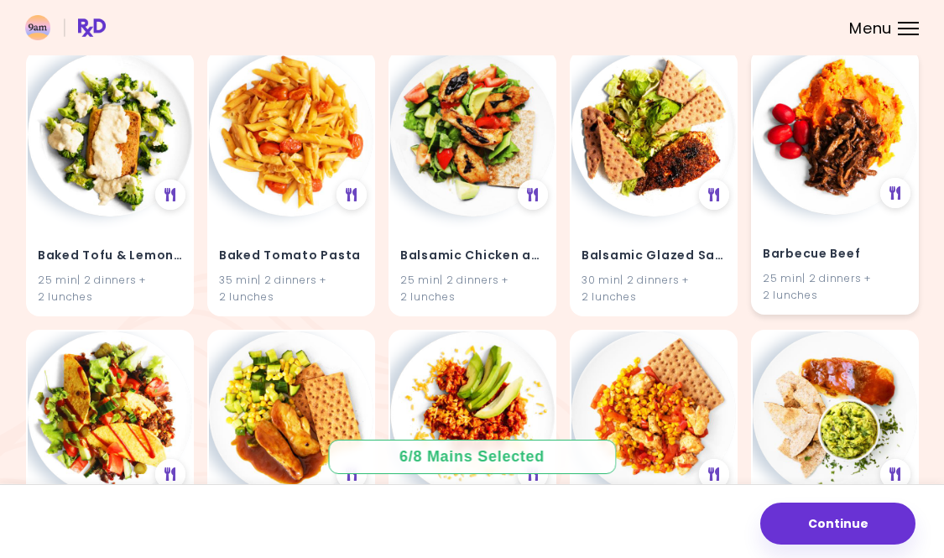
click at [825, 138] on img at bounding box center [834, 132] width 164 height 164
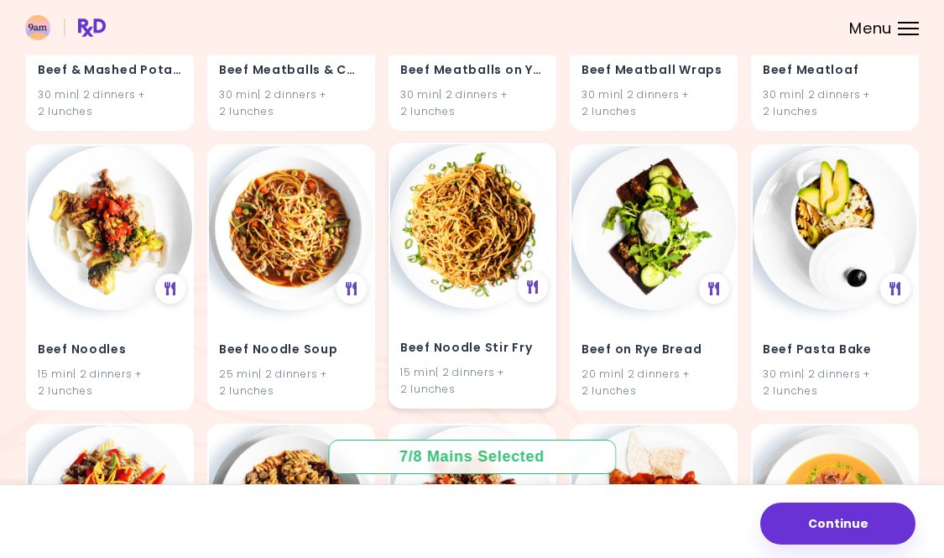
scroll to position [8190, 0]
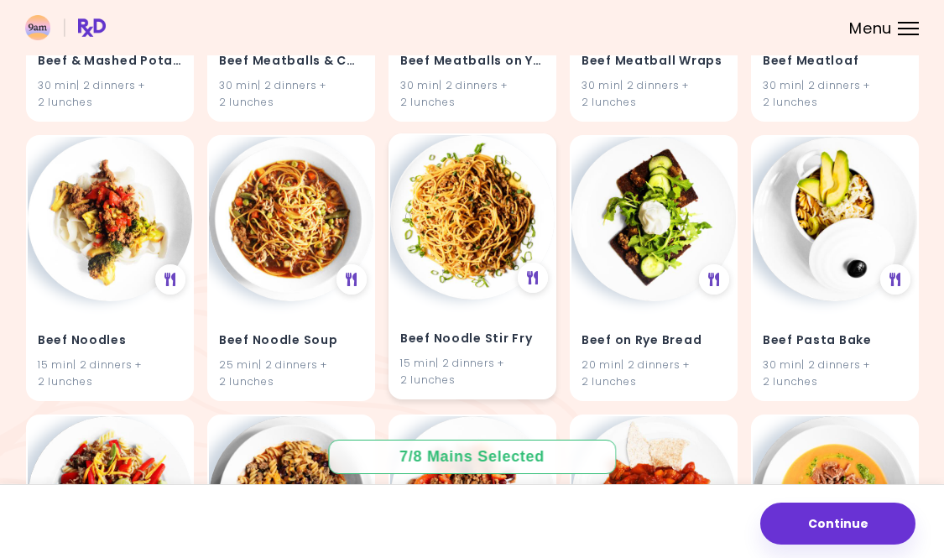
click at [453, 211] on img at bounding box center [472, 217] width 164 height 164
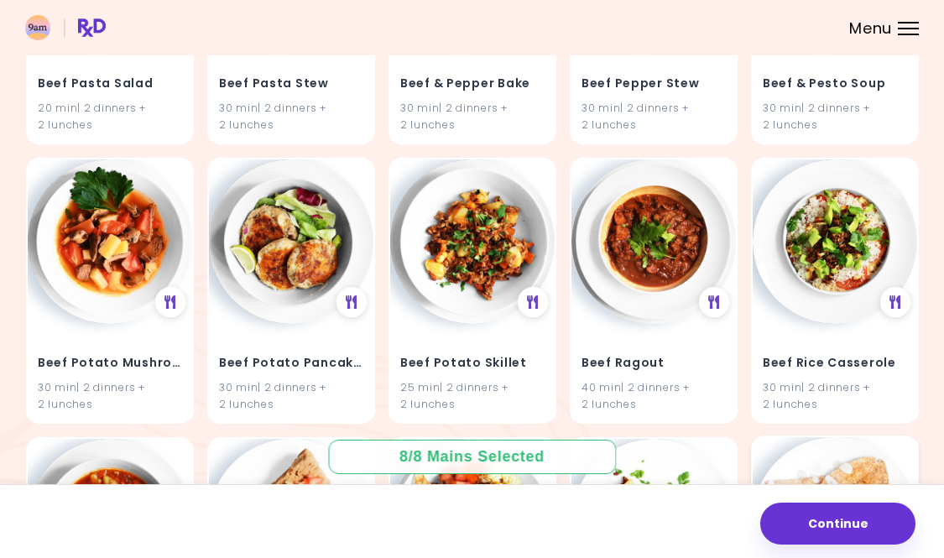
scroll to position [8724, 0]
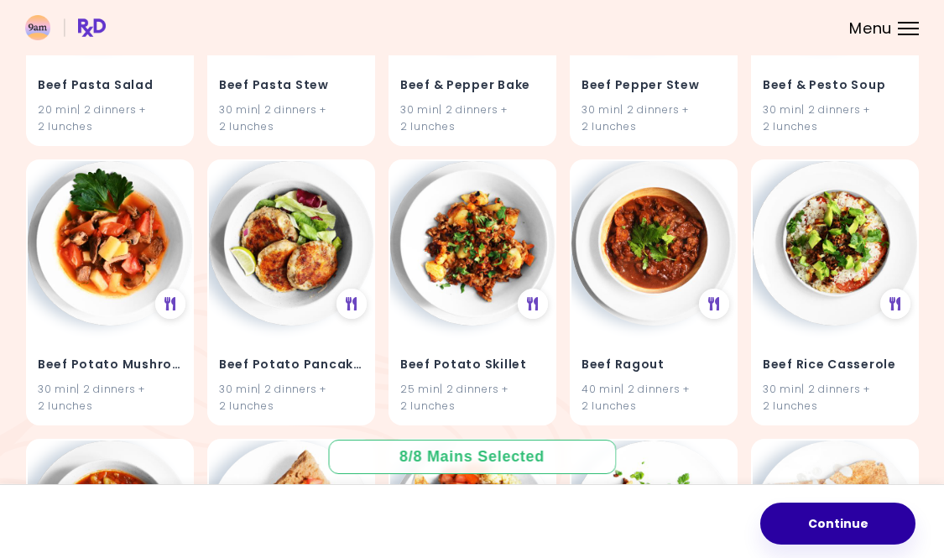
click at [815, 530] on button "Continue" at bounding box center [837, 523] width 155 height 42
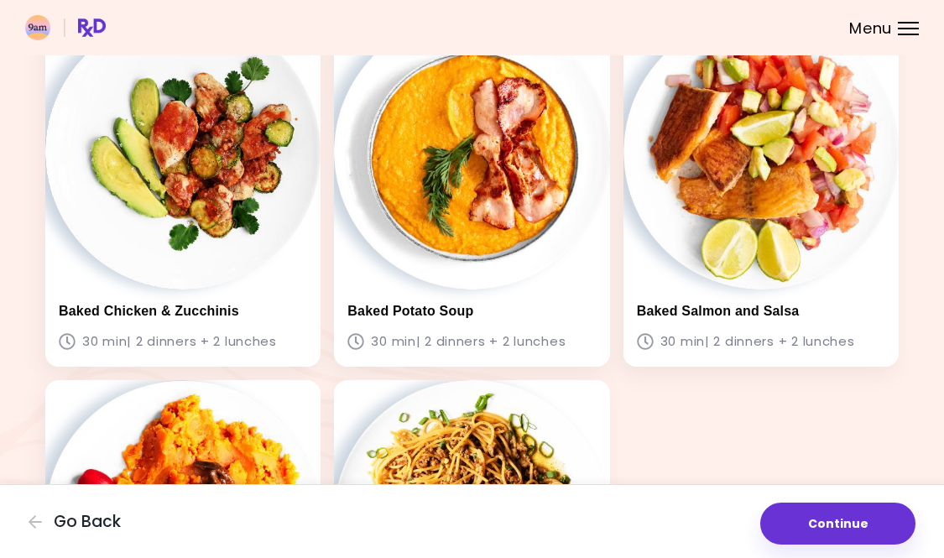
scroll to position [697, 0]
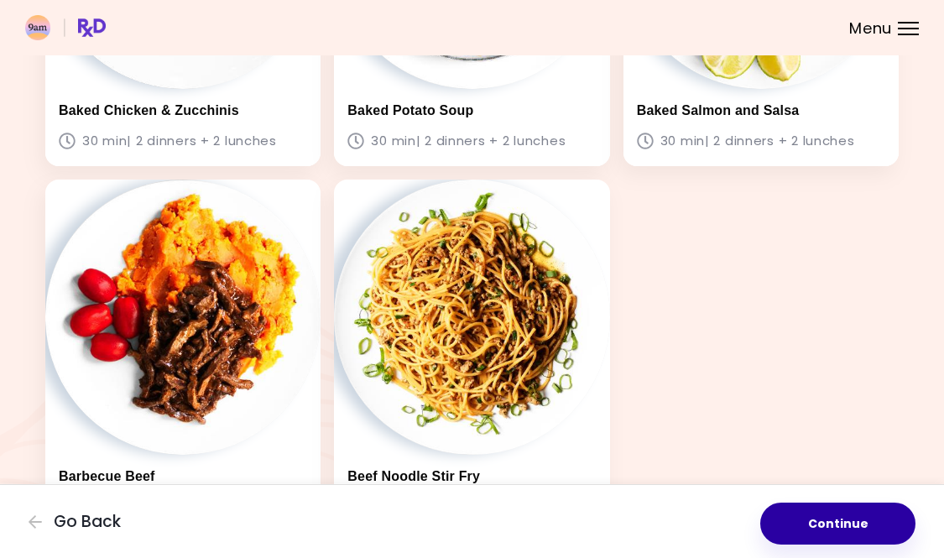
click at [862, 522] on button "Continue" at bounding box center [837, 523] width 155 height 42
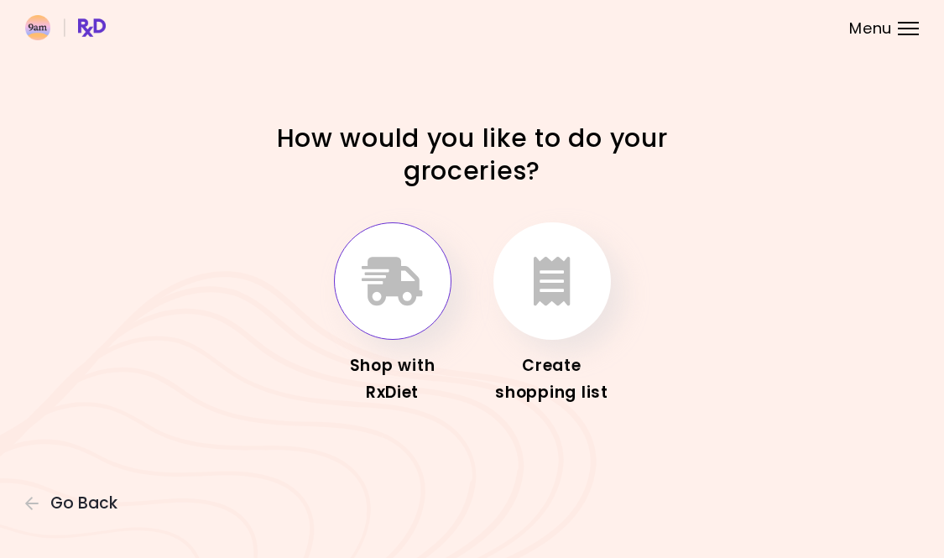
click at [398, 316] on button "button" at bounding box center [392, 280] width 117 height 117
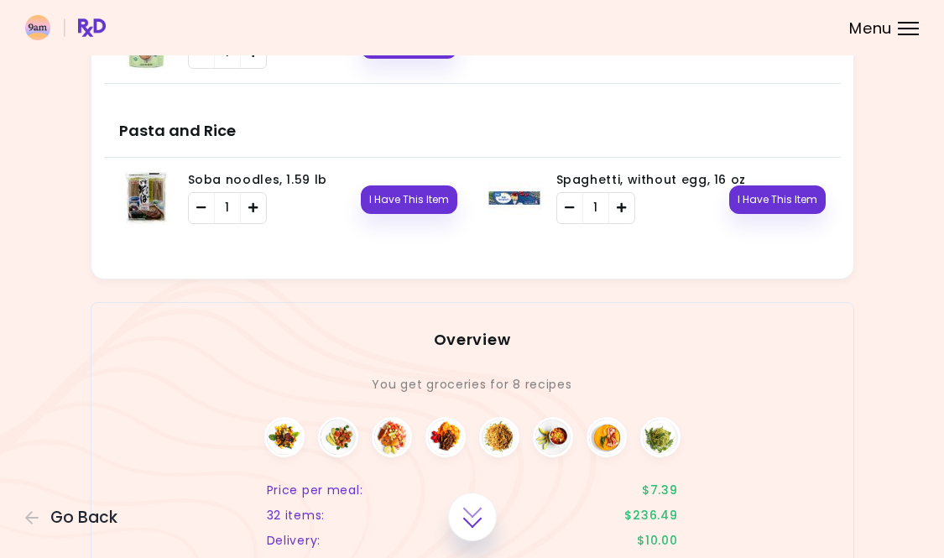
scroll to position [2365, 0]
